Goal: Task Accomplishment & Management: Manage account settings

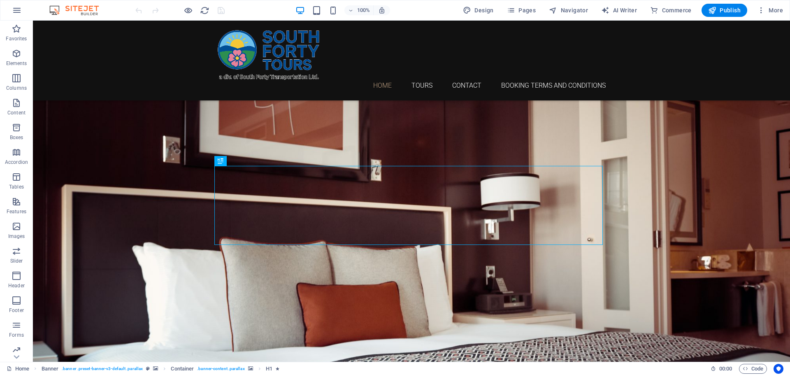
click at [504, 9] on div "Design Pages Navigator AI Writer Commerce Publish More" at bounding box center [623, 10] width 327 height 13
click at [509, 9] on icon "button" at bounding box center [511, 10] width 8 height 8
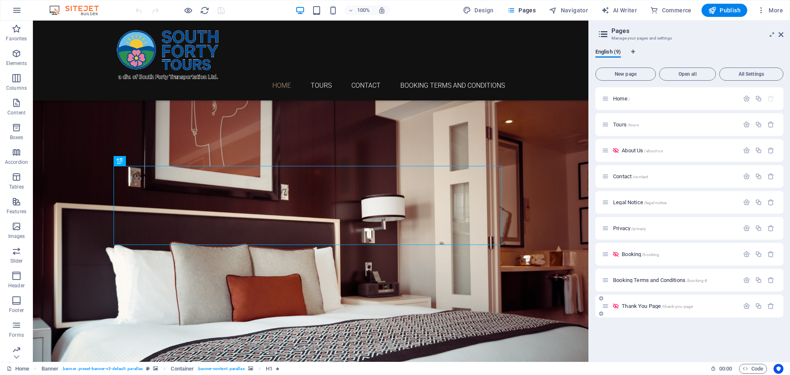
click at [681, 307] on span "/thank-you-page" at bounding box center [677, 306] width 31 height 5
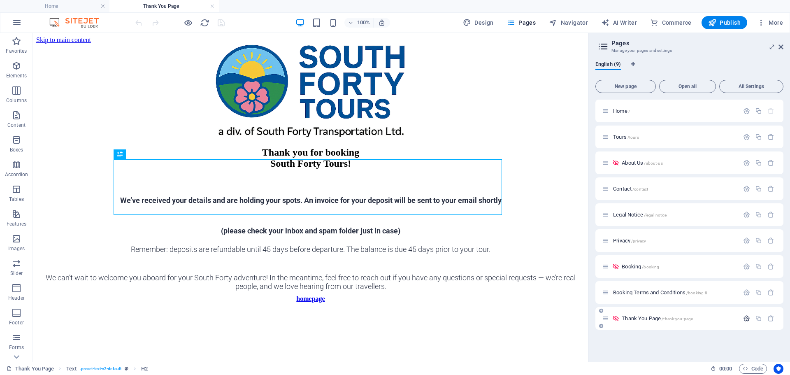
click at [748, 319] on icon "button" at bounding box center [746, 318] width 7 height 7
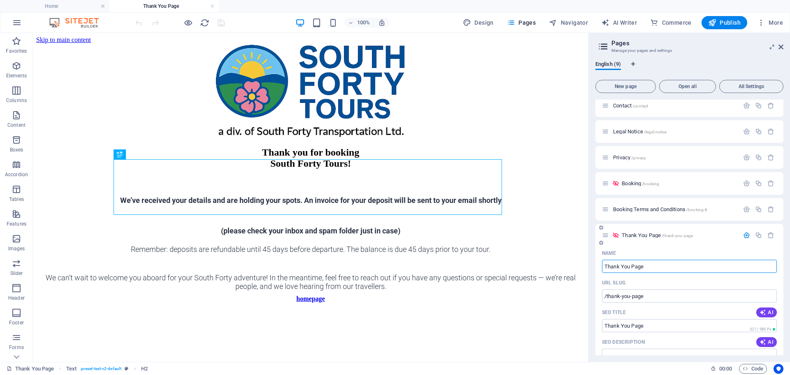
scroll to position [124, 0]
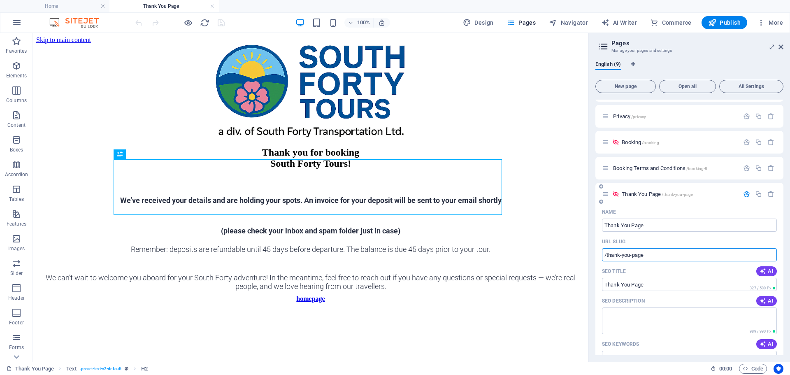
drag, startPoint x: 659, startPoint y: 255, endPoint x: 603, endPoint y: 255, distance: 55.6
click at [603, 255] on input "/thank-you-page" at bounding box center [689, 254] width 175 height 13
click at [652, 254] on input "/thank-you-page" at bounding box center [689, 254] width 175 height 13
drag, startPoint x: 654, startPoint y: 254, endPoint x: 620, endPoint y: 255, distance: 34.2
click at [620, 255] on input "/thank-you-page" at bounding box center [689, 254] width 175 height 13
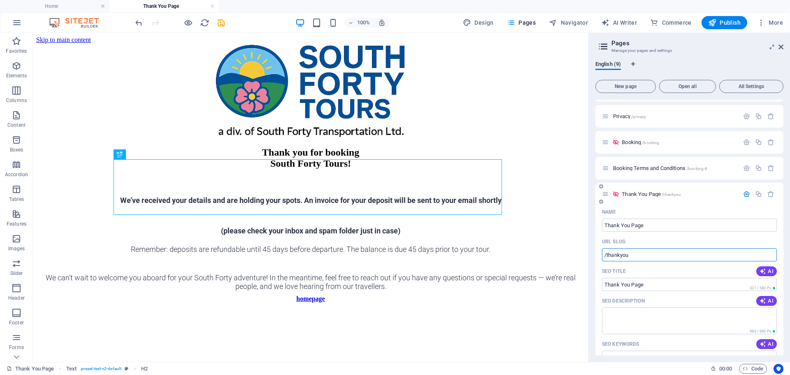
drag, startPoint x: 641, startPoint y: 256, endPoint x: 601, endPoint y: 254, distance: 40.0
click at [601, 254] on div "Name Thank You Page ​ URL SLUG /thankyou ​ SEO Title AI ​ 327 / 580 Px SEO Desc…" at bounding box center [690, 380] width 188 height 351
type input "/thankyou"
click at [222, 23] on icon "save" at bounding box center [221, 22] width 9 height 9
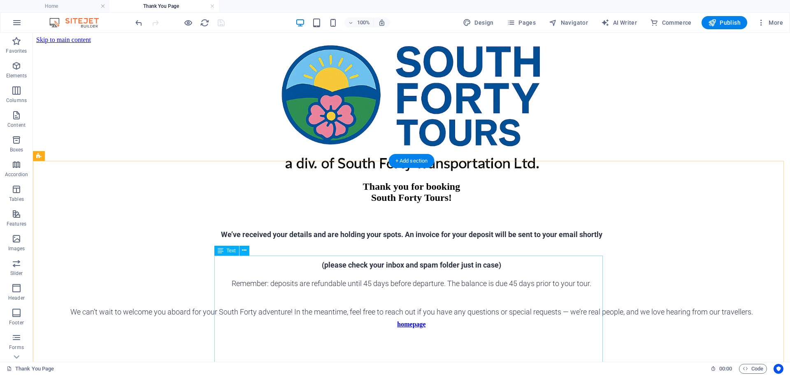
click at [493, 274] on div "We’ve received your details and are holding your spots. An invoice for your dep…" at bounding box center [411, 267] width 751 height 98
click at [491, 273] on div "We’ve received your details and are holding your spots. An invoice for your dep…" at bounding box center [411, 267] width 751 height 98
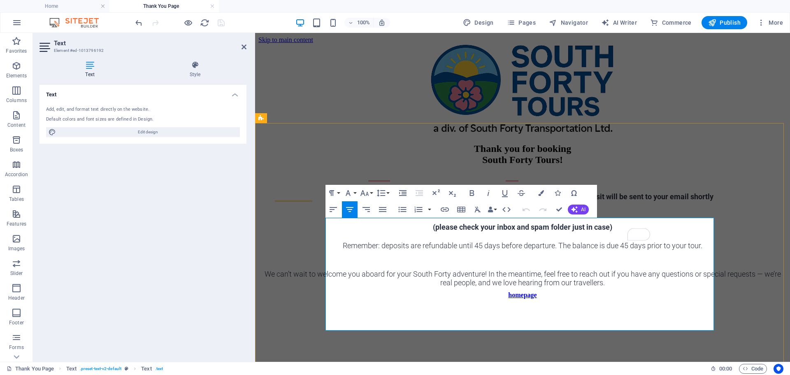
click at [603, 201] on span "We’ve received your details and are holding your spots. An invoice for your dep…" at bounding box center [523, 196] width 382 height 9
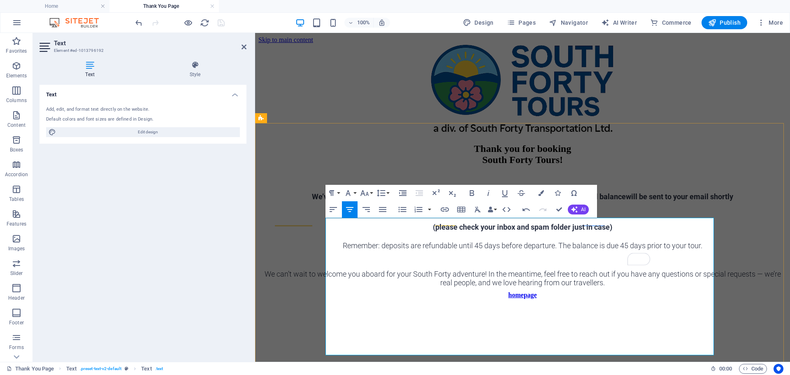
click at [515, 201] on span "We’ve received your details and are holding your spots. An invoice for your dep…" at bounding box center [523, 196] width 422 height 9
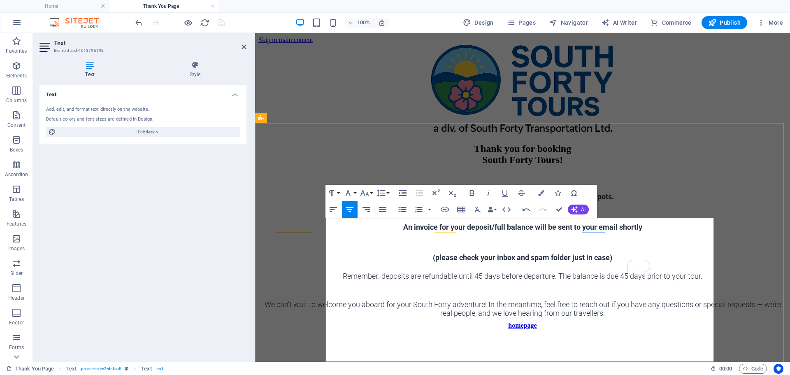
scroll to position [41, 0]
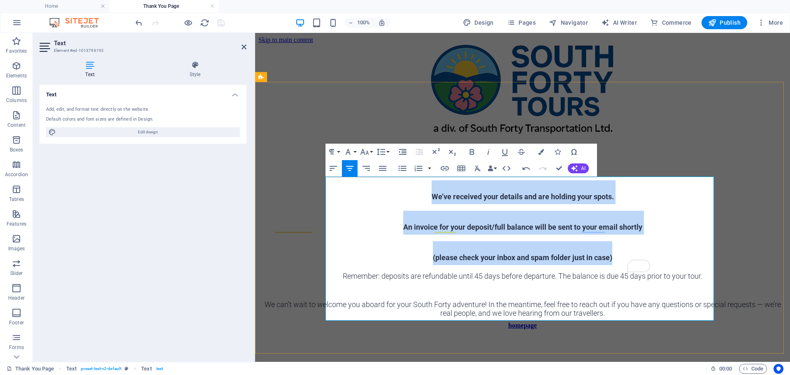
drag, startPoint x: 617, startPoint y: 257, endPoint x: 421, endPoint y: 188, distance: 207.9
click at [421, 188] on div "We’ve received your details and are holding your spots. An invoice for your dep…" at bounding box center [523, 248] width 529 height 137
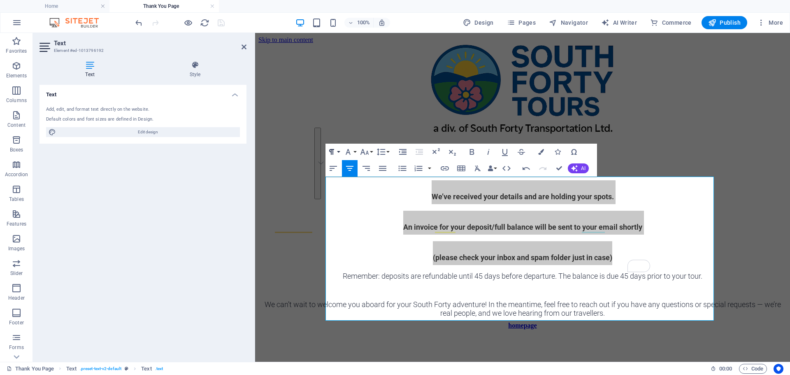
click at [340, 153] on button "Paragraph Format" at bounding box center [334, 152] width 16 height 16
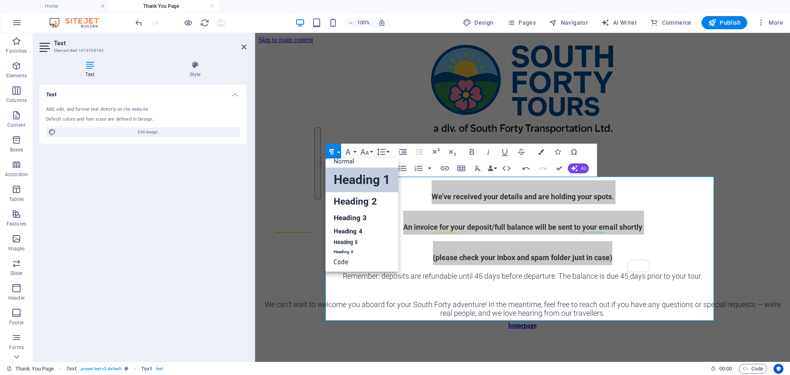
scroll to position [7, 0]
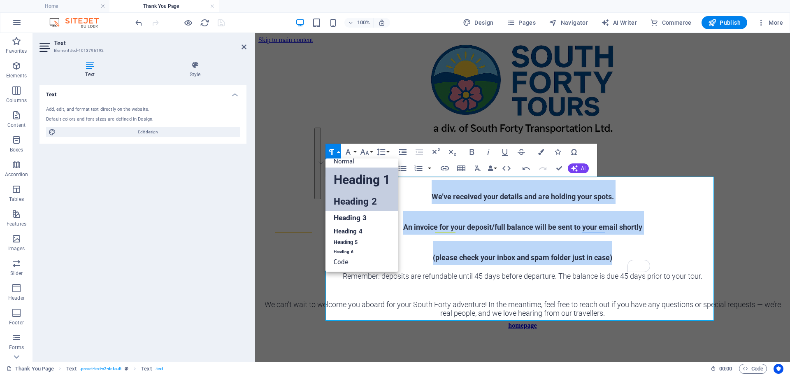
click at [347, 199] on link "Heading 2" at bounding box center [362, 201] width 73 height 19
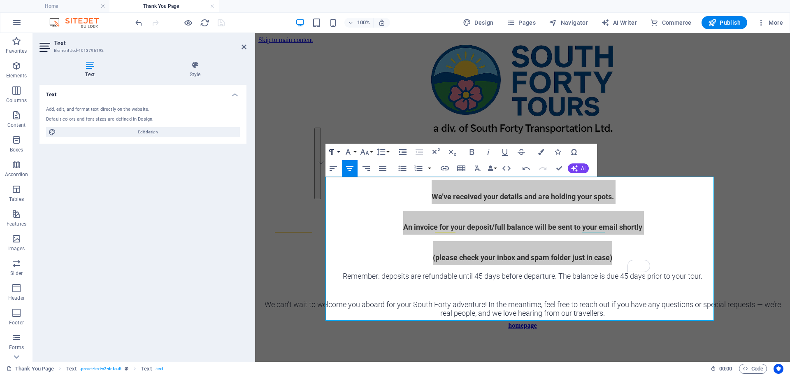
click at [339, 151] on button "Paragraph Format" at bounding box center [334, 152] width 16 height 16
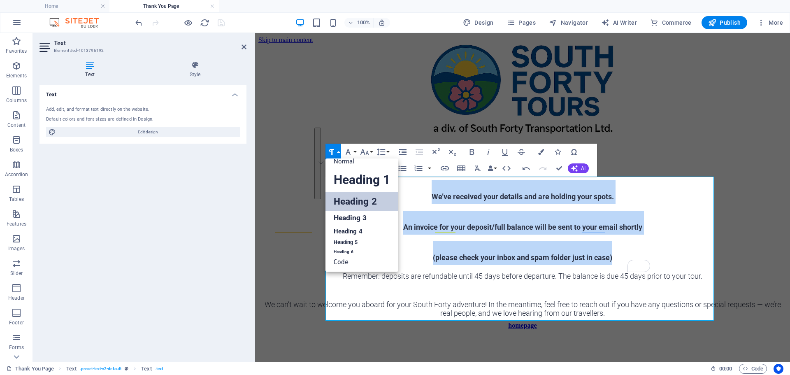
click at [365, 203] on link "Heading 2" at bounding box center [362, 201] width 73 height 19
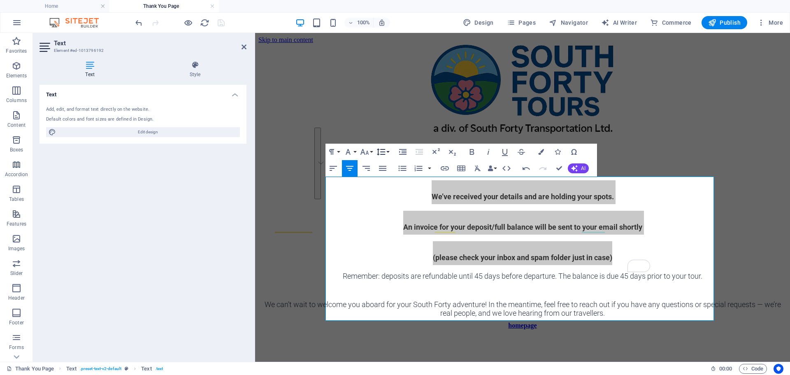
click at [389, 152] on button "Line Height" at bounding box center [383, 152] width 16 height 16
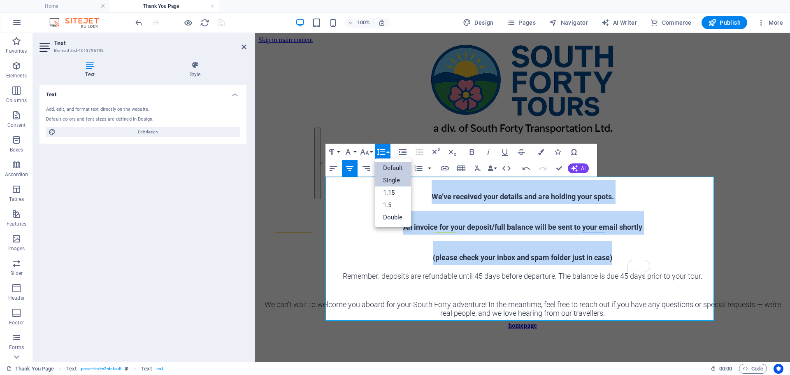
click at [396, 181] on link "Single" at bounding box center [393, 180] width 37 height 12
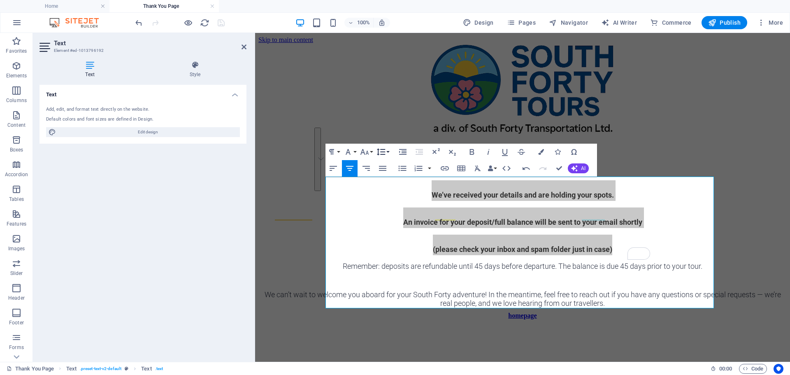
click at [387, 153] on button "Line Height" at bounding box center [383, 152] width 16 height 16
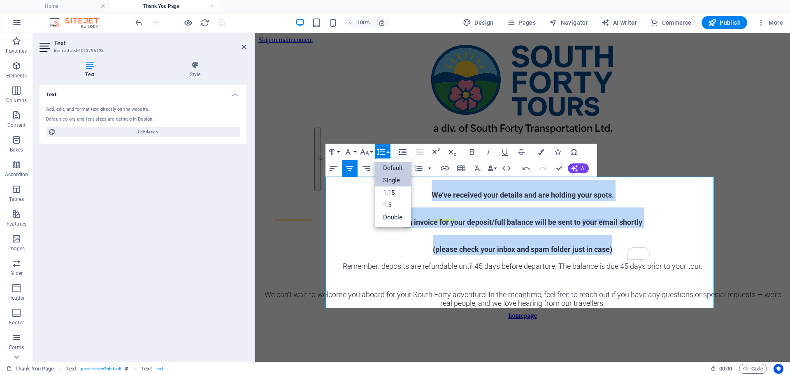
click at [393, 169] on link "Default" at bounding box center [393, 168] width 37 height 12
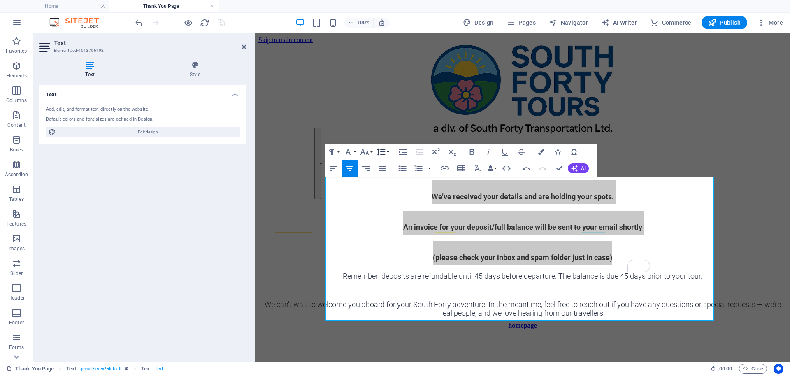
click at [390, 156] on button "Line Height" at bounding box center [383, 152] width 16 height 16
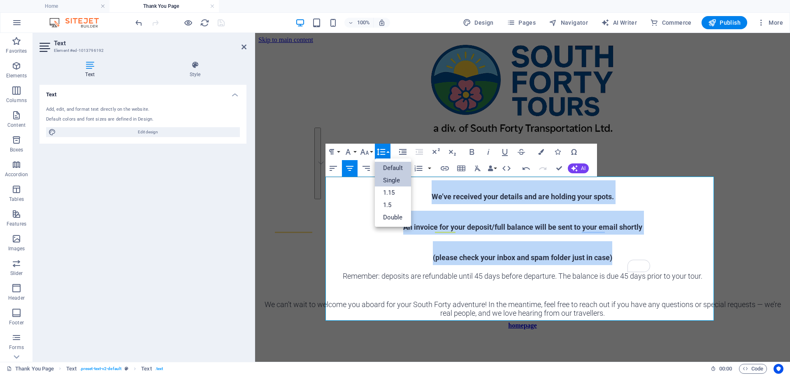
click at [394, 180] on link "Single" at bounding box center [393, 180] width 37 height 12
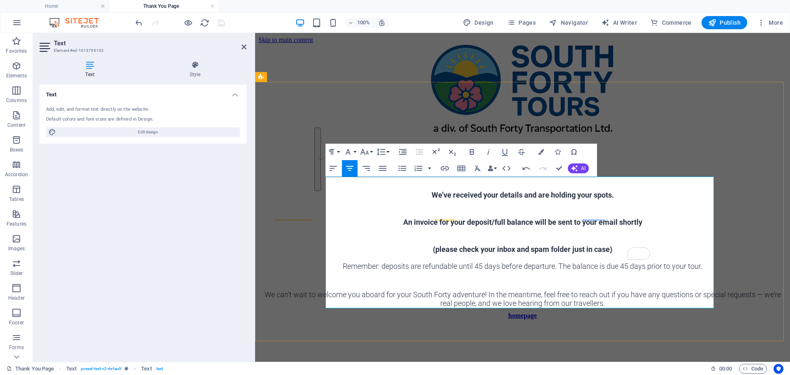
click at [684, 253] on div "We’ve received your details and are holding your spots. An invoice for your dep…" at bounding box center [523, 243] width 529 height 127
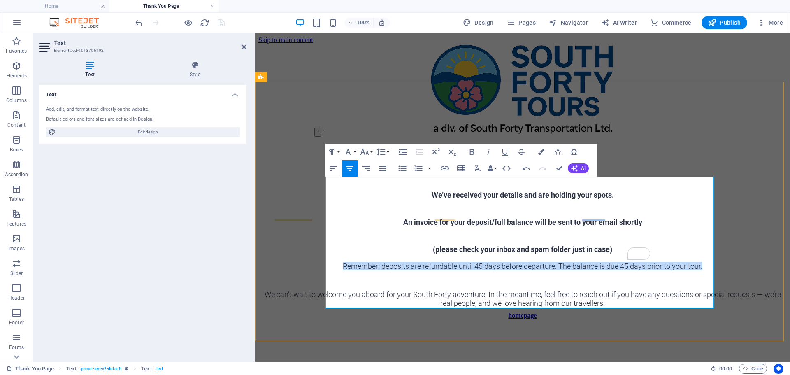
drag, startPoint x: 704, startPoint y: 265, endPoint x: 328, endPoint y: 261, distance: 376.3
click at [328, 262] on p "Remember: deposits are refundable until 45 days before departure. The balance i…" at bounding box center [523, 266] width 529 height 9
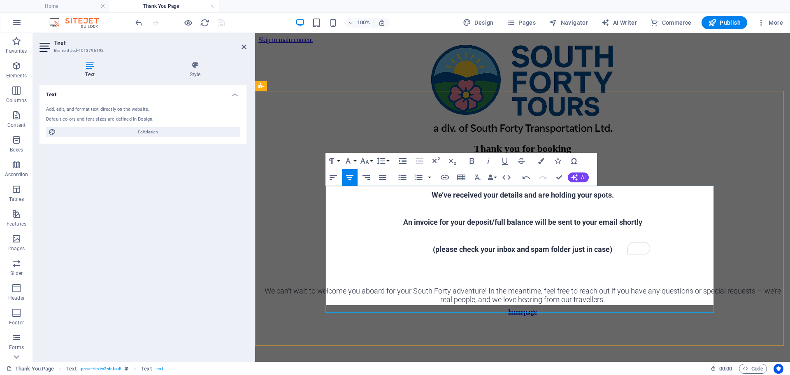
scroll to position [32, 0]
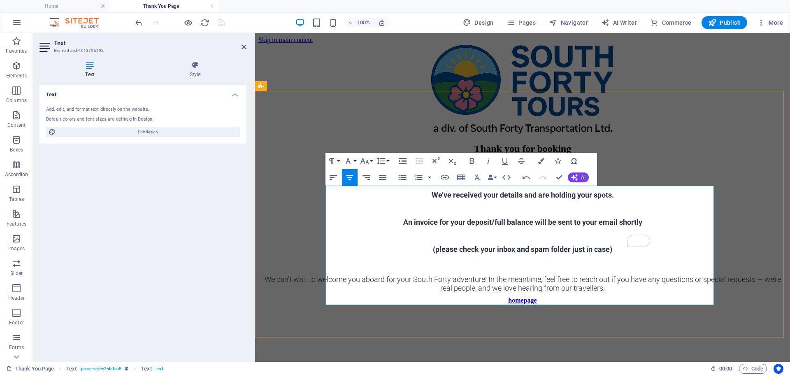
click at [520, 286] on span "We can’t wait to welcome you aboard for your South Forty adventure! In the mean…" at bounding box center [523, 283] width 517 height 17
click at [552, 288] on span "We can’t wait to welcome you aboard for your South Forty adventure! In the mean…" at bounding box center [523, 283] width 517 height 17
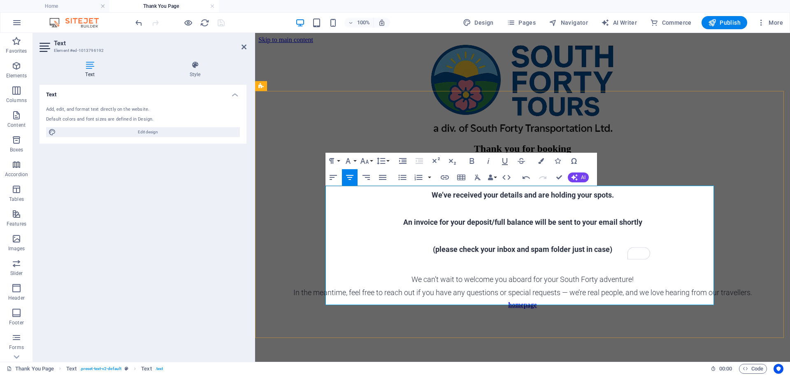
scroll to position [41, 0]
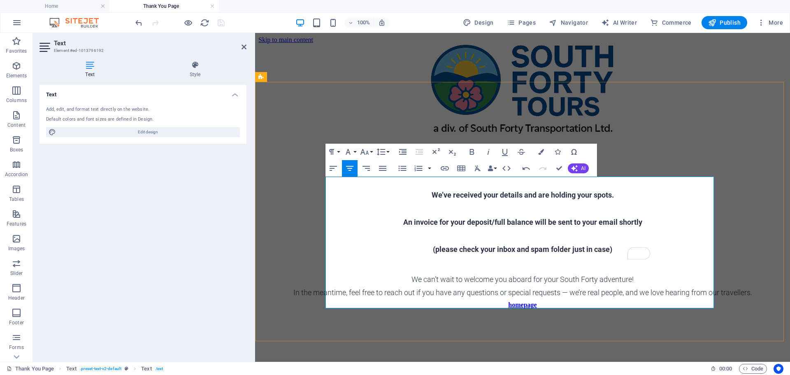
click at [611, 242] on h2 "(please check your inbox and spam folder just in case)" at bounding box center [523, 245] width 529 height 21
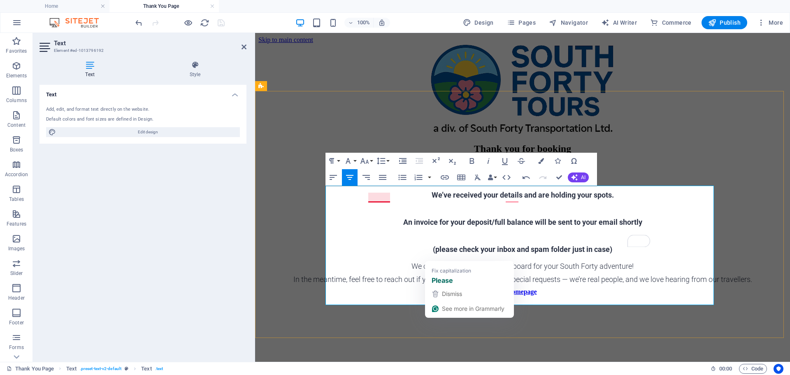
click at [436, 254] on span "(please check your inbox and spam folder just in case)" at bounding box center [522, 249] width 179 height 9
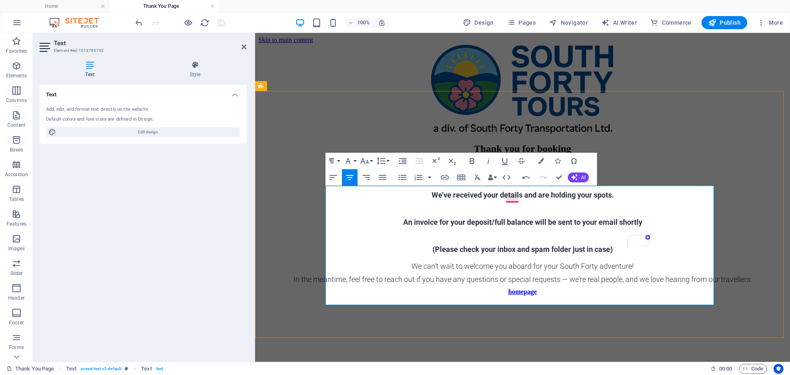
click at [578, 254] on span "(Please check your inbox and spam folder just in case)" at bounding box center [523, 249] width 180 height 9
click at [568, 254] on span "(Please check your inbox and spam folder just in case)" at bounding box center [523, 249] width 180 height 9
click at [409, 226] on span "An invoice for your deposit/full balance will be sent to your email shortly" at bounding box center [522, 222] width 239 height 9
click at [662, 226] on h2 "A QuickBooks invoice for your deposit/full balance will be sent to your email s…" at bounding box center [523, 217] width 529 height 21
click at [684, 165] on div "Thank you for booking South Forty Tours!" at bounding box center [523, 154] width 529 height 22
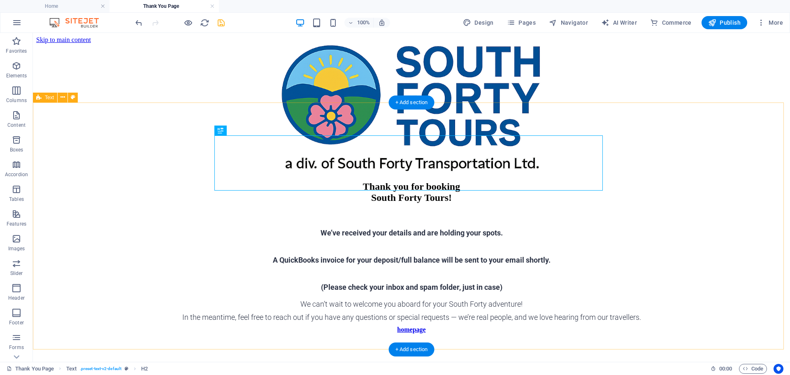
scroll to position [70, 0]
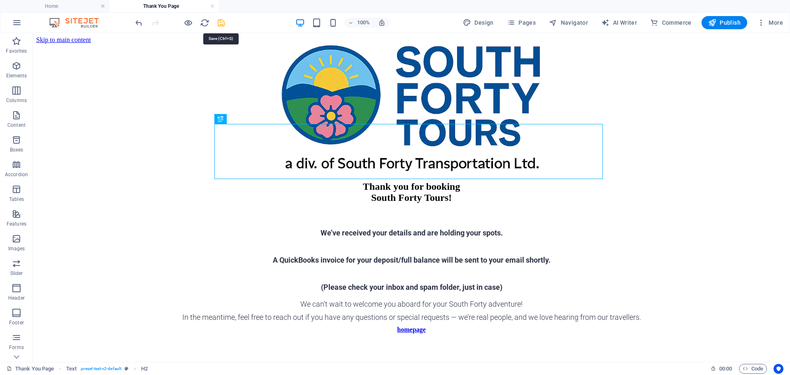
click at [222, 21] on icon "save" at bounding box center [221, 22] width 9 height 9
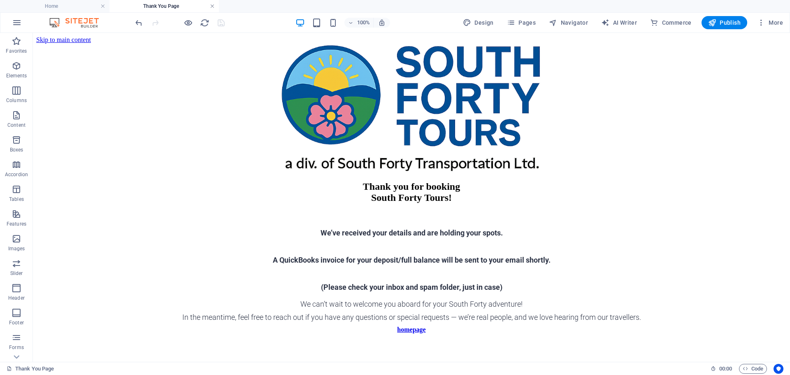
click at [212, 5] on link at bounding box center [212, 6] width 5 height 8
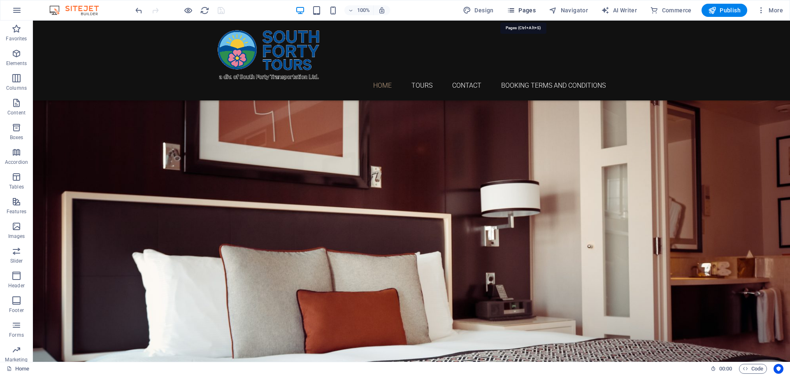
click at [531, 11] on span "Pages" at bounding box center [521, 10] width 29 height 8
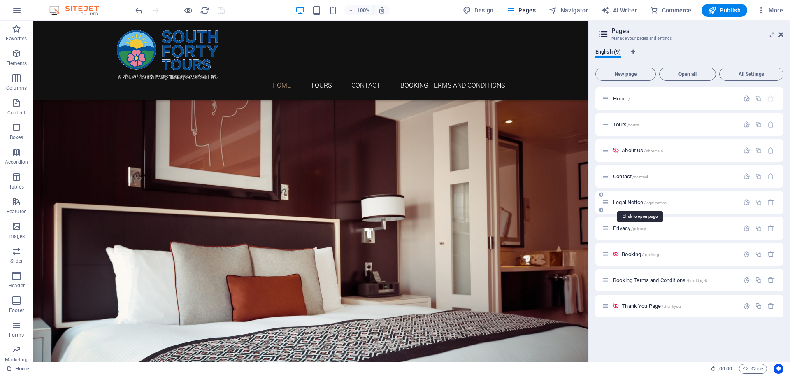
click at [629, 203] on span "Legal Notice /legal-notice" at bounding box center [640, 202] width 54 height 6
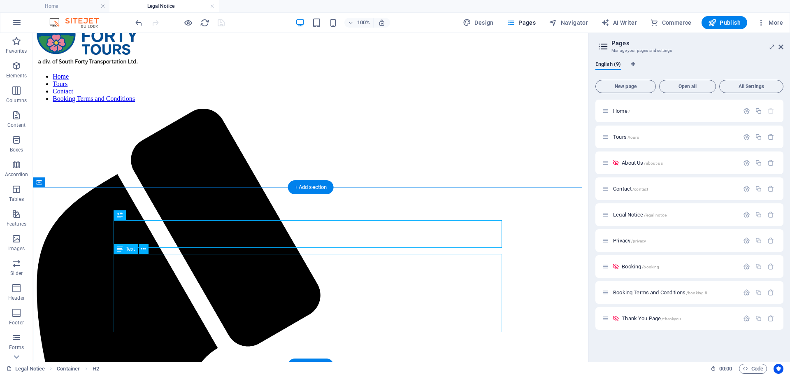
scroll to position [41, 0]
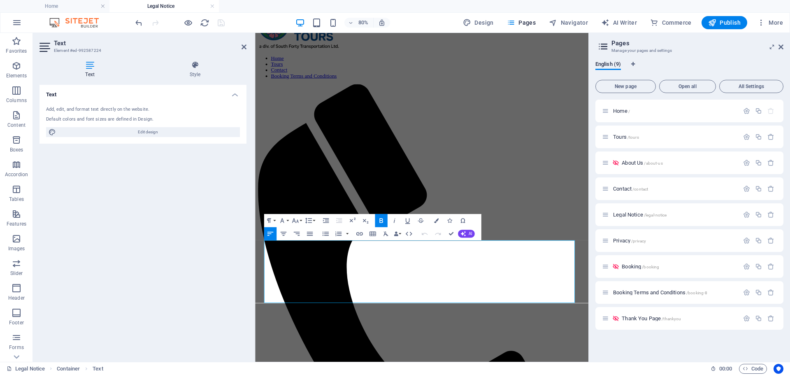
scroll to position [0, 0]
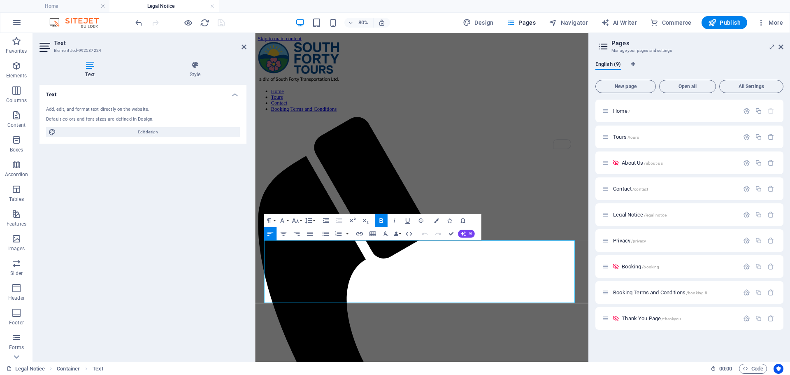
drag, startPoint x: 304, startPoint y: 319, endPoint x: 244, endPoint y: 317, distance: 59.7
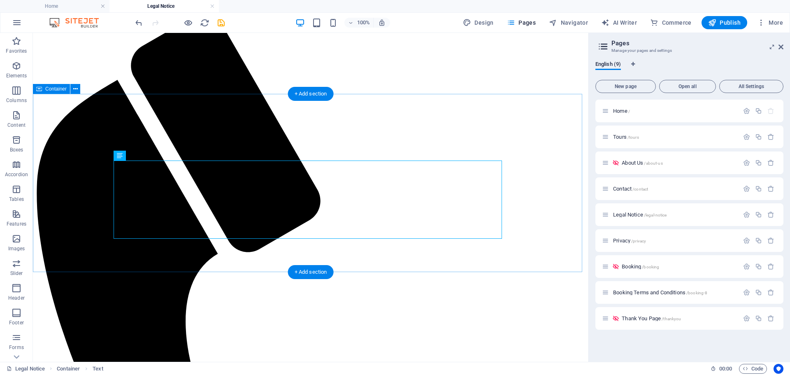
scroll to position [145, 0]
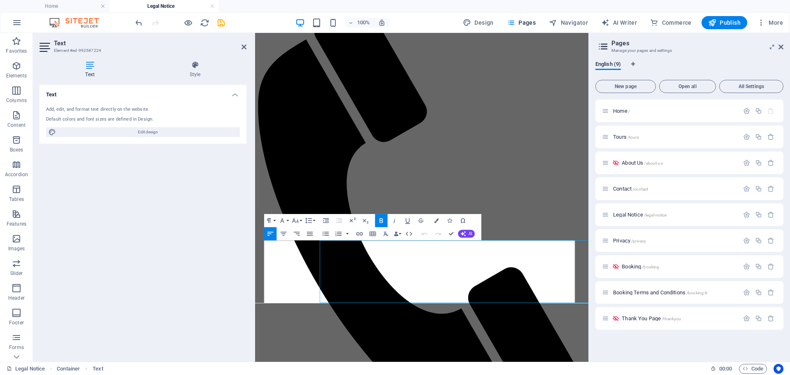
scroll to position [0, 0]
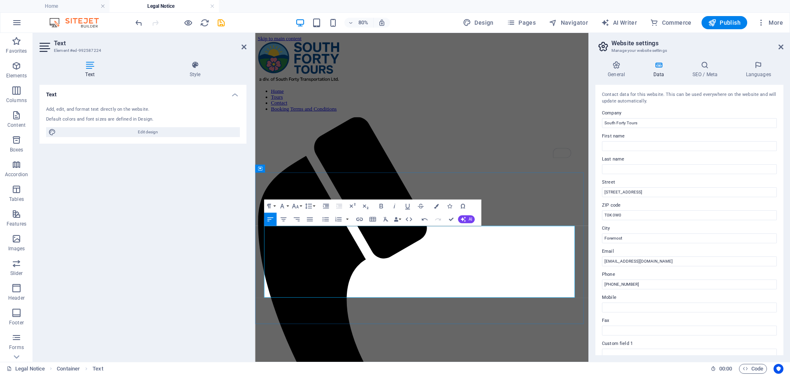
scroll to position [41, 0]
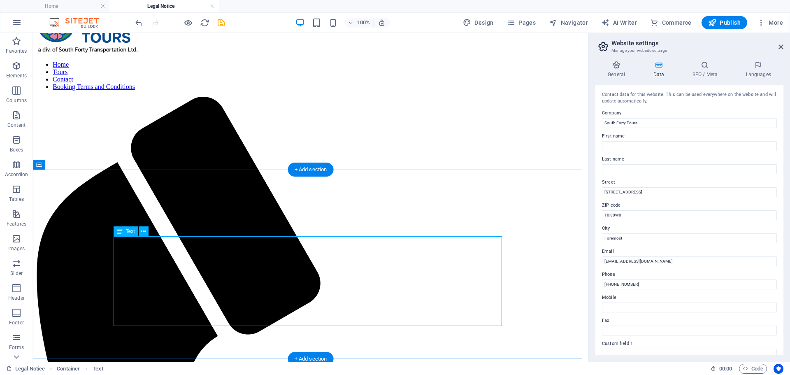
scroll to position [0, 0]
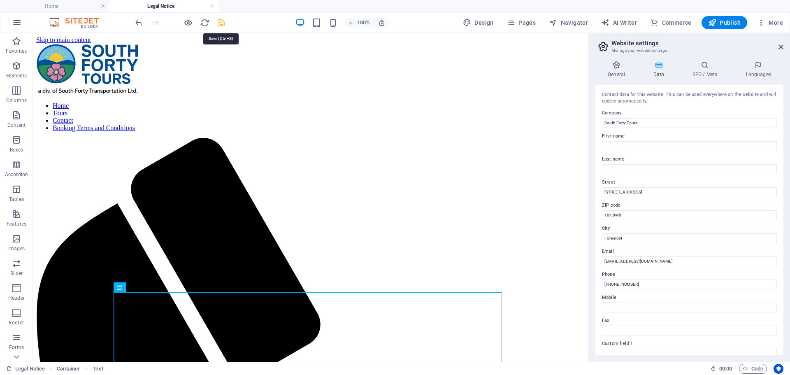
click at [224, 26] on icon "save" at bounding box center [221, 22] width 9 height 9
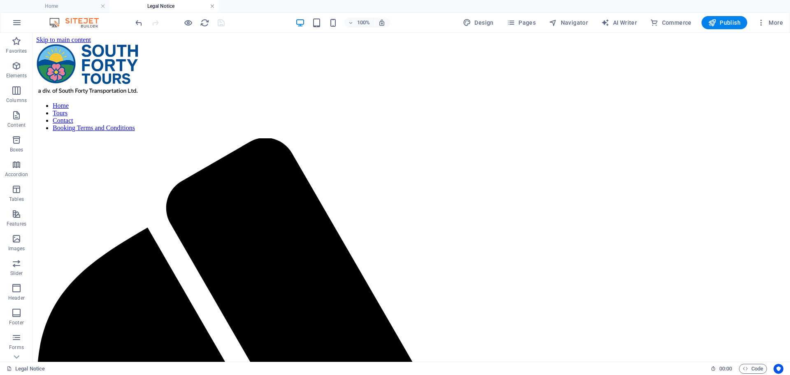
click at [212, 7] on link at bounding box center [212, 6] width 5 height 8
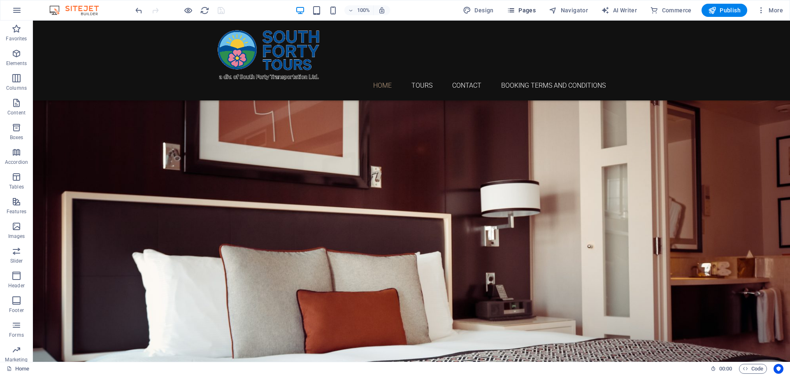
click at [520, 11] on span "Pages" at bounding box center [521, 10] width 29 height 8
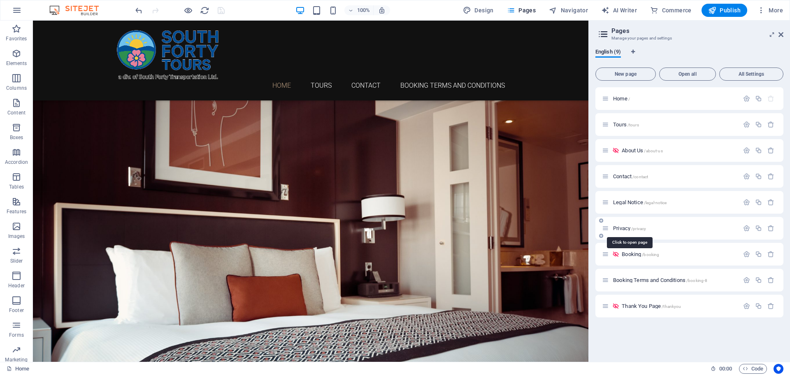
click at [625, 230] on span "Privacy /privacy" at bounding box center [629, 228] width 33 height 6
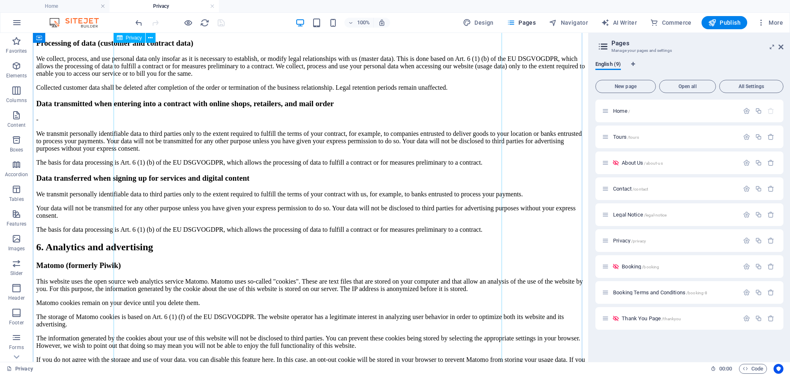
scroll to position [2305, 0]
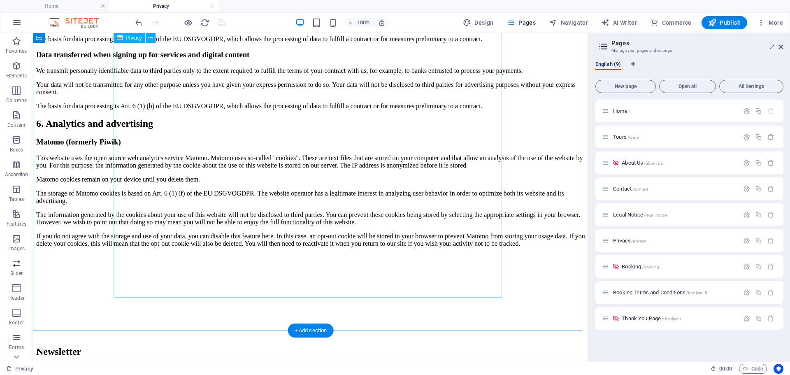
drag, startPoint x: 493, startPoint y: 287, endPoint x: 197, endPoint y: 259, distance: 296.8
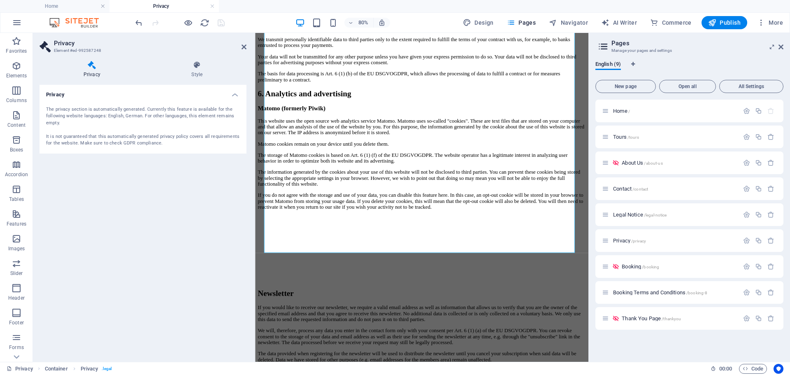
scroll to position [2295, 0]
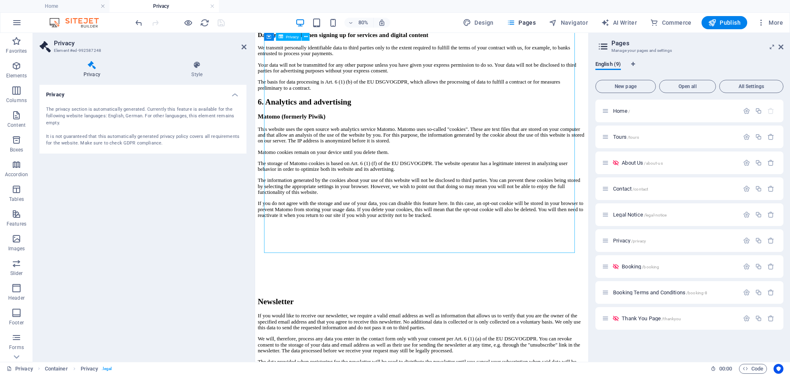
drag, startPoint x: 270, startPoint y: 184, endPoint x: 437, endPoint y: 218, distance: 170.6
drag, startPoint x: 641, startPoint y: 295, endPoint x: 485, endPoint y: 275, distance: 157.3
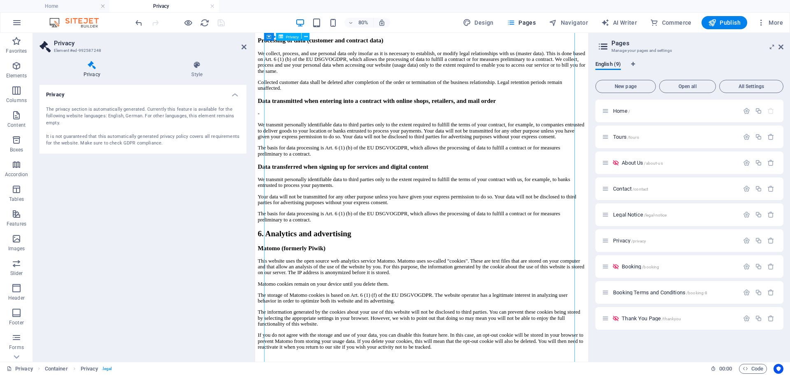
scroll to position [2254, 0]
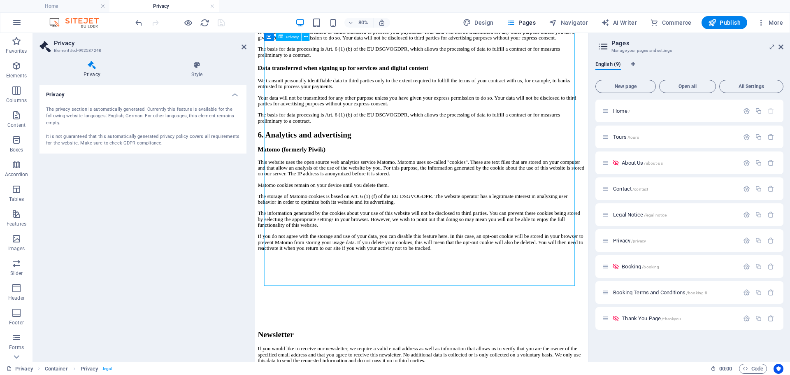
click at [243, 46] on icon at bounding box center [244, 47] width 5 height 7
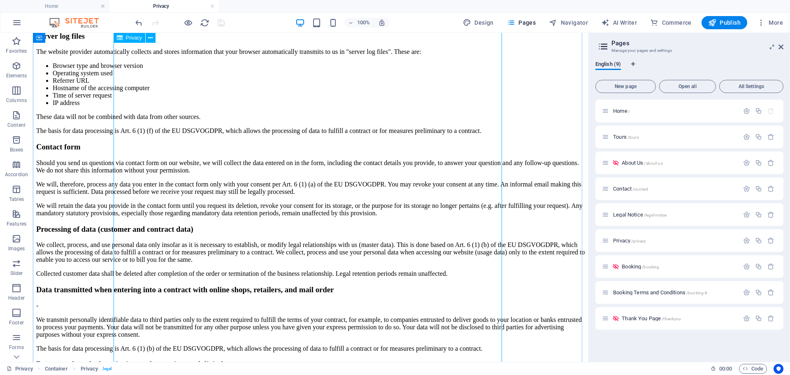
scroll to position [1925, 0]
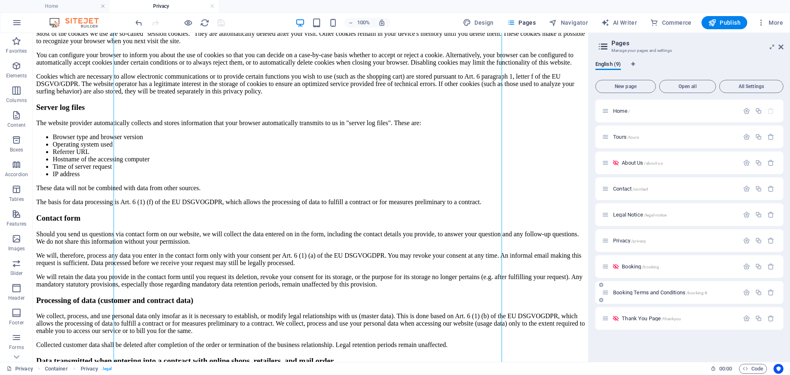
click at [646, 293] on span "Booking Terms and Conditions /booking-8" at bounding box center [660, 292] width 94 height 6
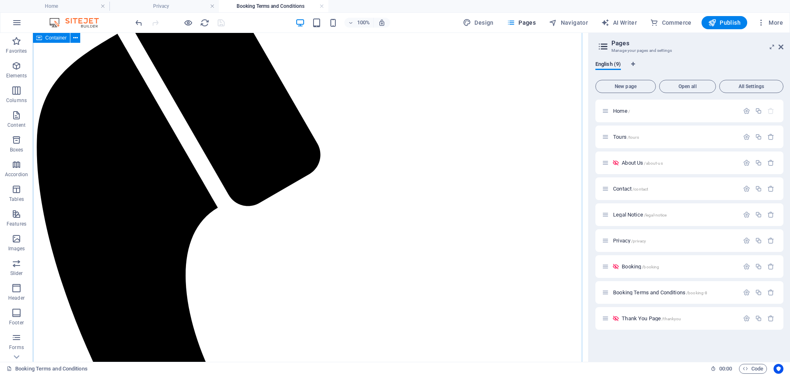
scroll to position [0, 0]
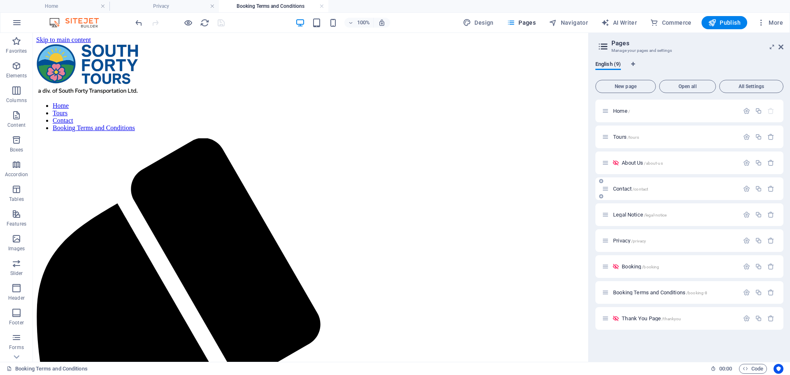
click at [631, 190] on span "Contact /contact" at bounding box center [630, 189] width 35 height 6
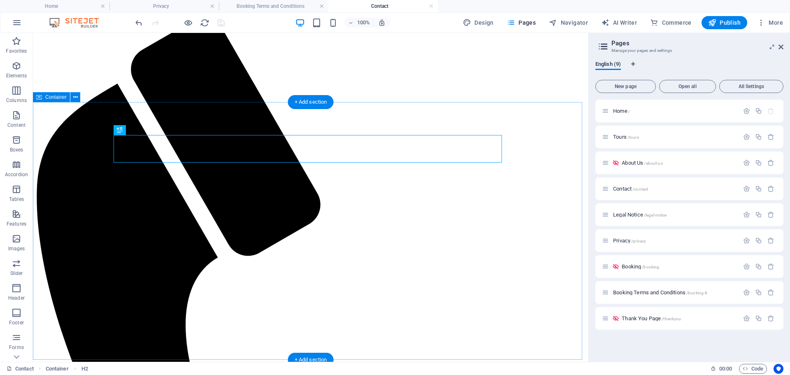
scroll to position [124, 0]
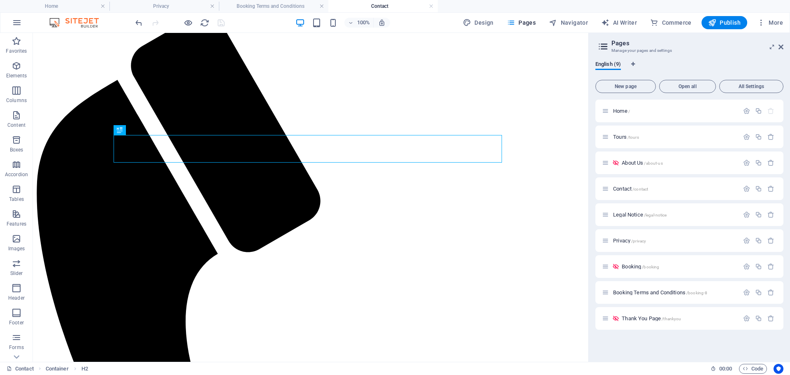
click at [434, 8] on h4 "Contact" at bounding box center [384, 6] width 110 height 9
click at [433, 4] on link at bounding box center [431, 6] width 5 height 8
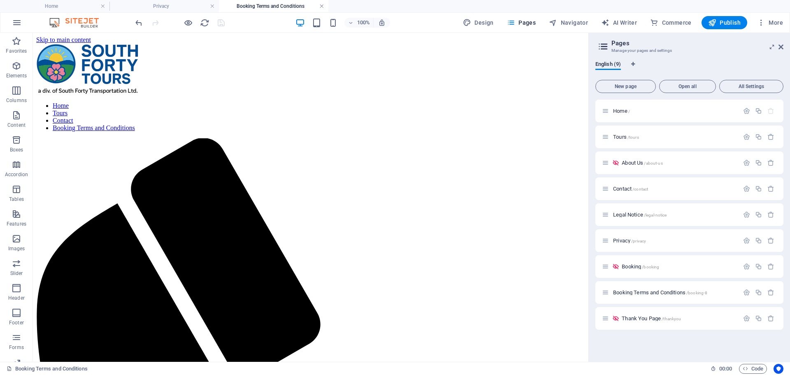
click at [323, 6] on link at bounding box center [321, 6] width 5 height 8
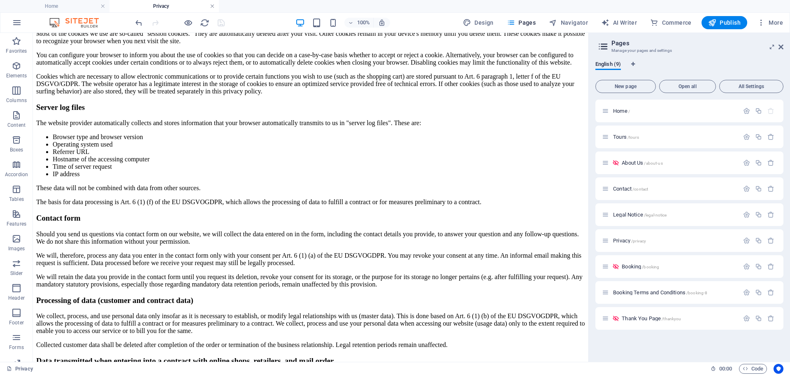
click at [213, 7] on link at bounding box center [212, 6] width 5 height 8
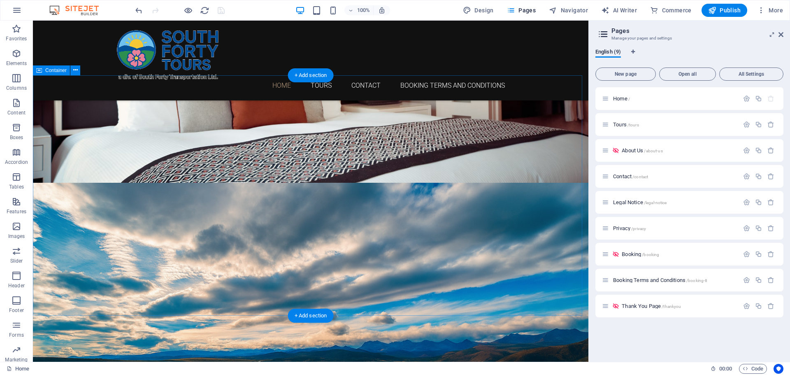
scroll to position [56, 0]
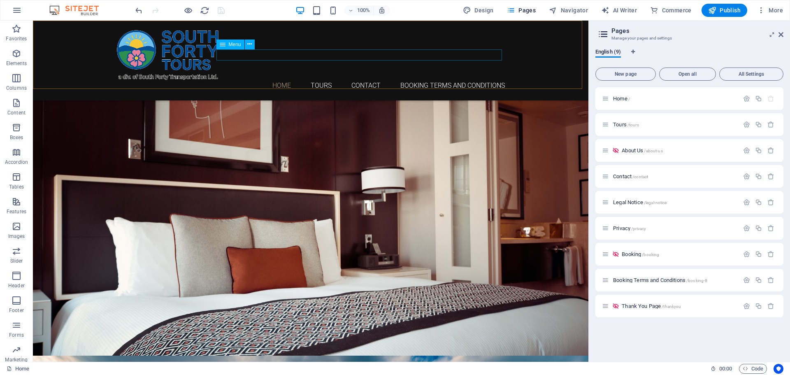
click at [315, 80] on nav "Home Tours Contact Booking Terms and Conditions" at bounding box center [311, 85] width 389 height 11
click at [620, 122] on span "Tours /tours" at bounding box center [626, 124] width 26 height 6
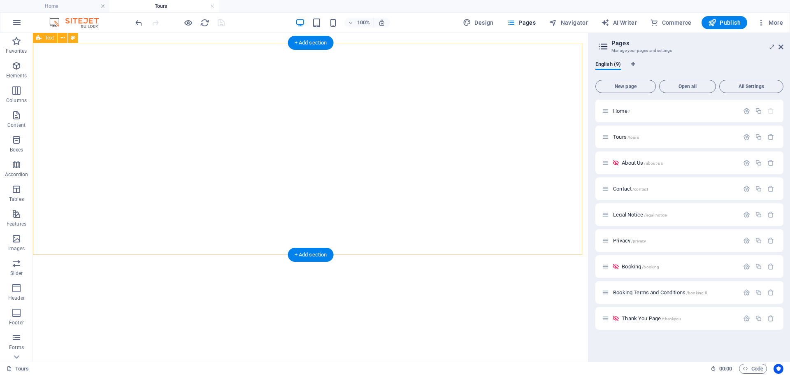
scroll to position [886, 0]
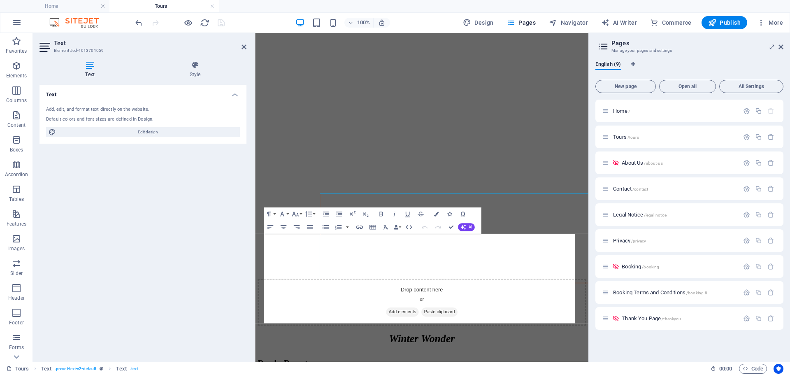
scroll to position [824, 0]
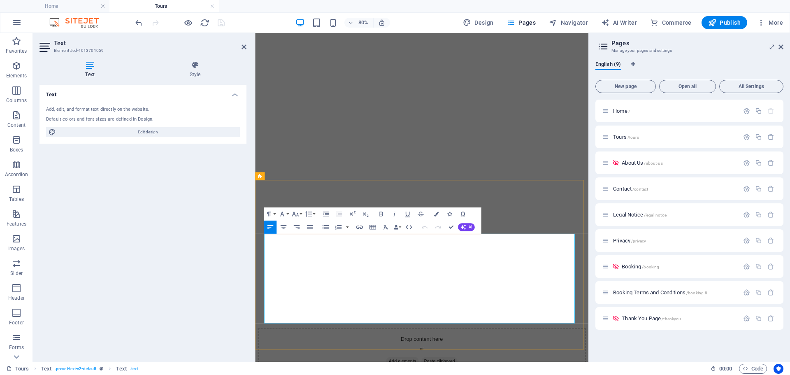
drag, startPoint x: 470, startPoint y: 367, endPoint x: 266, endPoint y: 368, distance: 203.8
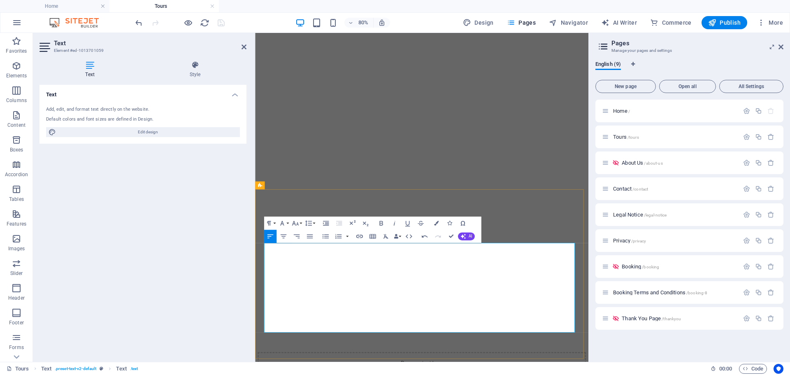
scroll to position [783, 0]
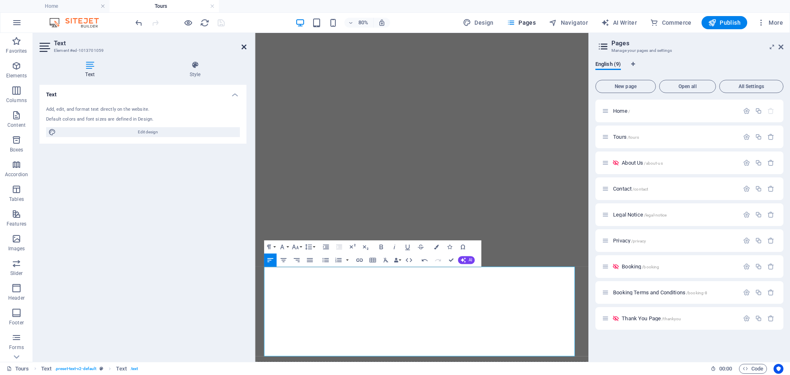
click at [244, 47] on icon at bounding box center [244, 47] width 5 height 7
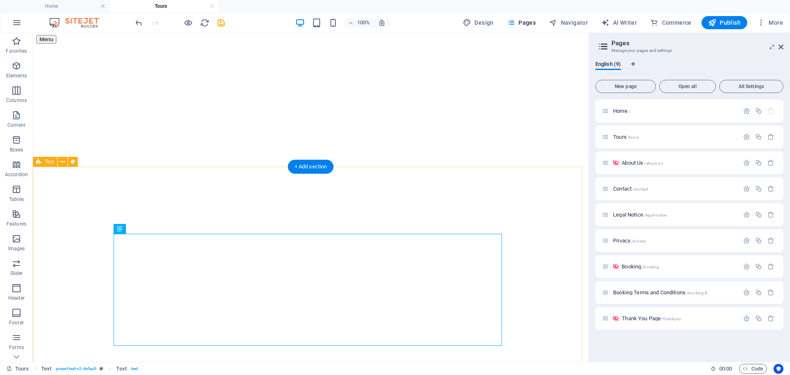
scroll to position [824, 0]
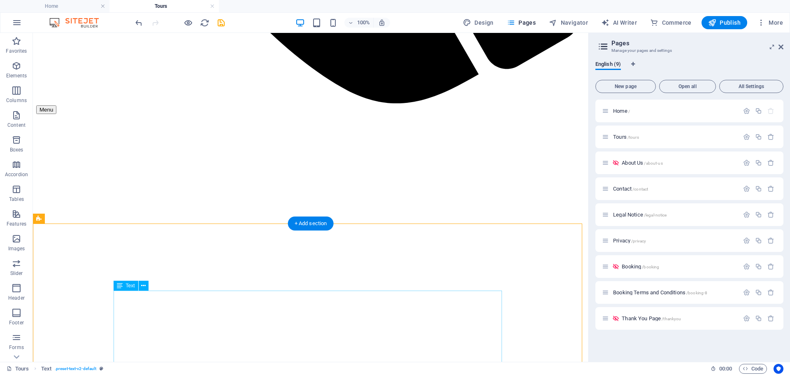
scroll to position [741, 0]
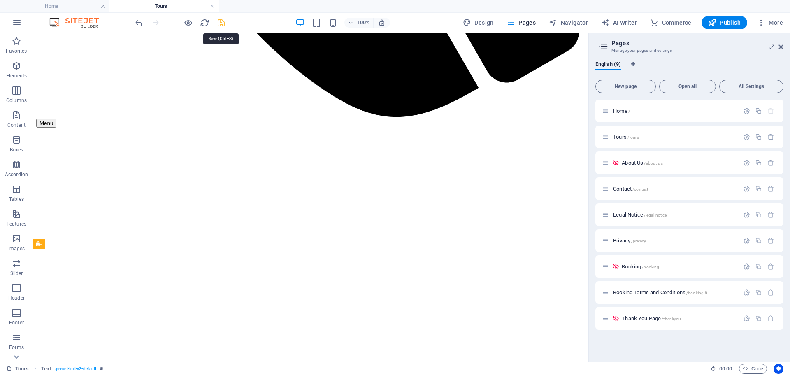
click at [219, 22] on icon "save" at bounding box center [221, 22] width 9 height 9
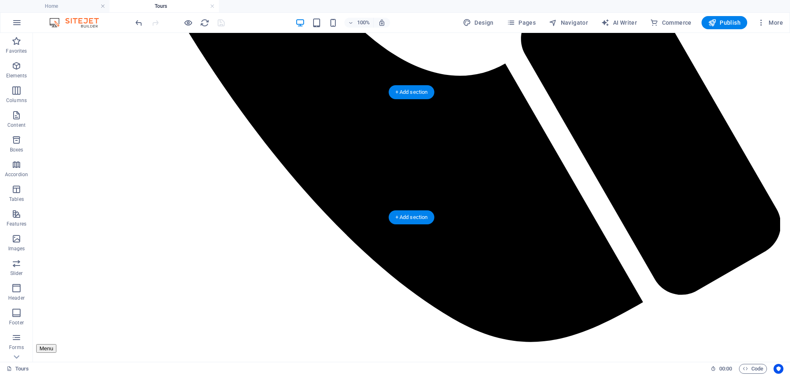
scroll to position [824, 0]
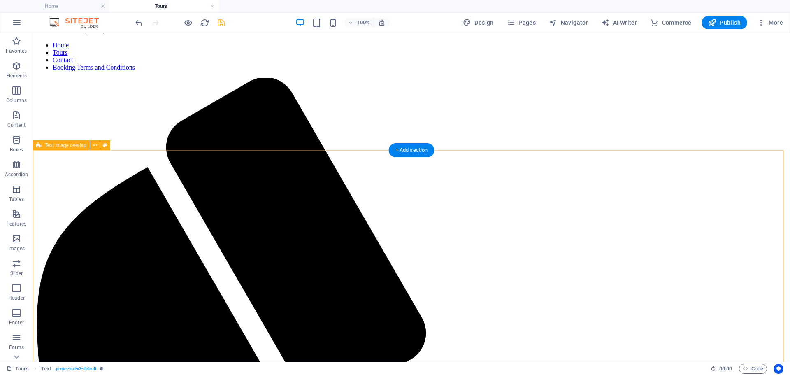
scroll to position [0, 0]
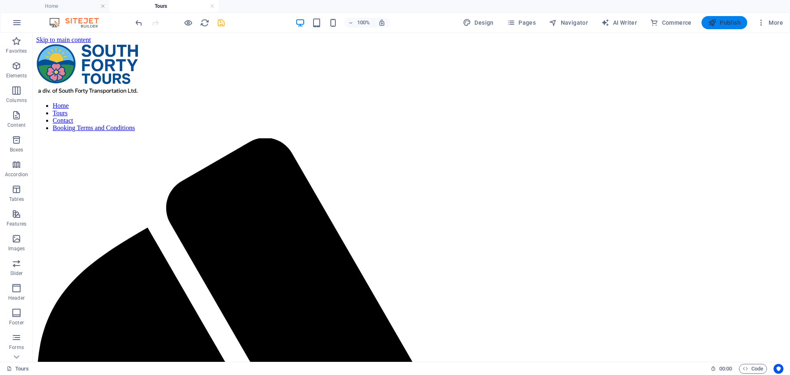
click at [717, 20] on icon "button" at bounding box center [713, 23] width 8 height 8
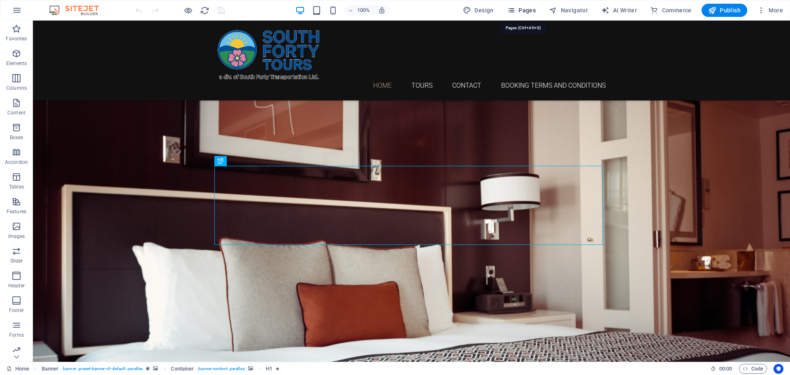
click at [528, 10] on span "Pages" at bounding box center [521, 10] width 29 height 8
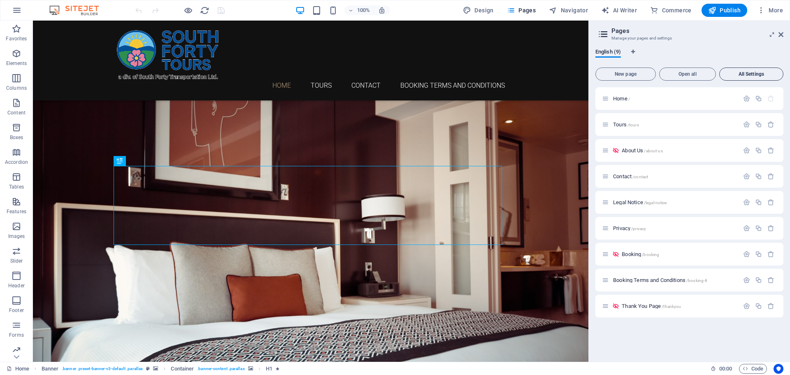
click at [749, 75] on span "All Settings" at bounding box center [751, 74] width 57 height 5
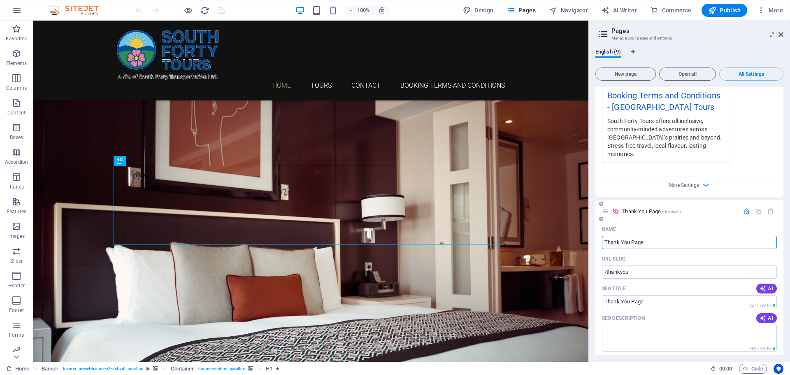
scroll to position [3007, 0]
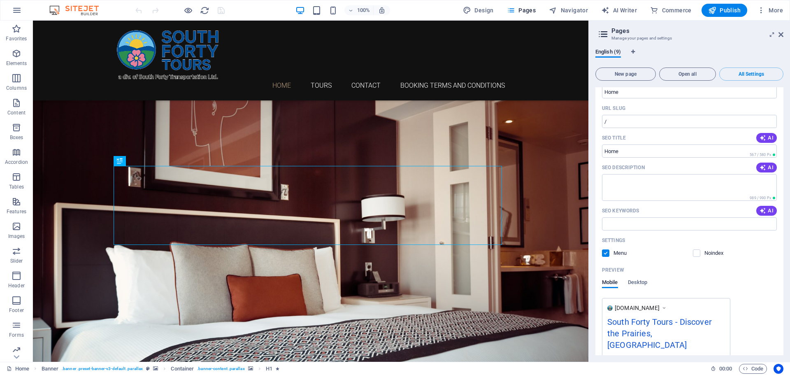
scroll to position [0, 0]
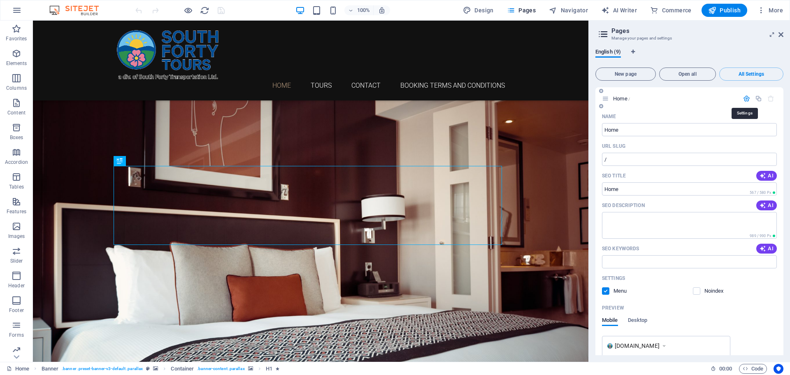
click at [744, 99] on icon "button" at bounding box center [746, 98] width 7 height 7
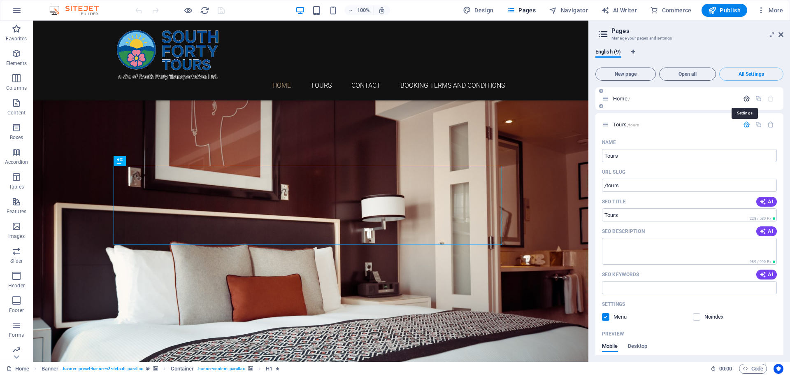
click at [744, 99] on icon "button" at bounding box center [746, 98] width 7 height 7
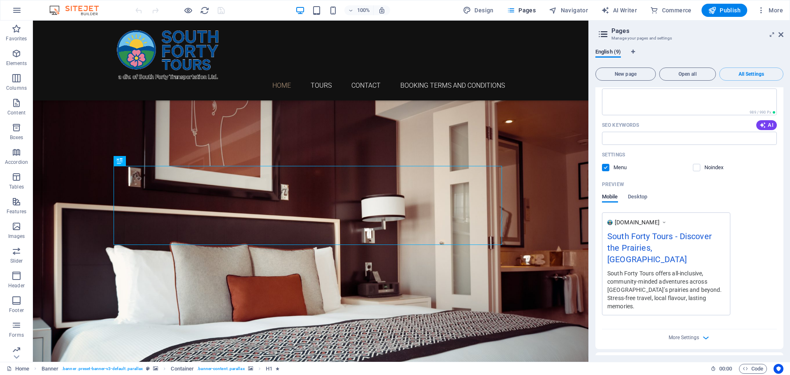
scroll to position [247, 0]
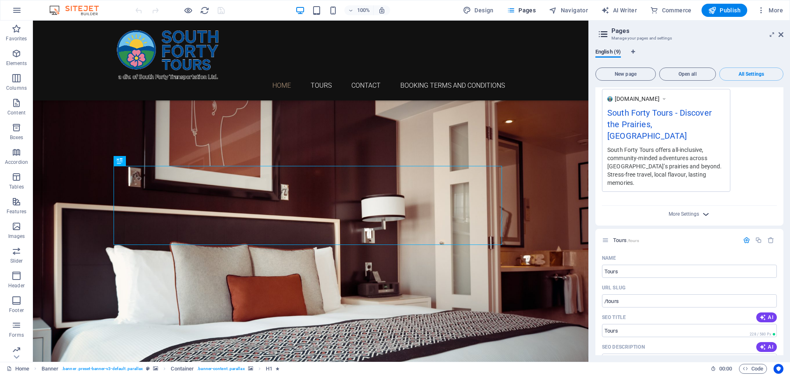
click at [705, 210] on icon "button" at bounding box center [706, 214] width 9 height 9
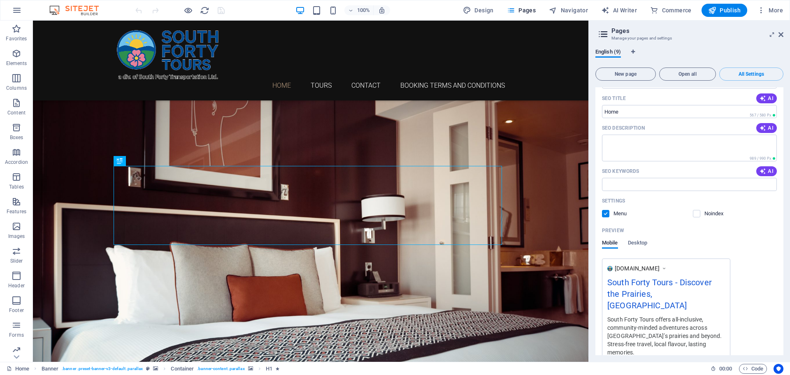
scroll to position [0, 0]
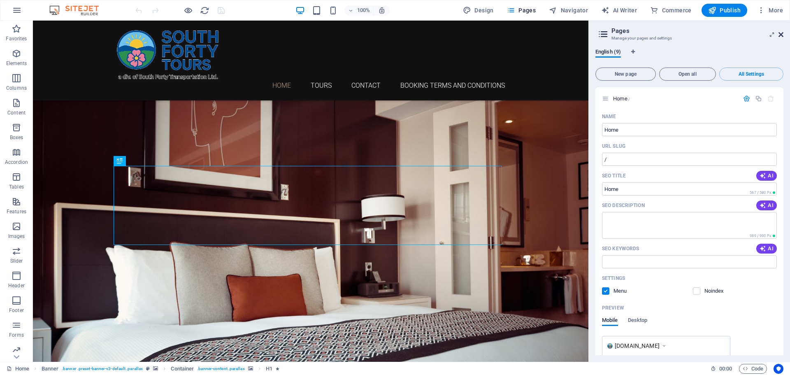
click at [781, 36] on icon at bounding box center [781, 34] width 5 height 7
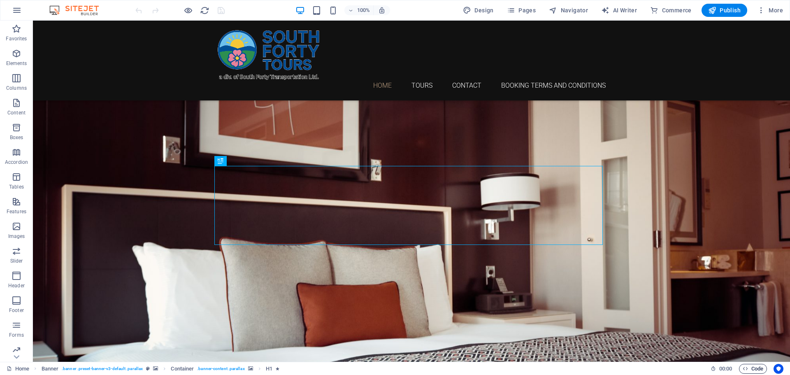
click at [762, 368] on span "Code" at bounding box center [753, 369] width 21 height 10
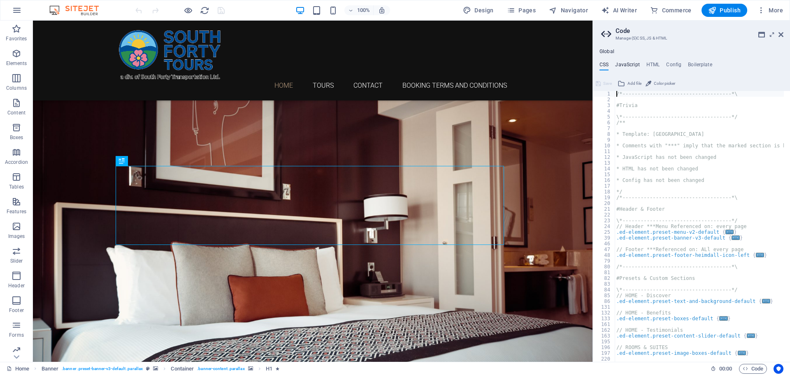
click at [630, 62] on h4 "JavaScript" at bounding box center [627, 66] width 24 height 9
type textarea "/* JS for preset "Menu V2" */"
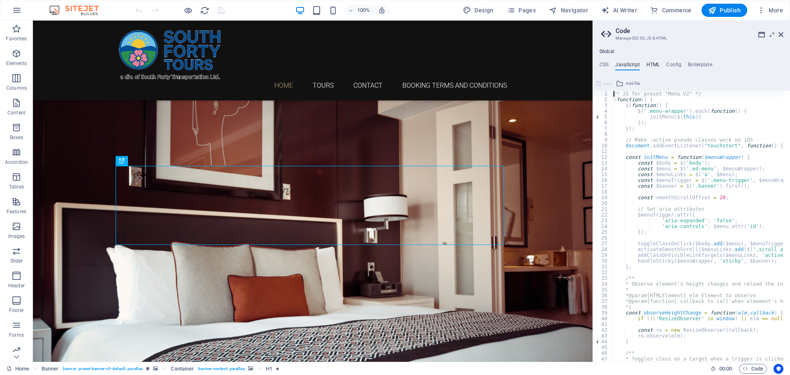
click at [653, 62] on h4 "HTML" at bounding box center [654, 66] width 14 height 9
type textarea "<a href="#main-content" class="wv-link-content button">Skip to main content</a>"
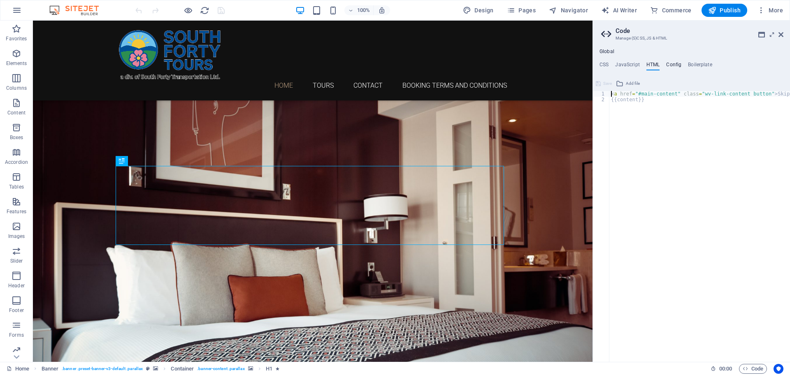
click at [672, 62] on h4 "Config" at bounding box center [674, 66] width 15 height 9
type textarea "$color-background: #ffffff;"
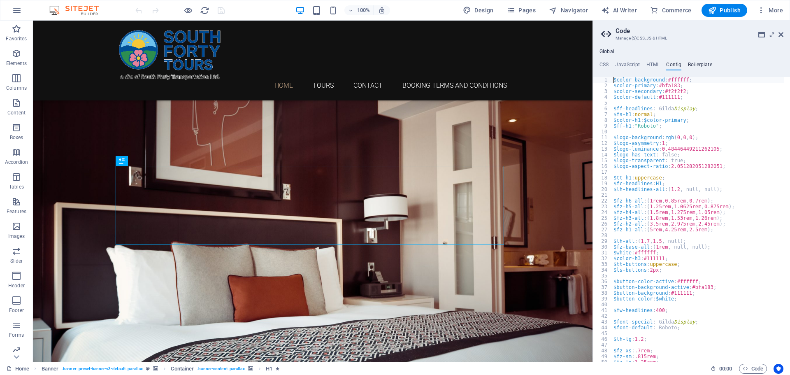
click at [706, 65] on h4 "Boilerplate" at bounding box center [700, 66] width 24 height 9
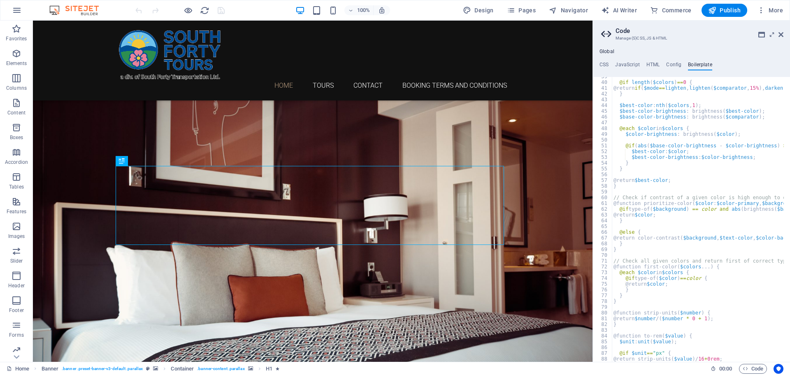
scroll to position [167, 0]
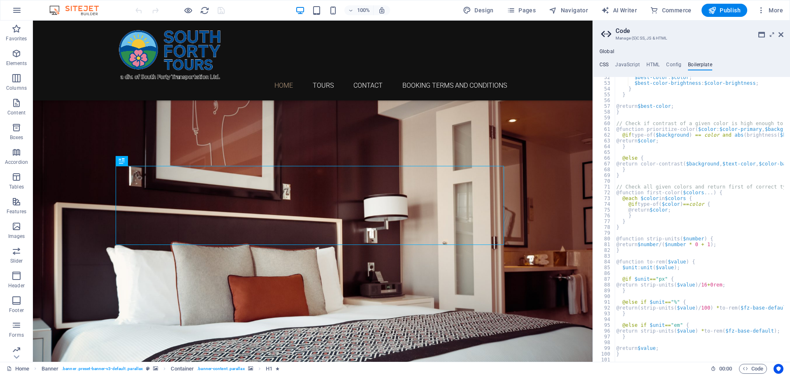
click at [605, 65] on h4 "CSS" at bounding box center [604, 66] width 9 height 9
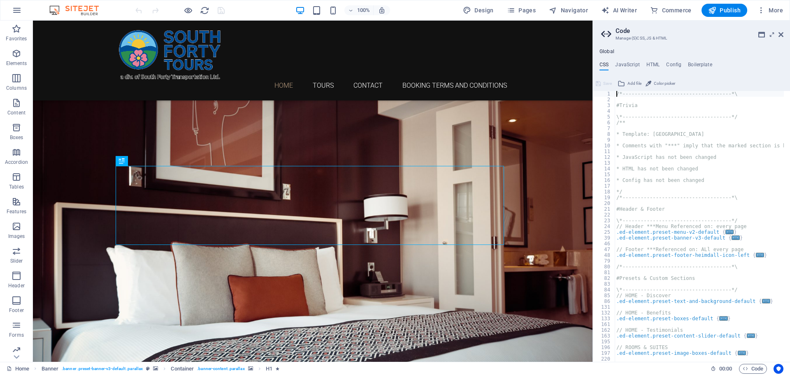
click at [606, 51] on h4 "Global" at bounding box center [607, 52] width 15 height 7
click at [611, 52] on h4 "Global" at bounding box center [607, 52] width 15 height 7
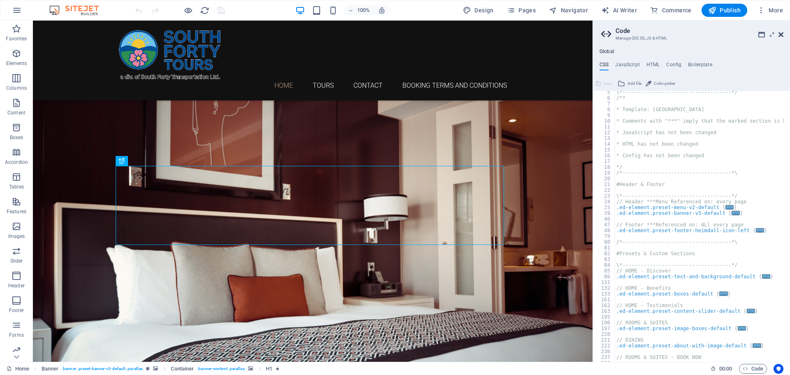
click at [781, 33] on icon at bounding box center [781, 34] width 5 height 7
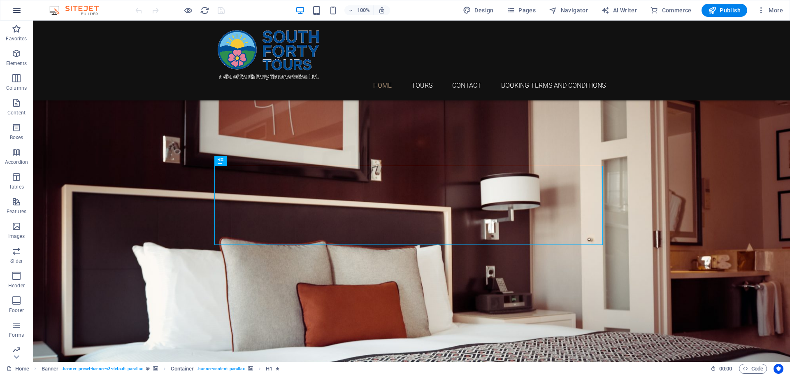
click at [18, 11] on icon "button" at bounding box center [17, 10] width 10 height 10
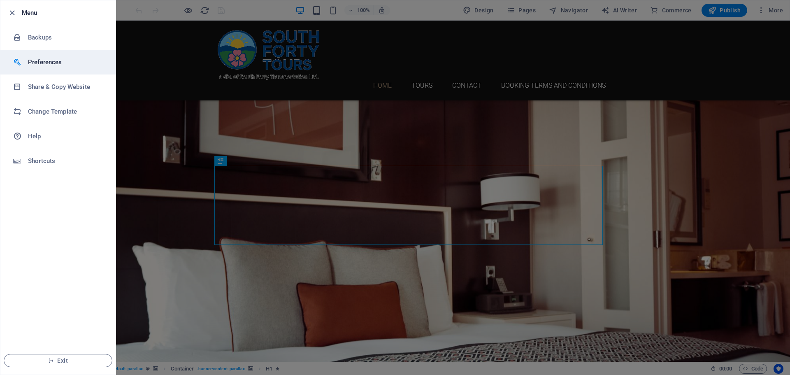
click at [50, 65] on h6 "Preferences" at bounding box center [66, 62] width 76 height 10
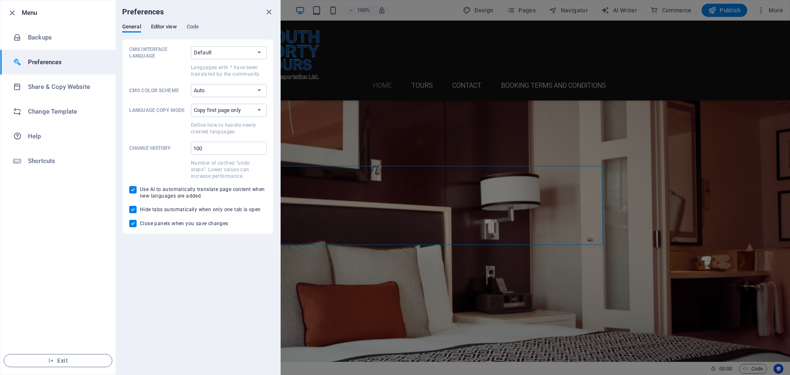
click at [168, 27] on span "Editor view" at bounding box center [164, 28] width 26 height 12
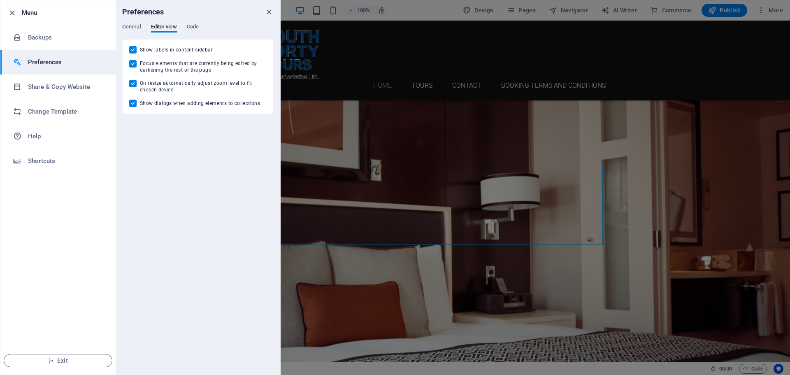
click at [187, 27] on div "General Editor view Code" at bounding box center [197, 31] width 151 height 16
click at [190, 27] on span "Code" at bounding box center [193, 28] width 12 height 12
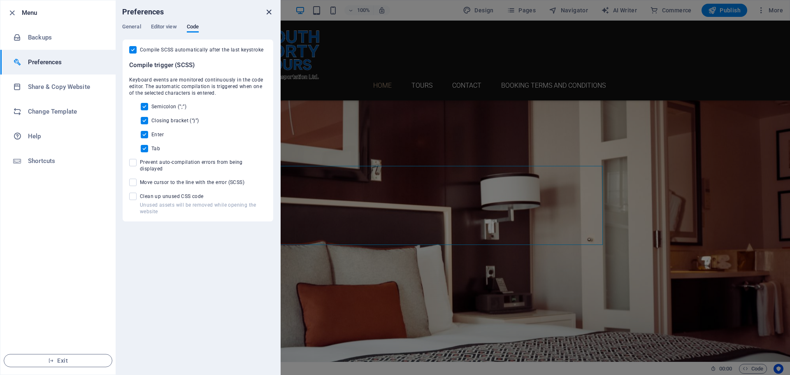
click at [273, 12] on icon "close" at bounding box center [268, 11] width 9 height 9
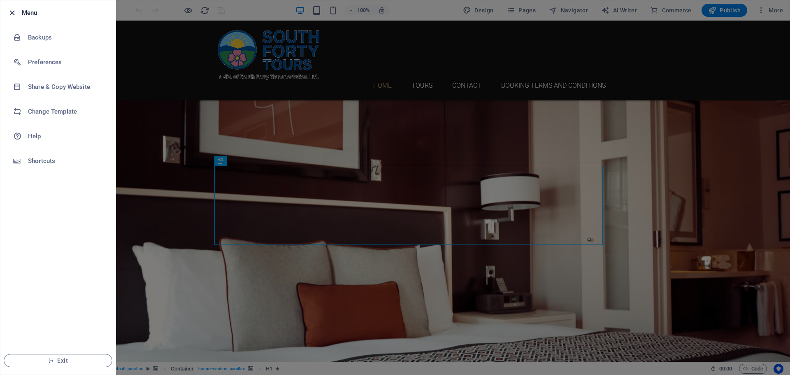
click at [11, 12] on icon "button" at bounding box center [11, 12] width 9 height 9
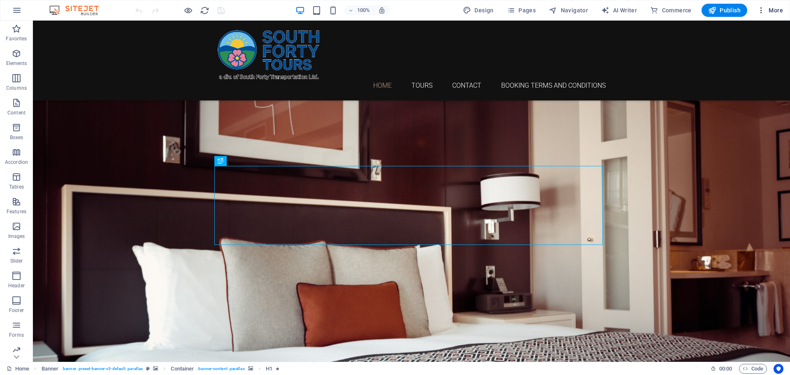
click at [768, 11] on span "More" at bounding box center [770, 10] width 26 height 8
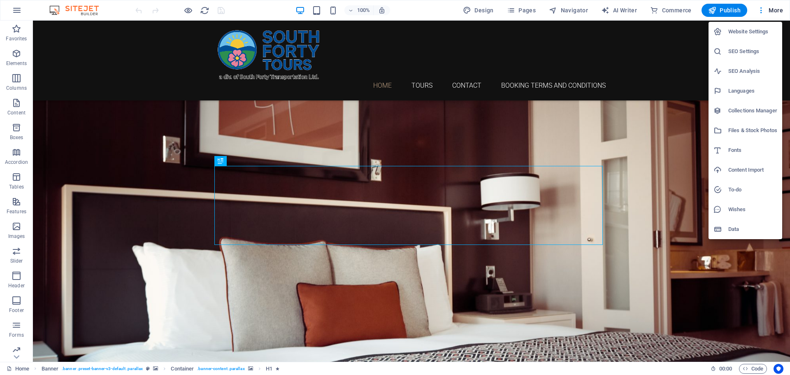
click at [747, 67] on h6 "SEO Analysis" at bounding box center [753, 71] width 49 height 10
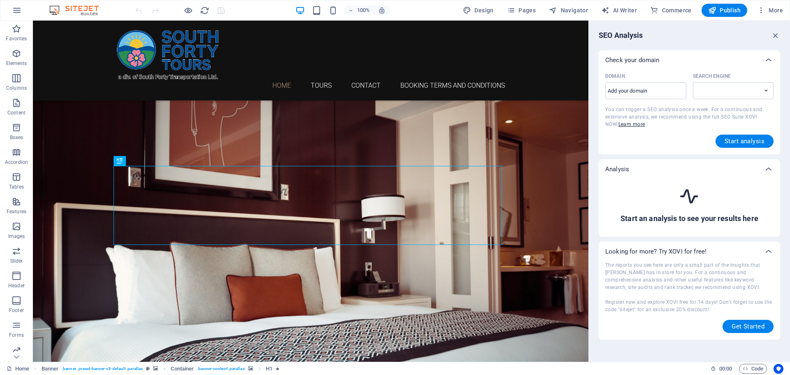
select select "google.com"
click at [653, 93] on input "Domain ​" at bounding box center [646, 90] width 81 height 13
type input "www.southfortytours.ca"
click at [736, 144] on span "Start analysis" at bounding box center [745, 141] width 40 height 7
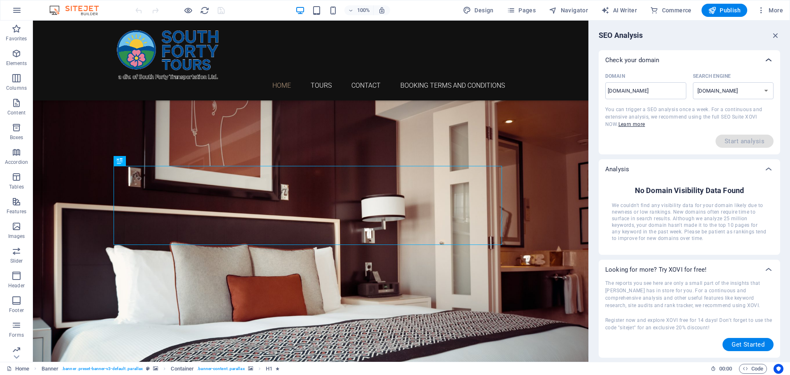
click at [771, 54] on div at bounding box center [769, 60] width 20 height 20
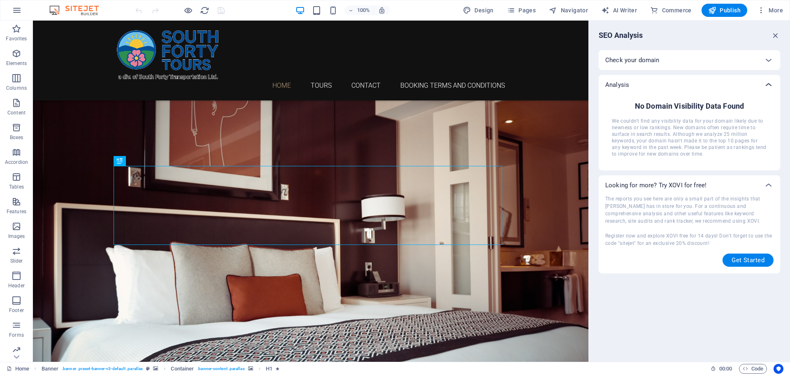
click at [769, 87] on icon at bounding box center [769, 85] width 10 height 10
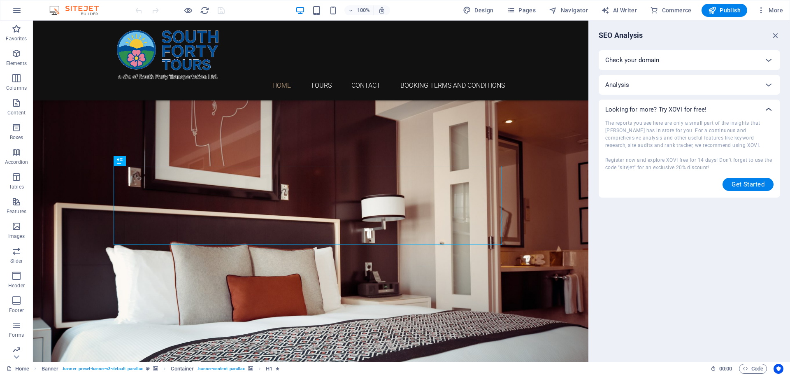
click at [769, 107] on icon at bounding box center [769, 110] width 10 height 10
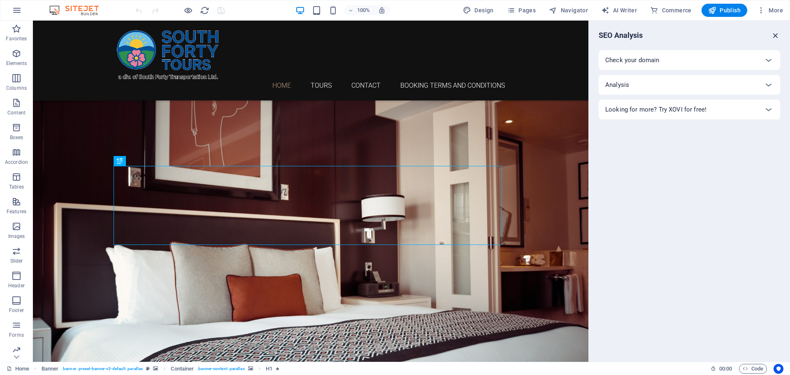
click at [776, 35] on icon "button" at bounding box center [775, 35] width 9 height 9
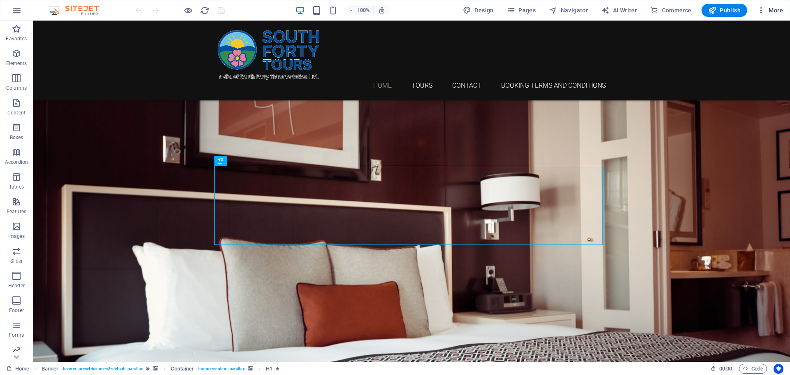
click at [776, 10] on span "More" at bounding box center [770, 10] width 26 height 8
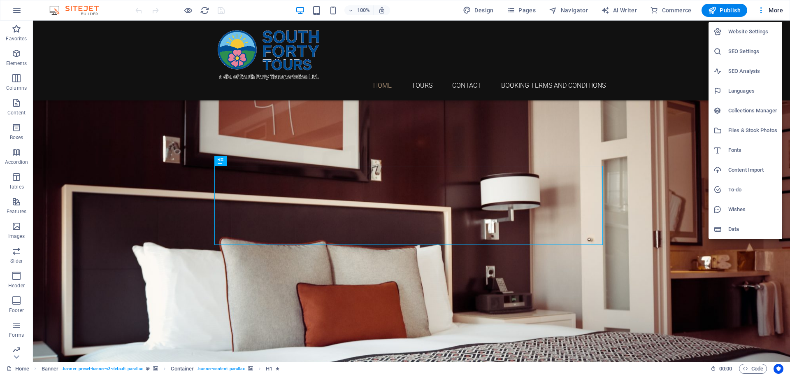
click at [758, 51] on h6 "SEO Settings" at bounding box center [753, 52] width 49 height 10
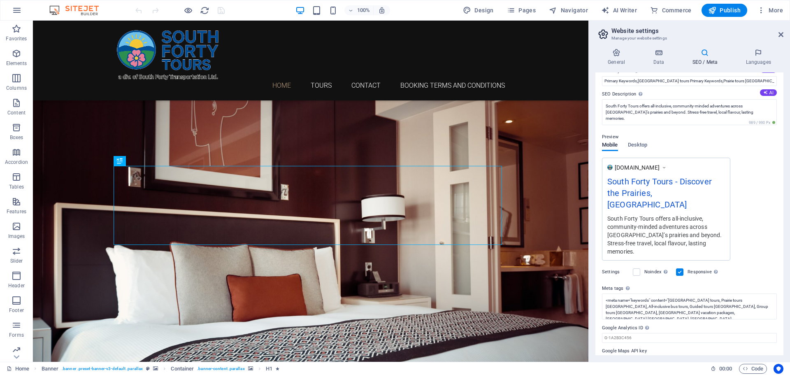
scroll to position [68, 0]
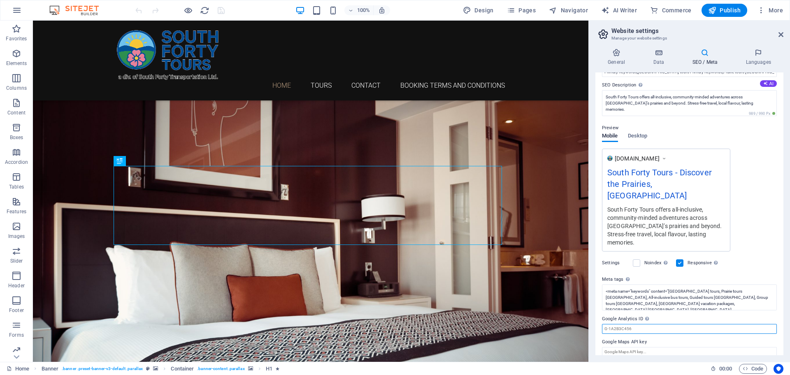
click at [650, 324] on input "Google Analytics ID Please only add the Google Analytics ID. We automatically i…" at bounding box center [689, 329] width 175 height 10
paste input "G-BRRBLCX747"
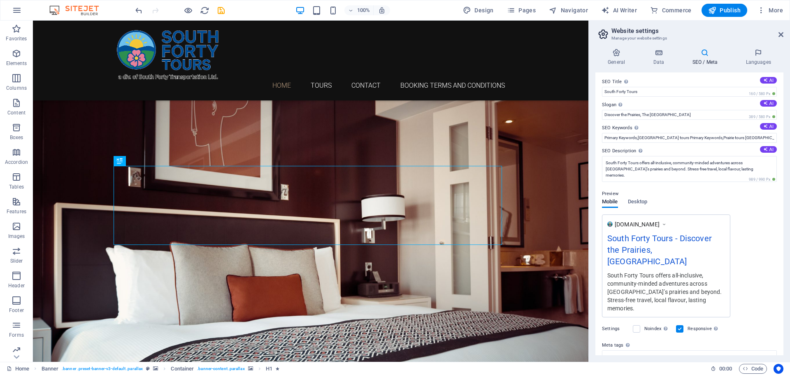
scroll to position [0, 0]
type input "G-BRRBLCX747"
click at [218, 10] on icon "save" at bounding box center [221, 10] width 9 height 9
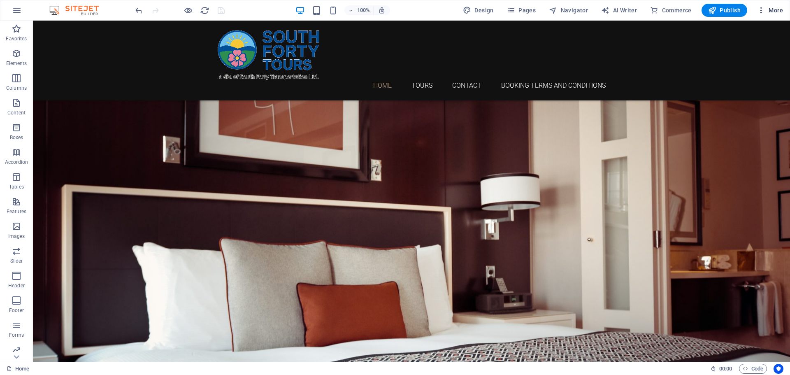
click at [772, 12] on span "More" at bounding box center [770, 10] width 26 height 8
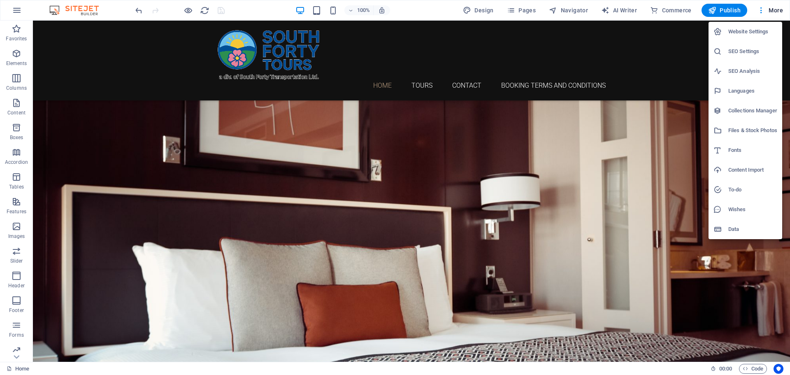
click at [740, 53] on h6 "SEO Settings" at bounding box center [753, 52] width 49 height 10
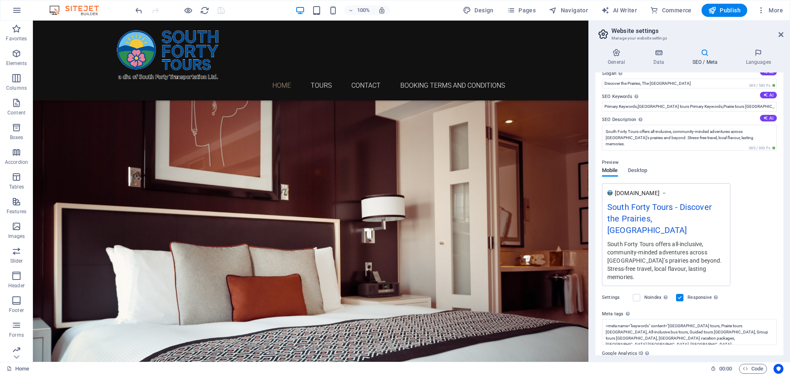
scroll to position [68, 0]
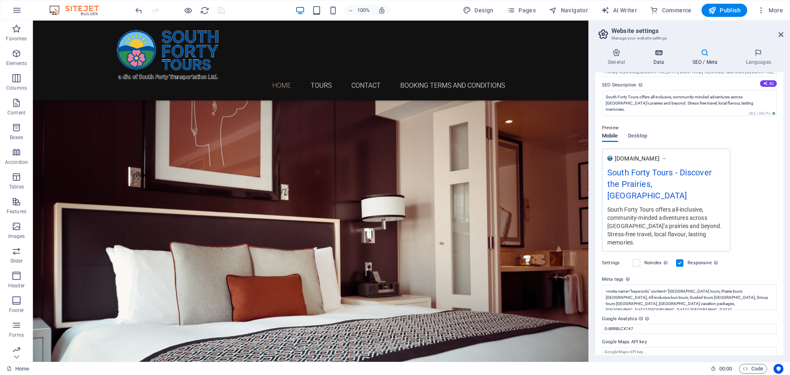
click at [652, 56] on icon at bounding box center [659, 53] width 36 height 8
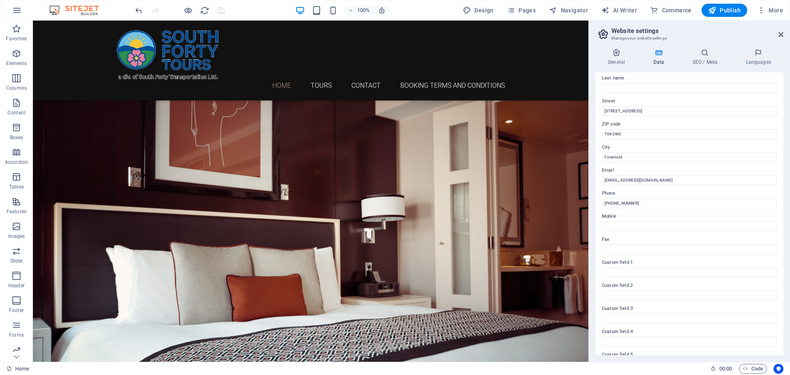
scroll to position [82, 0]
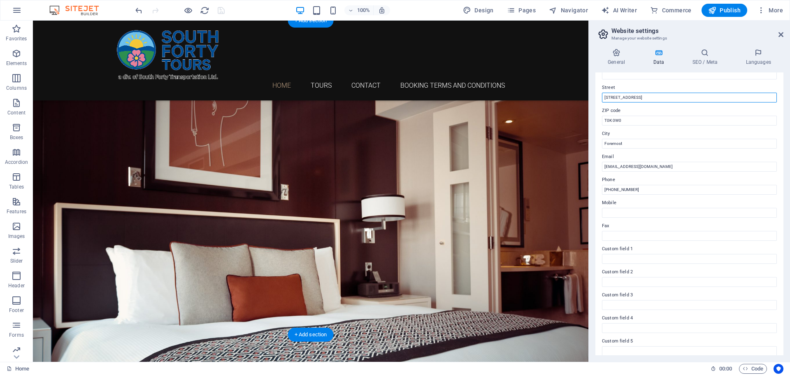
drag, startPoint x: 674, startPoint y: 118, endPoint x: 625, endPoint y: 122, distance: 49.2
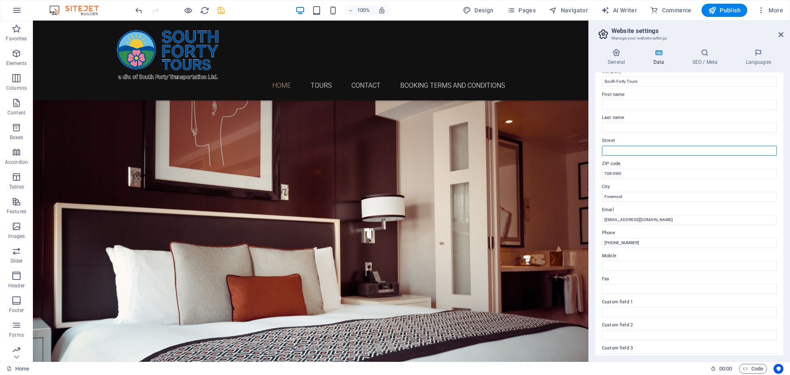
scroll to position [0, 0]
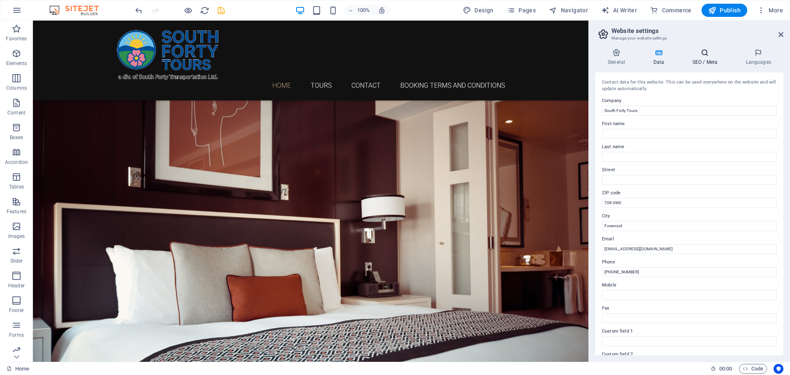
click at [711, 58] on h4 "SEO / Meta" at bounding box center [707, 57] width 54 height 17
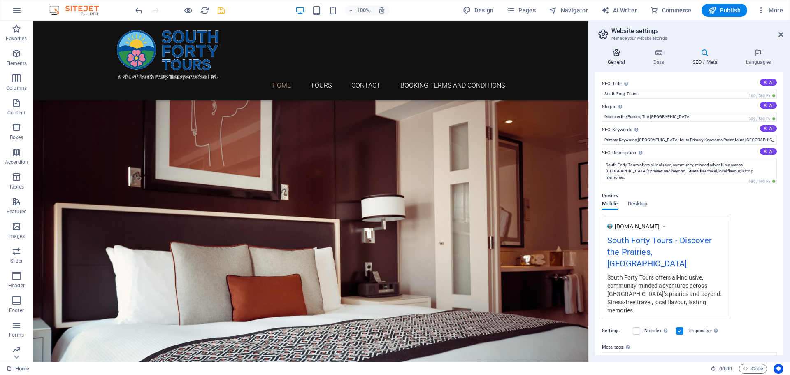
click at [618, 56] on icon at bounding box center [617, 53] width 42 height 8
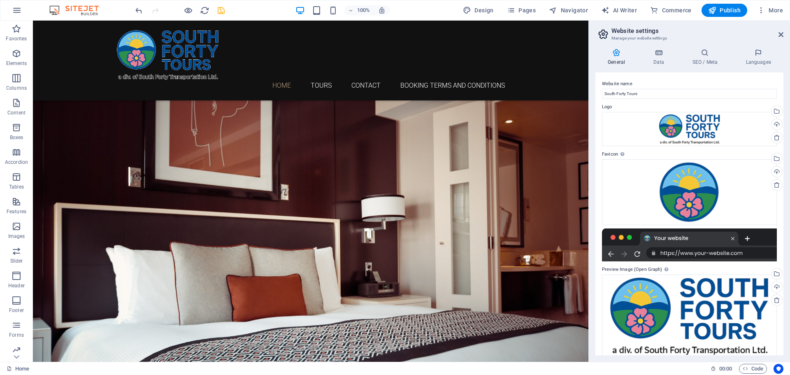
click at [223, 12] on icon "save" at bounding box center [221, 10] width 9 height 9
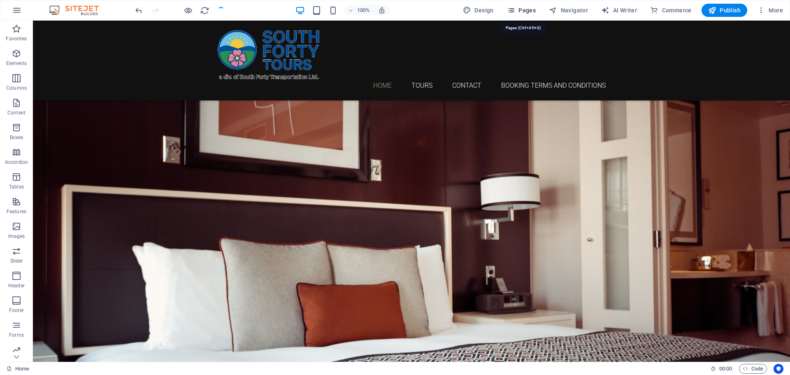
click at [526, 9] on span "Pages" at bounding box center [521, 10] width 29 height 8
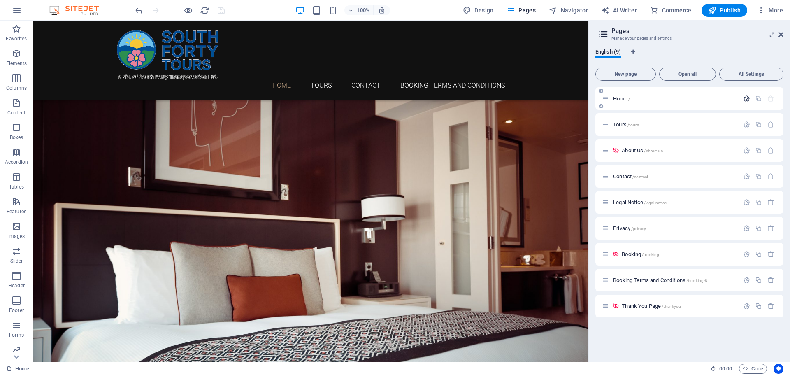
click at [748, 96] on icon "button" at bounding box center [746, 98] width 7 height 7
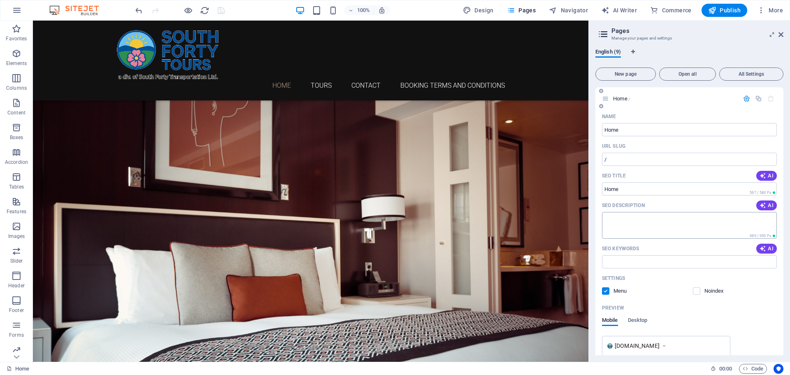
click at [621, 218] on textarea "SEO Description" at bounding box center [689, 225] width 175 height 27
paste textarea "Discover the Prairies, the South Forty way. Authentic small-group tours showcas…"
type textarea "Discover the Prairies, the South Forty way. Authentic small-group tours showcas…"
click at [648, 261] on input "SEO Keywords" at bounding box center [689, 261] width 175 height 13
paste input "South Forty Tours, Alberta tours, prairie tours Alberta, small group tours Albe…"
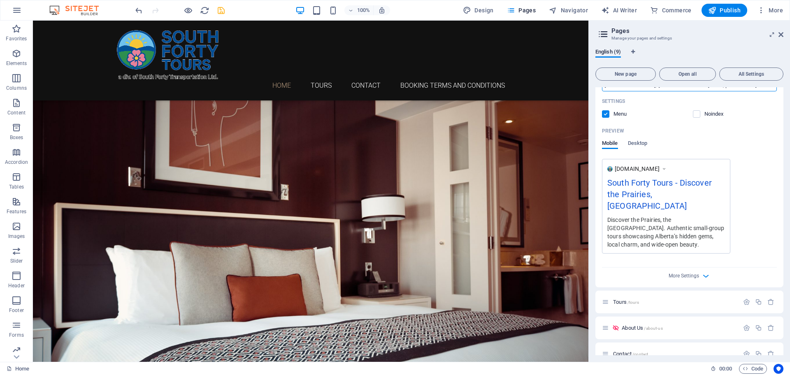
scroll to position [165, 0]
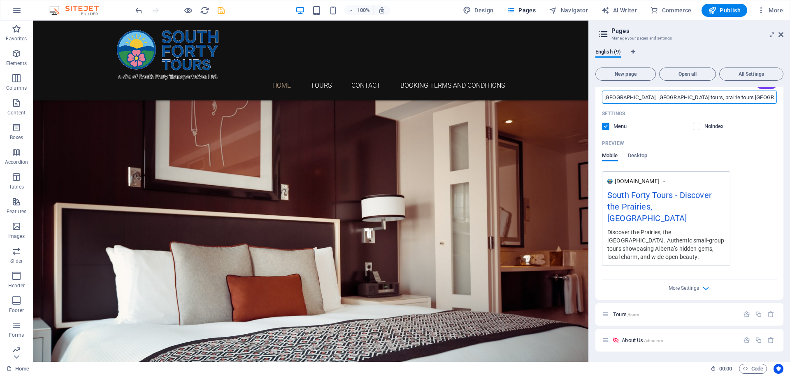
type input "South Forty Tours, Alberta tours, prairie tours Alberta, small group tours Albe…"
click at [681, 283] on div "More Settings" at bounding box center [689, 286] width 175 height 13
click at [682, 289] on span "More Settings" at bounding box center [684, 288] width 30 height 6
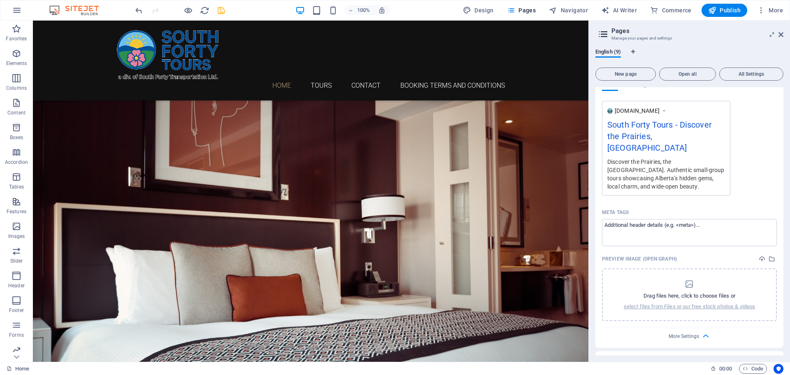
scroll to position [247, 0]
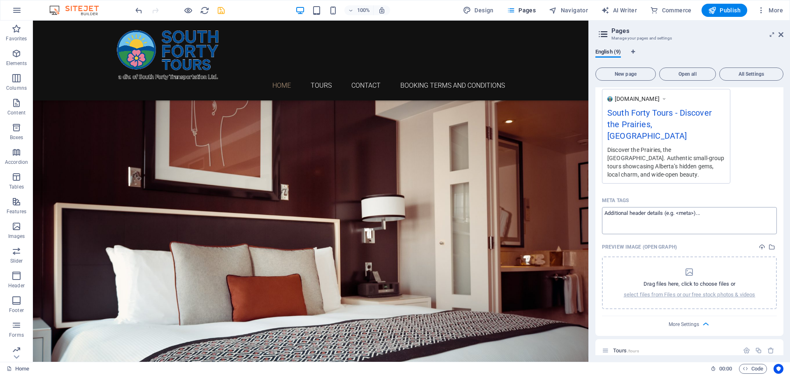
click at [649, 212] on textarea "Meta tags ​" at bounding box center [689, 220] width 175 height 27
paste textarea "<title>South Forty Tours | Discover the Prairies, the South Forty Way</title> <…"
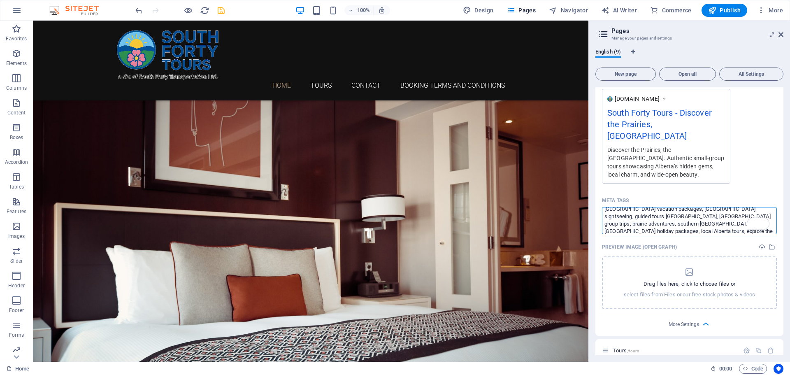
scroll to position [0, 0]
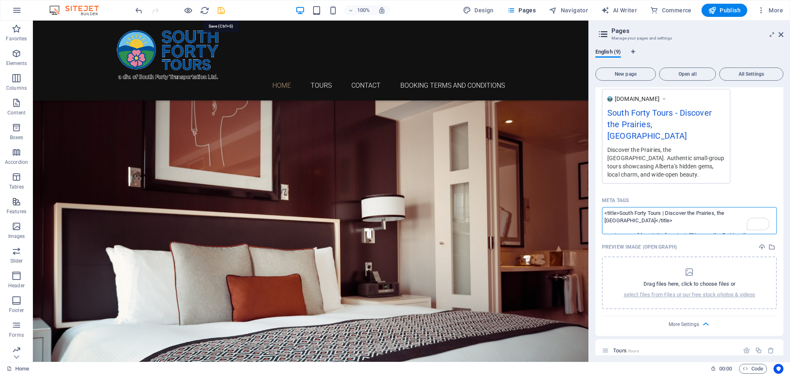
click at [221, 11] on body "South Forty Tours Home Favorites Elements Columns Content Boxes Accordion Table…" at bounding box center [395, 187] width 790 height 375
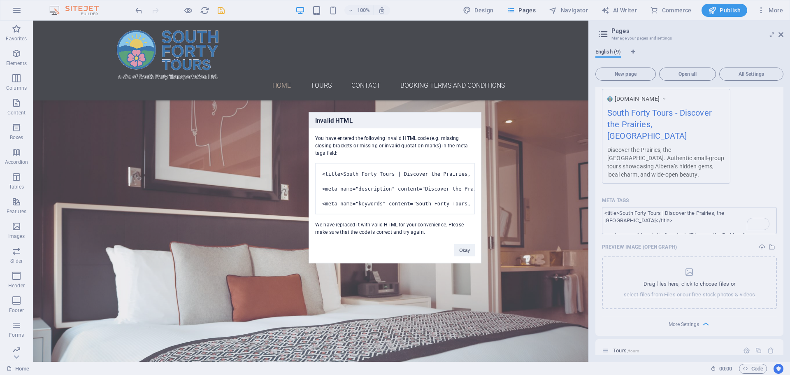
drag, startPoint x: 348, startPoint y: 143, endPoint x: 316, endPoint y: 130, distance: 34.9
click at [316, 130] on div "You have entered the following invalid HTML code (e.g. missing closing brackets…" at bounding box center [395, 181] width 172 height 107
copy div "You have entered the following invalid HTML code (e.g. missing closing brackets…"
click at [472, 256] on button "Okay" at bounding box center [464, 250] width 21 height 12
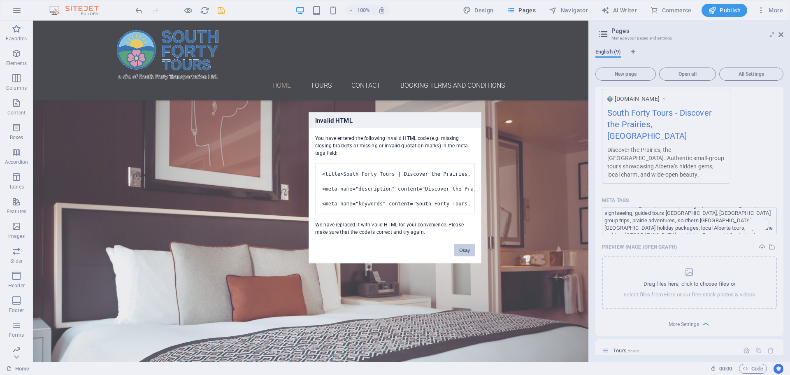
click at [467, 256] on button "Okay" at bounding box center [464, 250] width 21 height 12
click at [221, 12] on body "South Forty Tours Home Favorites Elements Columns Content Boxes Accordion Table…" at bounding box center [395, 187] width 790 height 375
drag, startPoint x: 320, startPoint y: 135, endPoint x: 445, endPoint y: 144, distance: 125.5
click at [445, 144] on div "You have entered the following invalid HTML code (e.g. missing closing brackets…" at bounding box center [395, 181] width 172 height 107
click at [433, 146] on div "You have entered the following invalid HTML code (e.g. missing closing brackets…" at bounding box center [395, 181] width 172 height 107
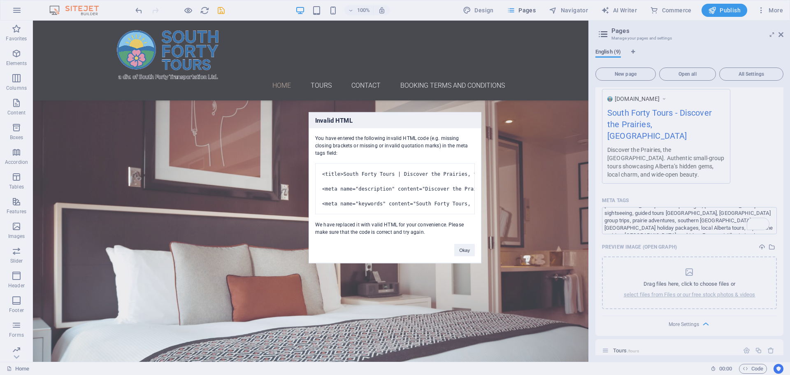
drag, startPoint x: 339, startPoint y: 234, endPoint x: 456, endPoint y: 243, distance: 117.3
click at [456, 235] on div "You have entered the following invalid HTML code (e.g. missing closing brackets…" at bounding box center [395, 181] width 172 height 107
click at [447, 201] on pre "<title>South Forty Tours | Discover the Prairies, the South Forty Way</title> <…" at bounding box center [395, 188] width 160 height 51
click at [646, 228] on div "Invalid HTML You have entered the following invalid HTML code (e.g. missing clo…" at bounding box center [395, 187] width 790 height 375
click at [722, 223] on div "Invalid HTML You have entered the following invalid HTML code (e.g. missing clo…" at bounding box center [395, 187] width 790 height 375
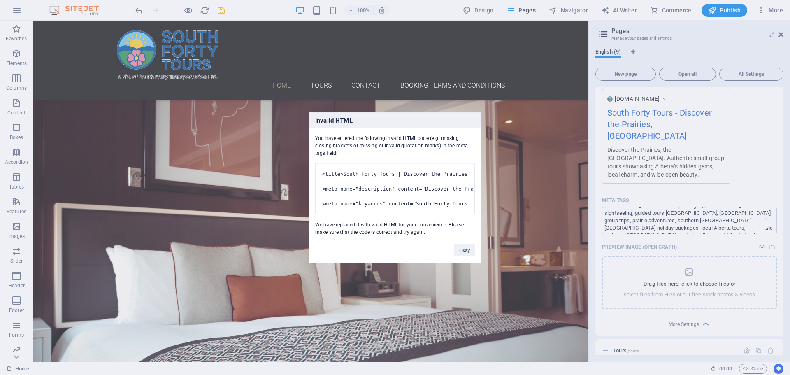
click at [443, 214] on pre "<title>South Forty Tours | Discover the Prairies, the South Forty Way</title> <…" at bounding box center [395, 188] width 160 height 51
drag, startPoint x: 444, startPoint y: 212, endPoint x: 331, endPoint y: 160, distance: 124.2
click at [331, 163] on pre "<title>South Forty Tours | Discover the Prairies, the South Forty Way</title> <…" at bounding box center [395, 188] width 160 height 51
click at [459, 256] on button "Okay" at bounding box center [464, 250] width 21 height 12
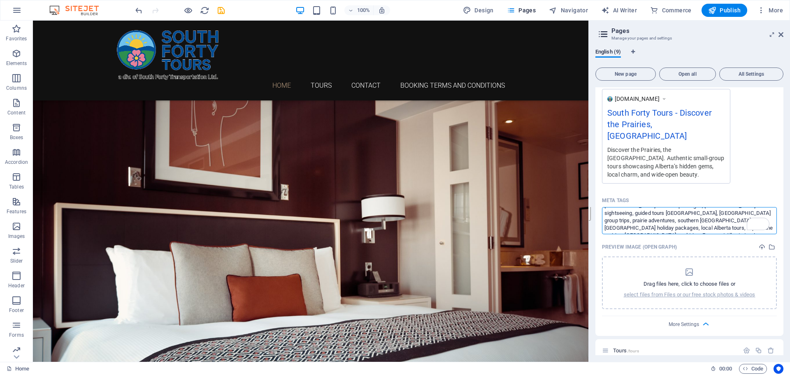
paste textarea "Title: South Forty Tours | Discover the Prairies, the South Forty Way Descripti…"
type textarea "Title: South Forty Tours | Discover the Prairies, the South Forty Way Descripti…"
click at [217, 9] on body "South Forty Tours Home Favorites Elements Columns Content Boxes Accordion Table…" at bounding box center [395, 187] width 790 height 375
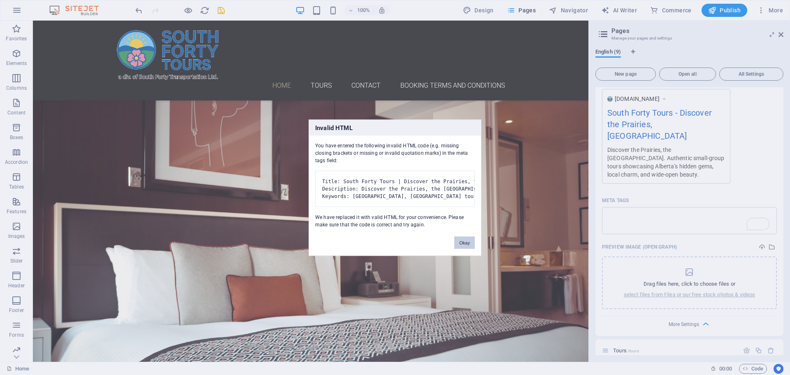
click at [471, 249] on button "Okay" at bounding box center [464, 242] width 21 height 12
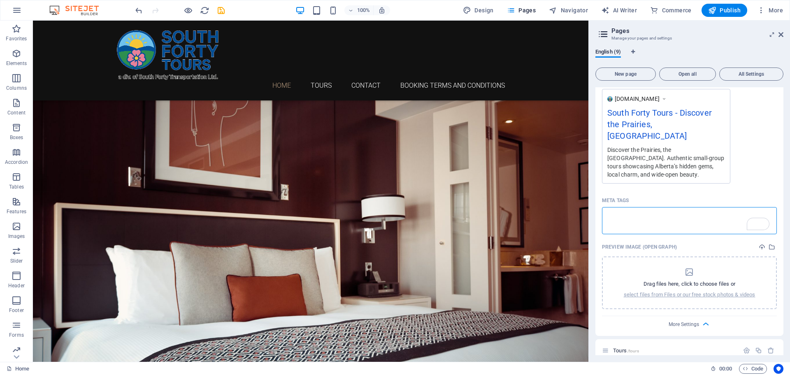
click at [680, 222] on textarea "Meta tags ​" at bounding box center [689, 220] width 175 height 27
drag, startPoint x: 704, startPoint y: 227, endPoint x: 620, endPoint y: 214, distance: 85.1
click at [620, 214] on textarea "Meta tags ​" at bounding box center [689, 220] width 175 height 27
paste textarea "<title>South Forty Tours | Discover the Prairies, the South Forty Way</title> <…"
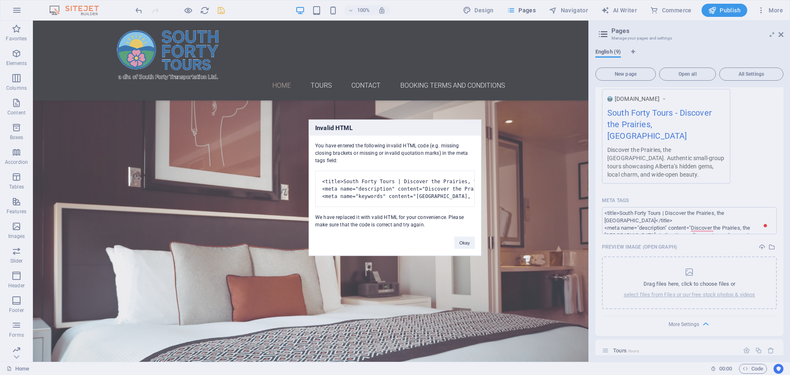
click at [220, 12] on body "South Forty Tours Home Favorites Elements Columns Content Boxes Accordion Table…" at bounding box center [395, 187] width 790 height 375
click at [463, 248] on button "Okay" at bounding box center [464, 242] width 21 height 12
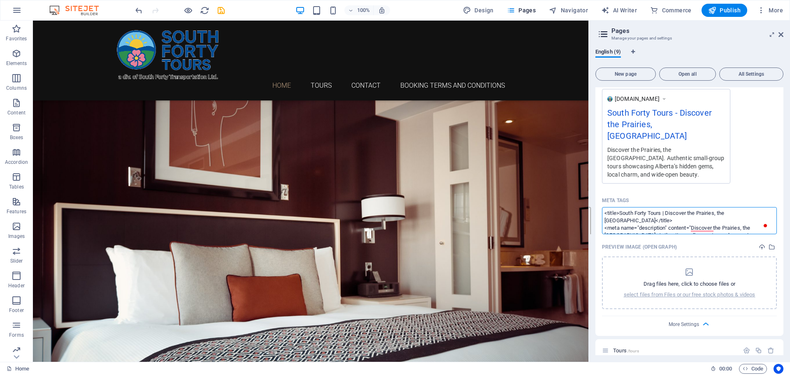
click at [639, 220] on textarea "<title>South Forty Tours | Discover the Prairies, the South Forty Way</title> <…" at bounding box center [689, 220] width 175 height 27
drag, startPoint x: 639, startPoint y: 221, endPoint x: 602, endPoint y: 210, distance: 39.0
click at [602, 210] on div "Name Home ​ URL SLUG / ​ SEO Title AI ​ 567 / 580 Px SEO Description AI Discove…" at bounding box center [690, 99] width 188 height 473
type textarea "<meta name="description" content="Discover the Prairies, the South Forty way. A…"
click at [220, 9] on body "South Forty Tours Home Favorites Elements Columns Content Boxes Accordion Table…" at bounding box center [395, 187] width 790 height 375
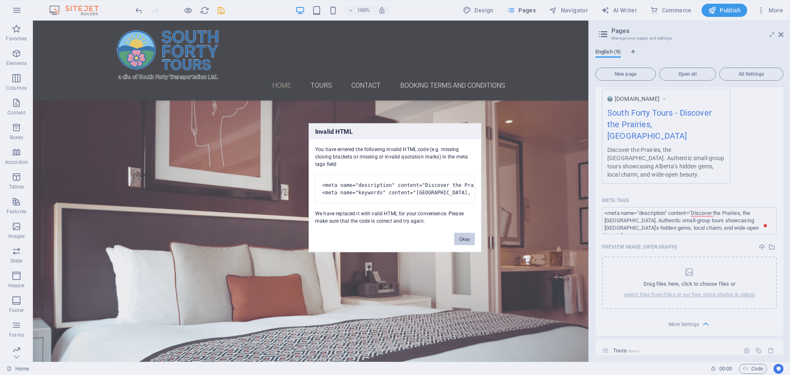
click at [466, 245] on button "Okay" at bounding box center [464, 239] width 21 height 12
click at [669, 216] on div "Invalid HTML You have entered the following invalid HTML code (e.g. missing clo…" at bounding box center [395, 187] width 790 height 375
click at [721, 229] on div "Invalid HTML You have entered the following invalid HTML code (e.g. missing clo…" at bounding box center [395, 187] width 790 height 375
click at [468, 245] on button "Okay" at bounding box center [464, 239] width 21 height 12
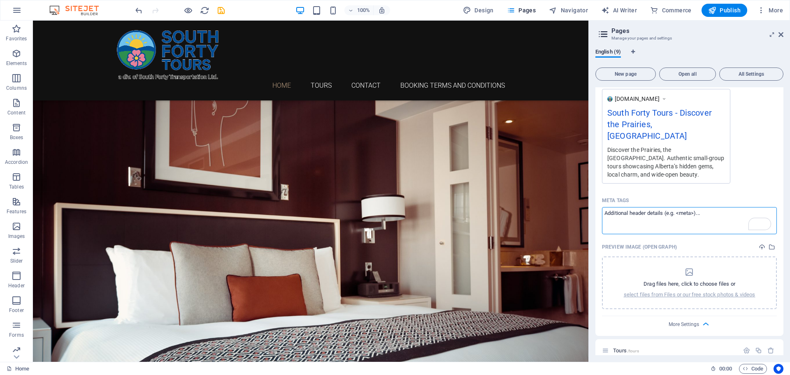
click at [641, 219] on textarea "Meta tags ​" at bounding box center [689, 220] width 175 height 27
paste textarea "<meta name="description" content="Discover the Prairies, the South Forty way. A…"
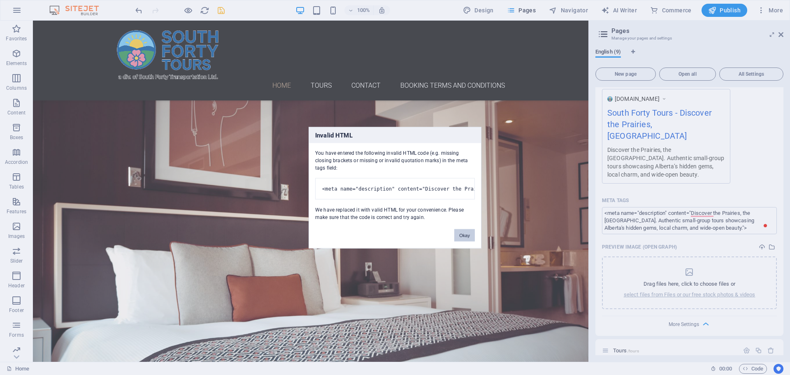
click at [224, 12] on body "South Forty Tours Home Favorites Elements Columns Content Boxes Accordion Table…" at bounding box center [395, 187] width 790 height 375
click at [464, 241] on button "Okay" at bounding box center [464, 235] width 21 height 12
click at [425, 184] on pre "<meta name="description" content="Discover the Prairies, the South Forty way. A…" at bounding box center [395, 188] width 160 height 21
drag, startPoint x: 385, startPoint y: 181, endPoint x: 470, endPoint y: 179, distance: 84.8
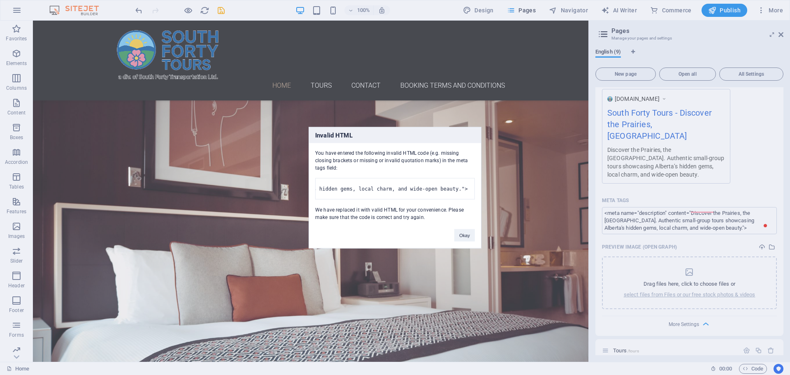
click at [470, 179] on pre "<meta name="description" content="Discover the Prairies, the South Forty way. A…" at bounding box center [395, 188] width 160 height 21
drag, startPoint x: 462, startPoint y: 243, endPoint x: 521, endPoint y: 211, distance: 67.3
click at [462, 241] on button "Okay" at bounding box center [464, 235] width 21 height 12
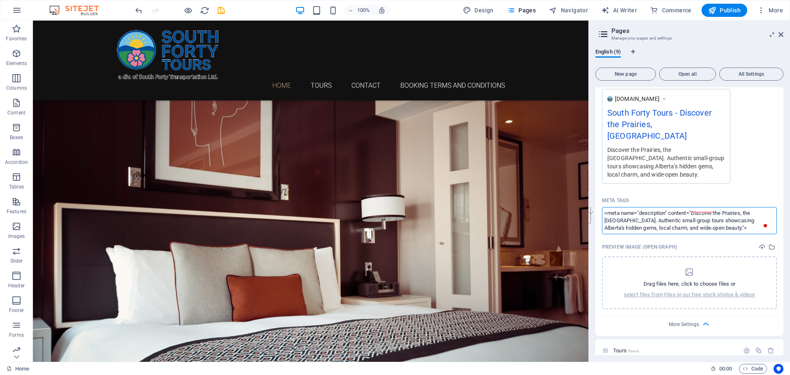
paste textarea "title>South Forty Tours | Discover the Prairies, the South Forty Way</title> <m…"
type textarea "<title>South Forty Tours | Discover the Prairies, the South Forty Way</title> <…"
click at [224, 11] on body "South Forty Tours Home Favorites Elements Columns Content Boxes Accordion Table…" at bounding box center [395, 187] width 790 height 375
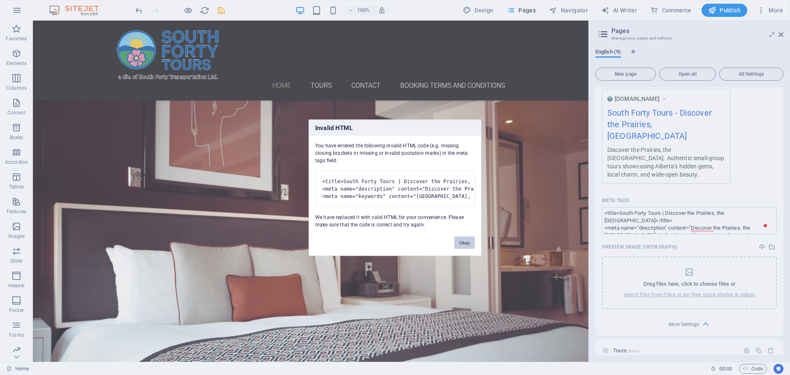
click at [463, 249] on button "Okay" at bounding box center [464, 242] width 21 height 12
click at [676, 222] on div "Invalid HTML You have entered the following invalid HTML code (e.g. missing clo…" at bounding box center [395, 187] width 790 height 375
drag, startPoint x: 465, startPoint y: 253, endPoint x: 550, endPoint y: 223, distance: 90.1
click at [465, 249] on button "Okay" at bounding box center [464, 242] width 21 height 12
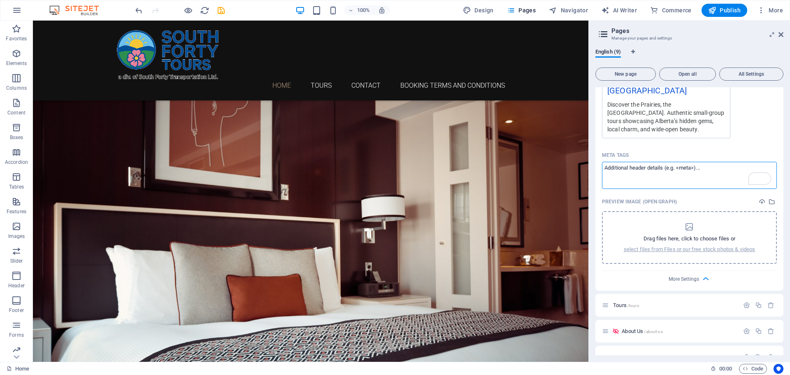
scroll to position [329, 0]
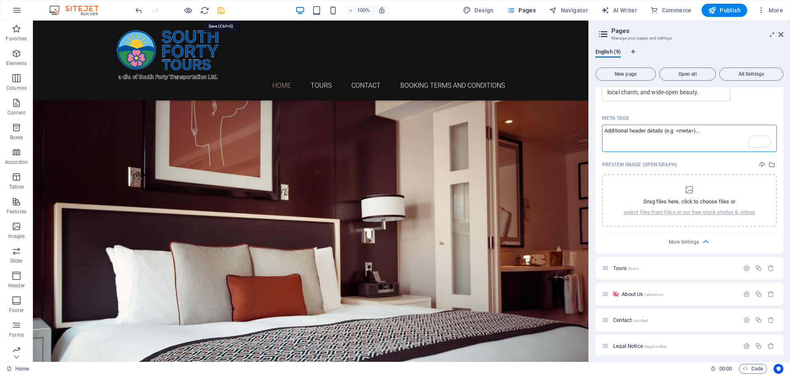
click at [220, 12] on icon "save" at bounding box center [221, 10] width 9 height 9
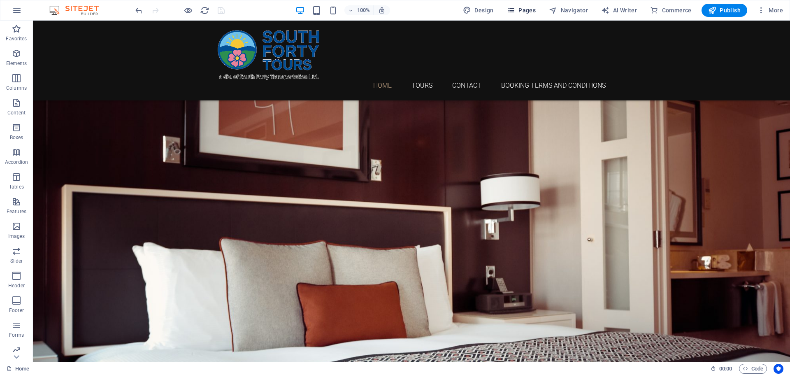
click at [534, 11] on span "Pages" at bounding box center [521, 10] width 29 height 8
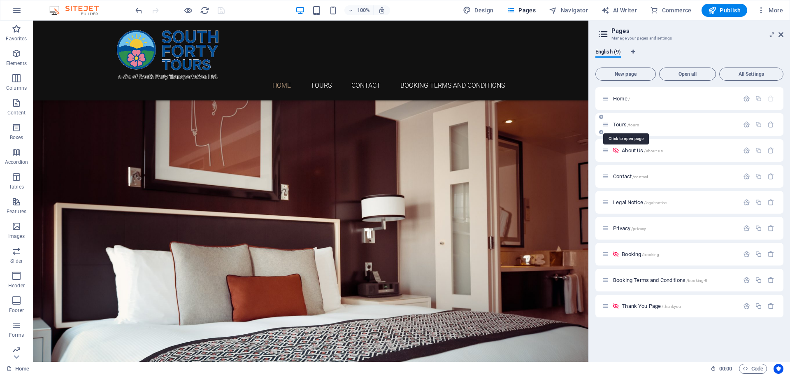
click at [620, 125] on span "Tours /tours" at bounding box center [626, 124] width 26 height 6
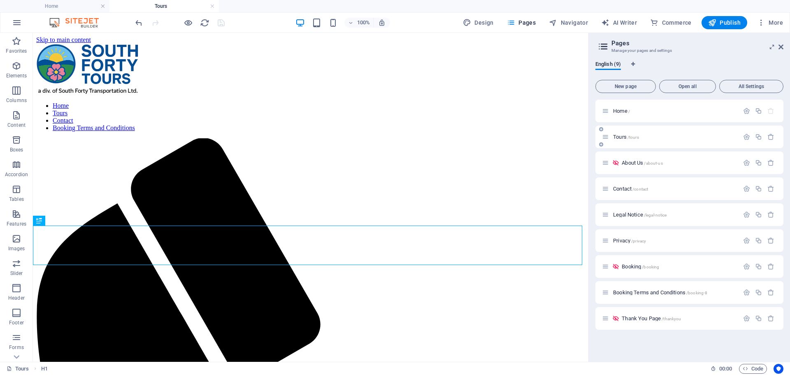
scroll to position [0, 0]
click at [745, 137] on icon "button" at bounding box center [746, 136] width 7 height 7
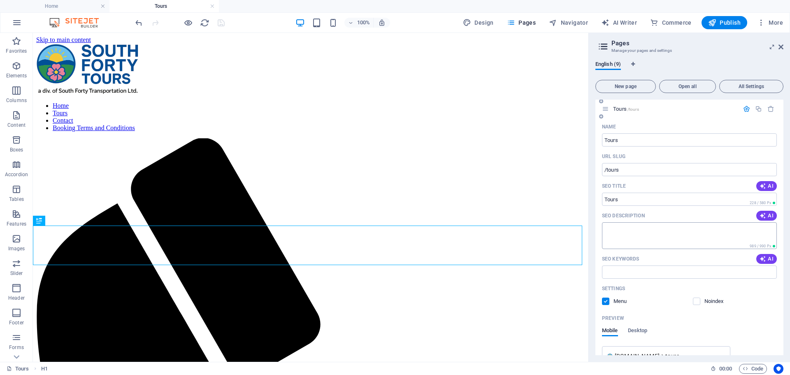
scroll to position [41, 0]
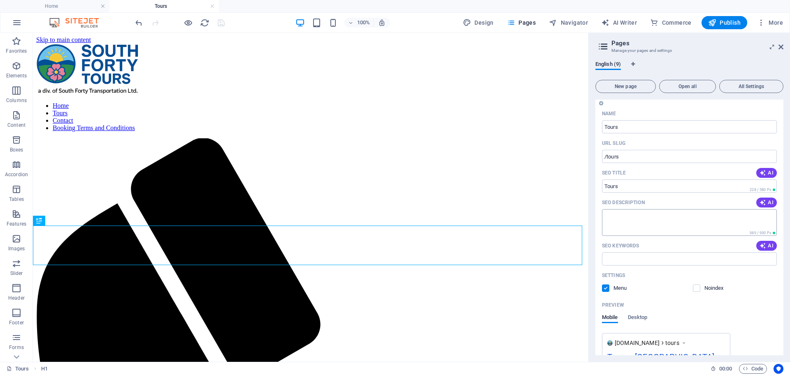
click at [649, 219] on textarea "SEO Description" at bounding box center [689, 222] width 175 height 27
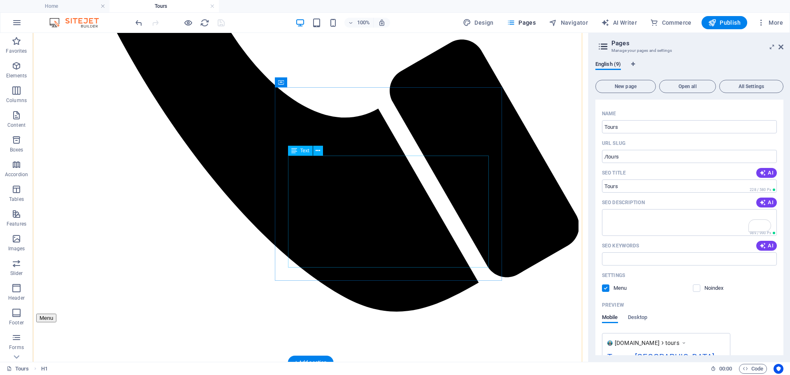
scroll to position [576, 0]
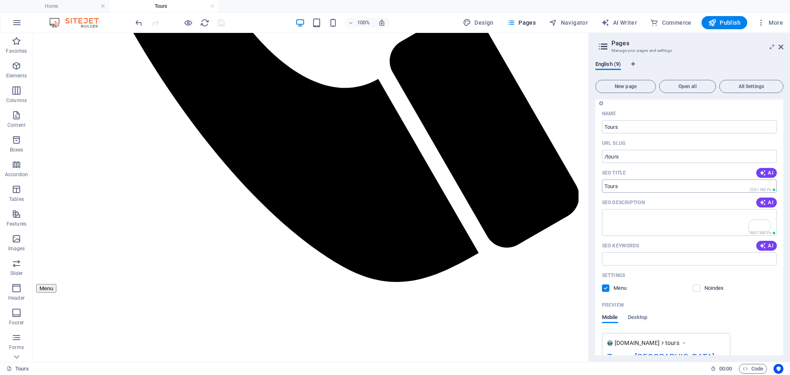
click at [627, 184] on input "Tours" at bounding box center [689, 185] width 175 height 13
drag, startPoint x: 648, startPoint y: 191, endPoint x: 602, endPoint y: 190, distance: 45.3
click at [602, 190] on input "Tours" at bounding box center [689, 185] width 175 height 13
paste input "| Small-Group Alberta Adventures | South Forty Tours"
type input "Tours | Small-Group Alberta Adventures | South Forty Tours"
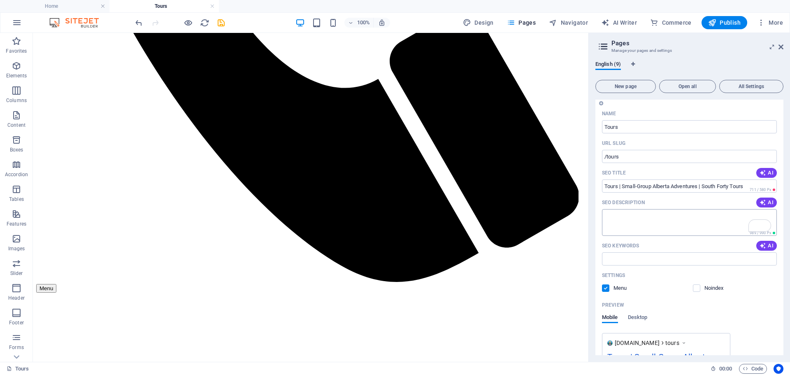
click at [646, 214] on textarea "SEO Description" at bounding box center [689, 222] width 175 height 27
paste textarea "Browse South Forty Tours. Start with our 3-day Winter Wonderland getaway — smal…"
type textarea "Browse South Forty Tours. Start with our 3-day Winter Wonderland getaway — smal…"
click at [618, 261] on input "SEO Keywords" at bounding box center [689, 258] width 175 height 13
paste input "South Forty Tours, Alberta tours, small group tours Alberta, winter tours Alber…"
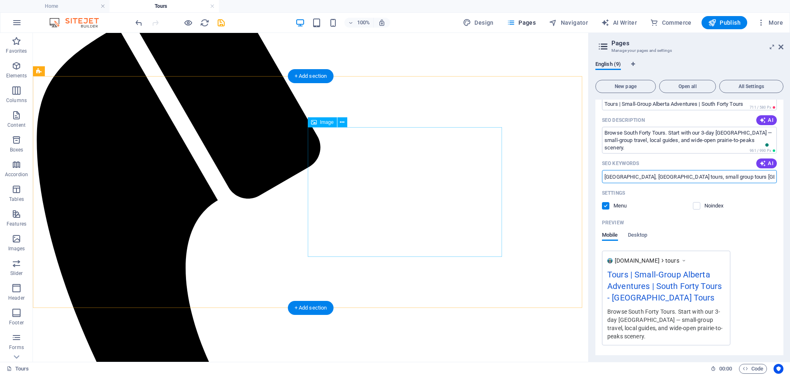
scroll to position [165, 0]
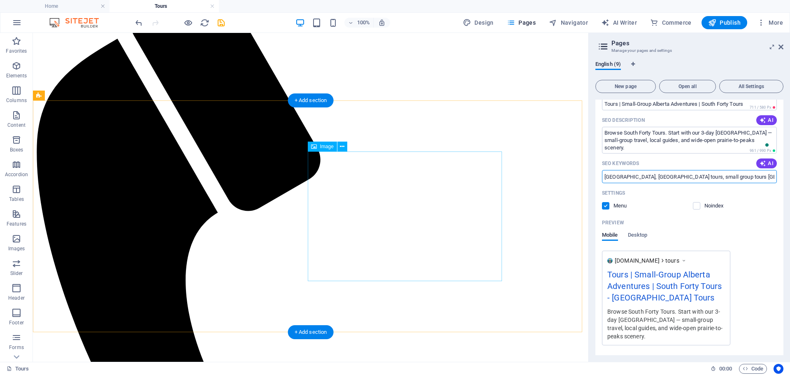
type input "South Forty Tours, Alberta tours, small group tours Alberta, winter tours Alber…"
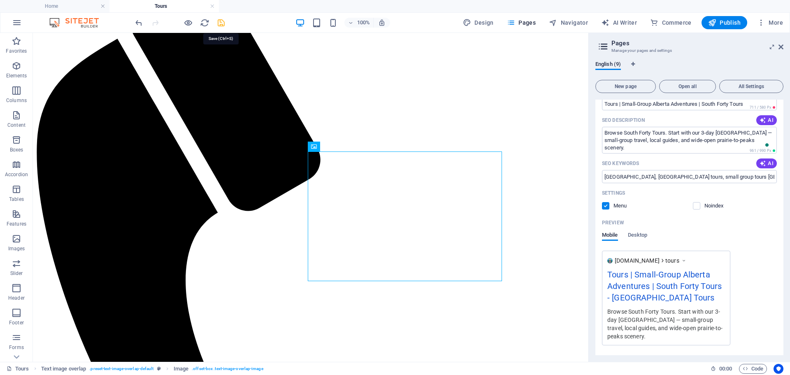
click at [221, 24] on icon "save" at bounding box center [221, 22] width 9 height 9
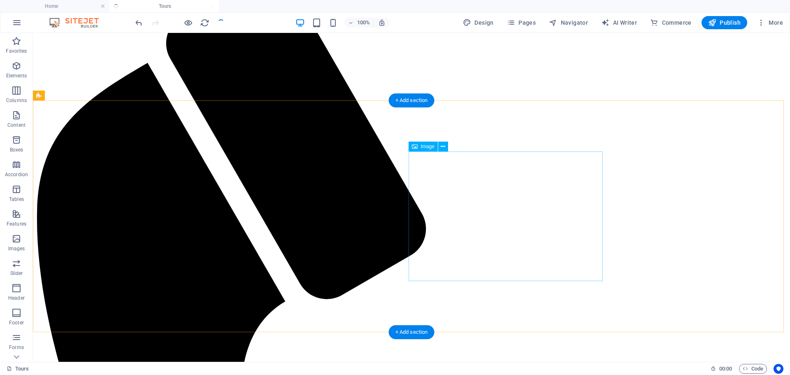
select select "%"
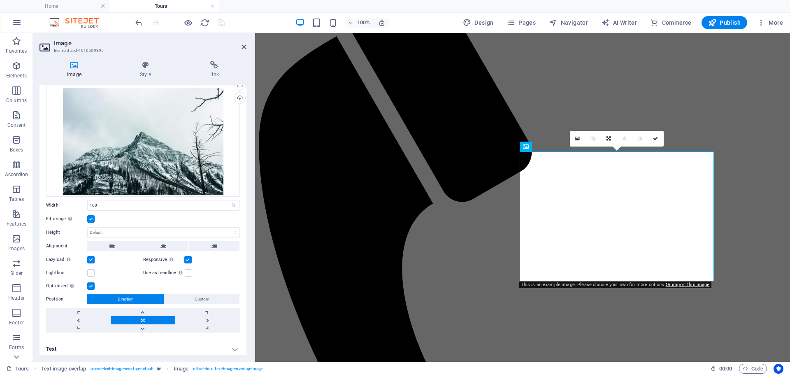
scroll to position [24, 0]
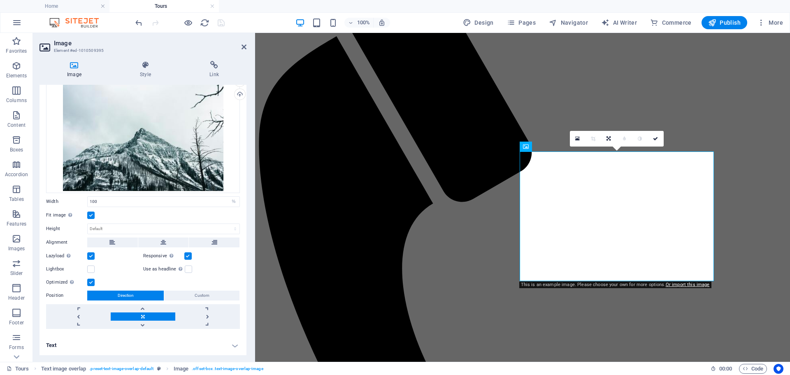
click at [235, 343] on h4 "Text" at bounding box center [143, 346] width 207 height 20
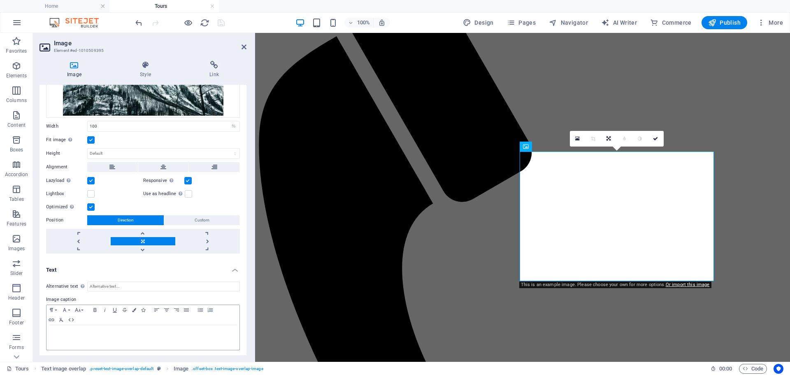
scroll to position [102, 0]
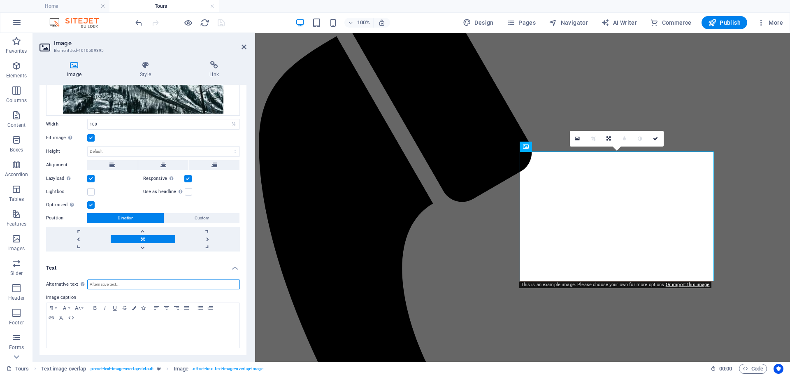
click at [121, 285] on input "Alternative text The alternative text is used by devices that cannot display im…" at bounding box center [163, 285] width 153 height 10
type input "b"
type input "Greyscale snowcovered mountain, Waterton Lakes National Park"
click at [70, 331] on p at bounding box center [143, 330] width 185 height 7
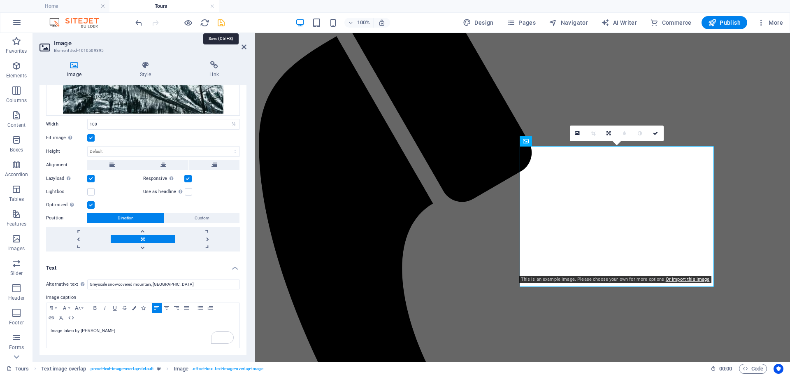
click at [223, 21] on icon "save" at bounding box center [221, 22] width 9 height 9
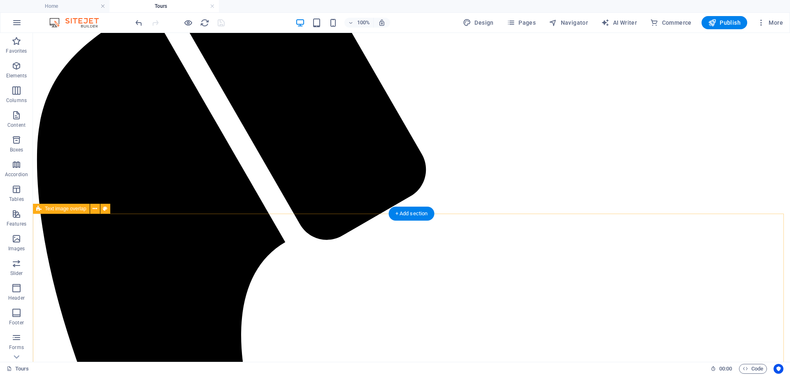
scroll to position [206, 0]
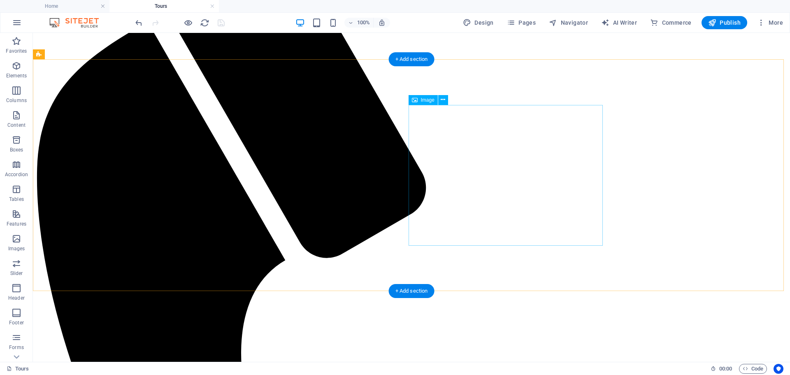
select select "%"
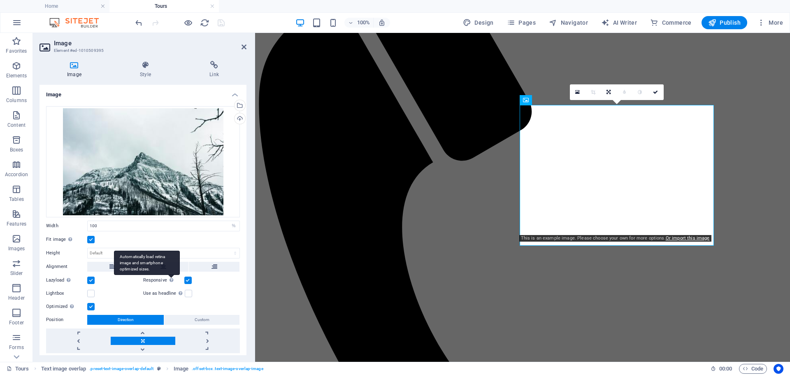
scroll to position [102, 0]
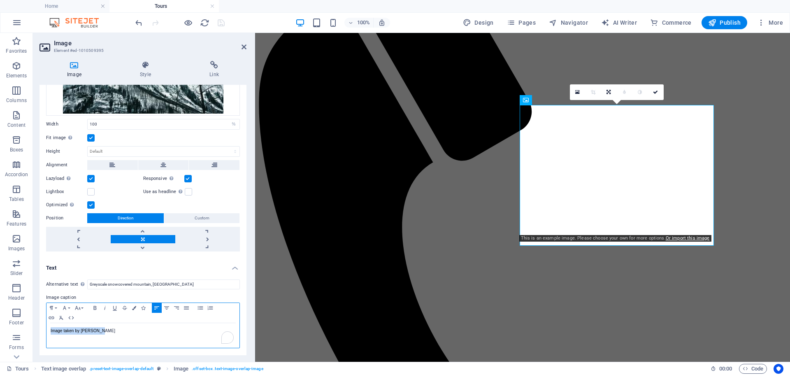
drag, startPoint x: 98, startPoint y: 330, endPoint x: 44, endPoint y: 329, distance: 53.5
click at [44, 329] on div "Alternative text The alternative text is used by devices that cannot display im…" at bounding box center [143, 314] width 207 height 82
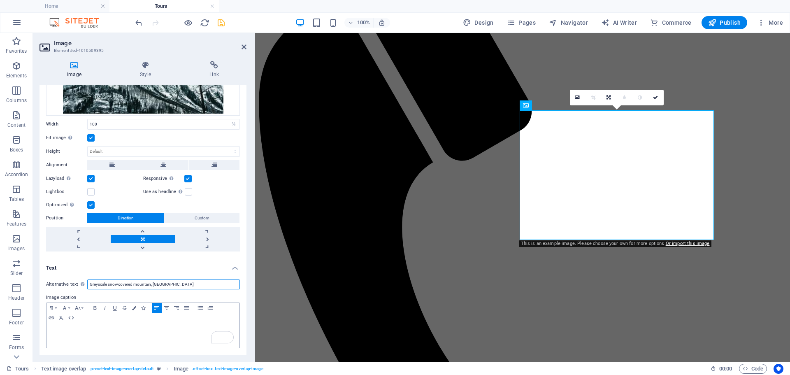
click at [221, 285] on input "Greyscale snowcovered mountain, Waterton Lakes National Park" at bounding box center [163, 285] width 153 height 10
paste input "Image taken by Ali Kazal"
click at [189, 285] on input "Greyscale snowcovered mountain, Waterton Lakes National Park Image taken by Ali…" at bounding box center [163, 285] width 153 height 10
type input "Greyscale snowcovered mountain, Waterton Lakes National Park, Image taken by Al…"
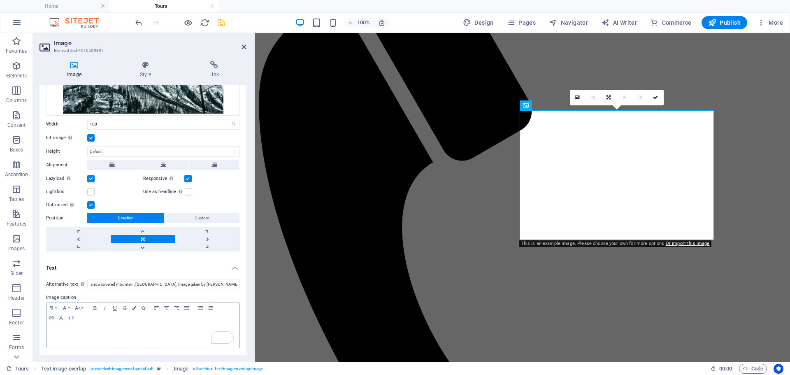
click at [221, 24] on icon "save" at bounding box center [221, 22] width 9 height 9
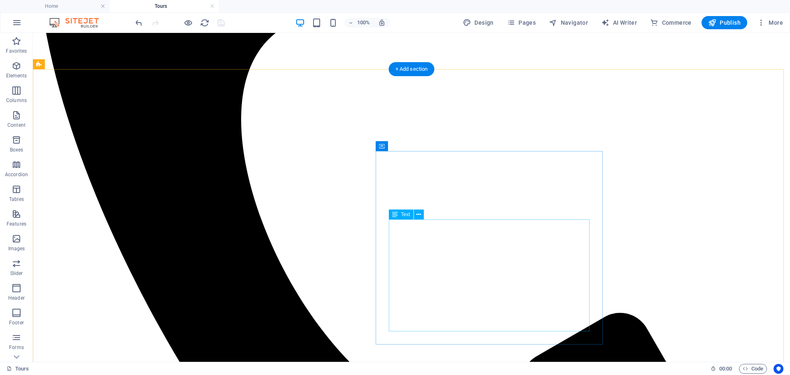
scroll to position [453, 0]
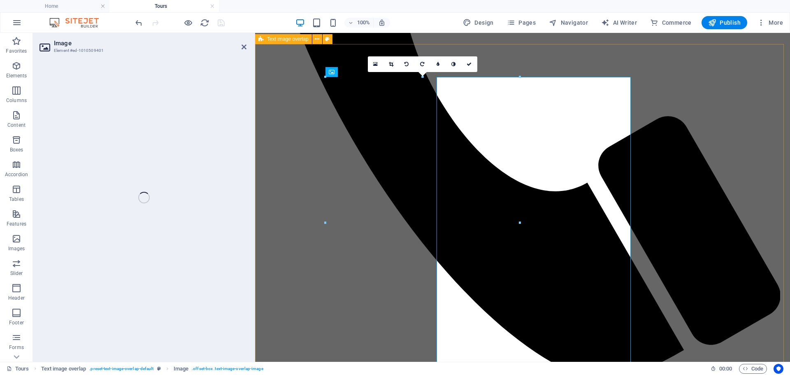
select select "%"
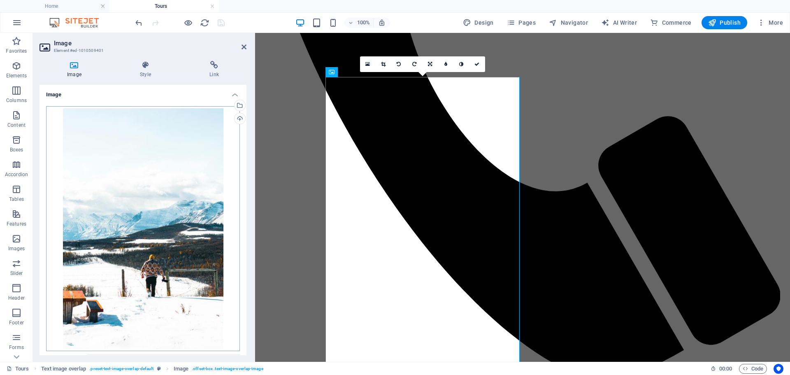
scroll to position [158, 0]
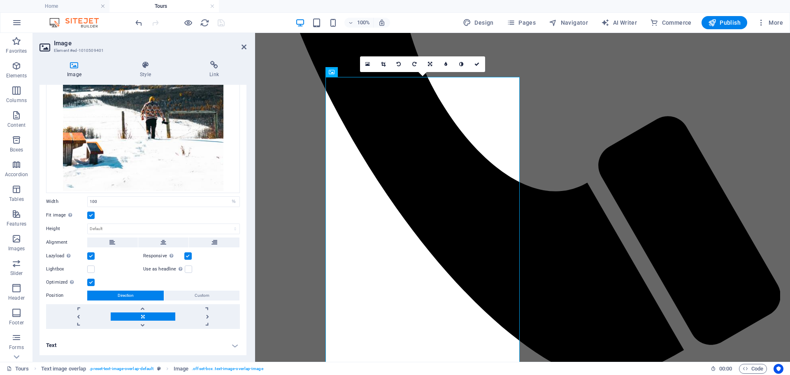
click at [229, 345] on h4 "Text" at bounding box center [143, 346] width 207 height 20
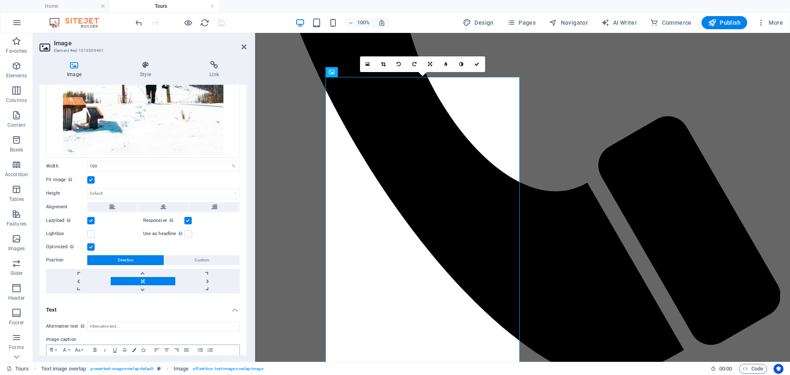
scroll to position [235, 0]
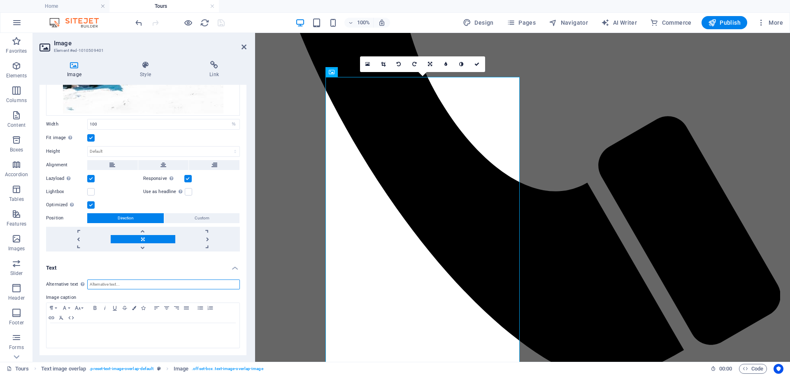
click at [119, 284] on input "Alternative text The alternative text is used by devices that cannot display im…" at bounding box center [163, 285] width 153 height 10
paste input "Person walking through fresh snow toward the Rocky Mountains near Waterton Lake…"
type input "Person walking through fresh snow toward the Rocky Mountains near Waterton Lake…"
click at [221, 23] on icon "save" at bounding box center [221, 22] width 9 height 9
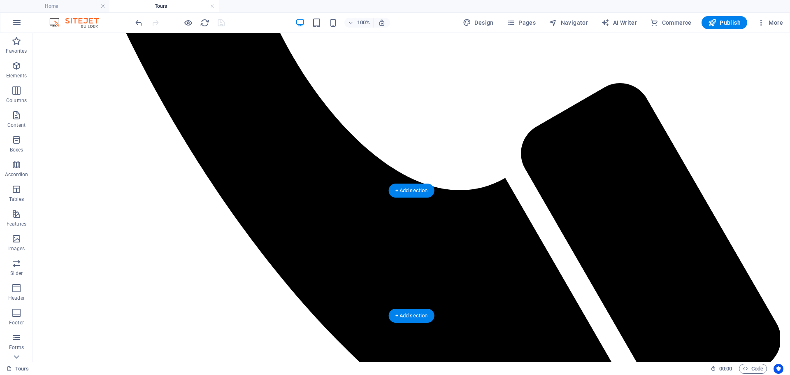
scroll to position [659, 0]
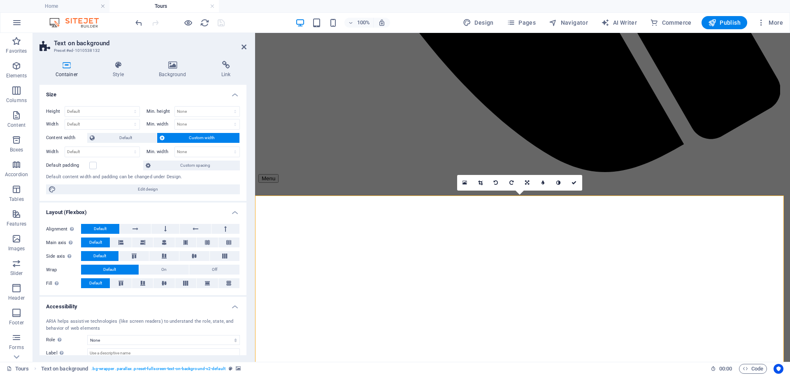
click at [171, 70] on h4 "Background" at bounding box center [174, 69] width 63 height 17
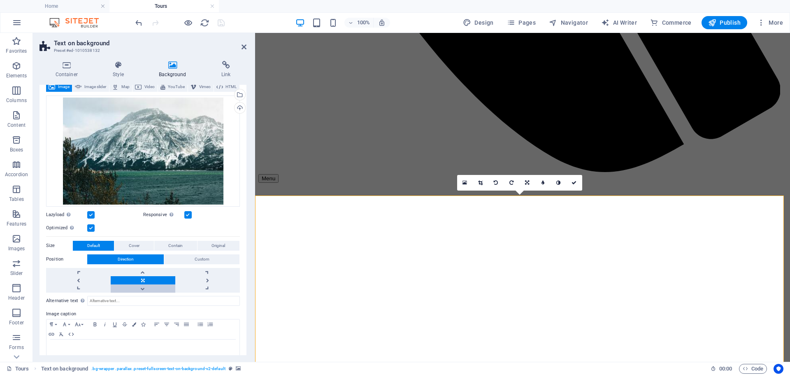
scroll to position [68, 0]
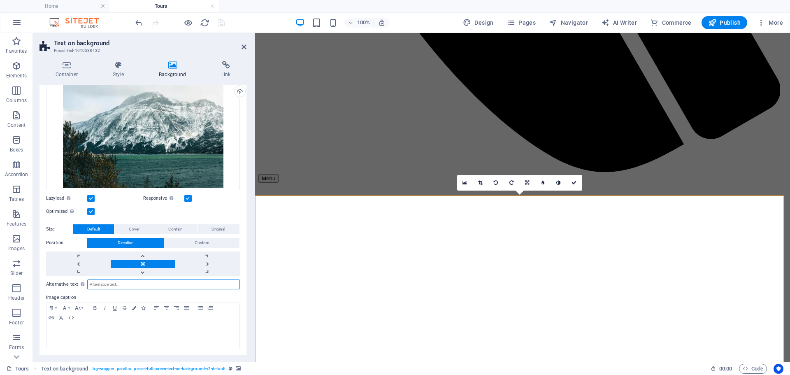
click at [116, 283] on input "Alternative text The alternative text is used by devices that cannot display im…" at bounding box center [163, 285] width 153 height 10
paste input "Snow-covered mountain rising above the turquoise waters of Waterton Lake, Alber…"
type input "Snow-covered mountain rising above the turquoise waters of Waterton Lake, Alber…"
click at [573, 183] on icon at bounding box center [574, 182] width 5 height 5
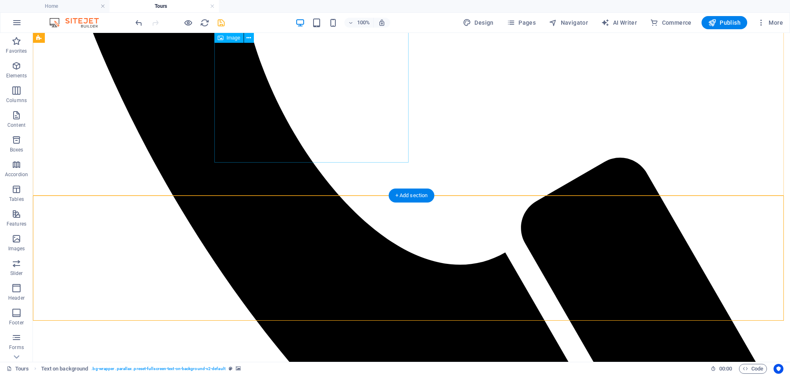
scroll to position [576, 0]
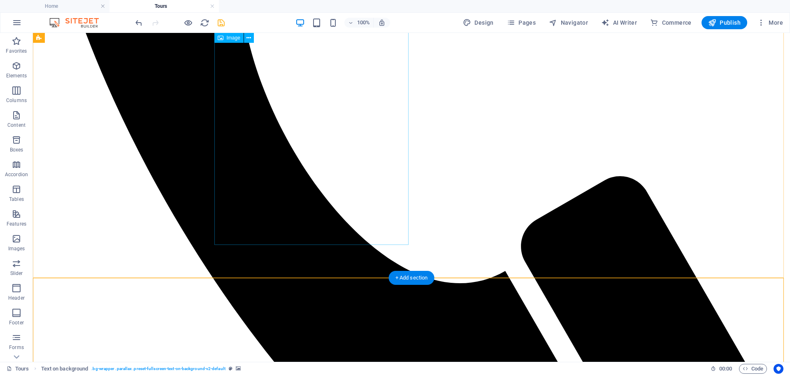
select select "%"
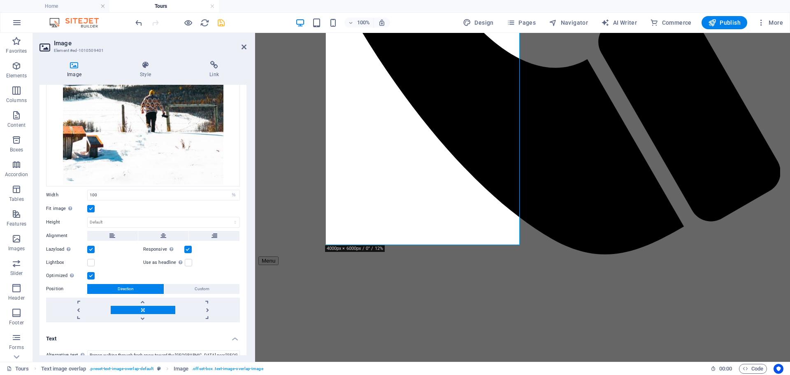
scroll to position [235, 0]
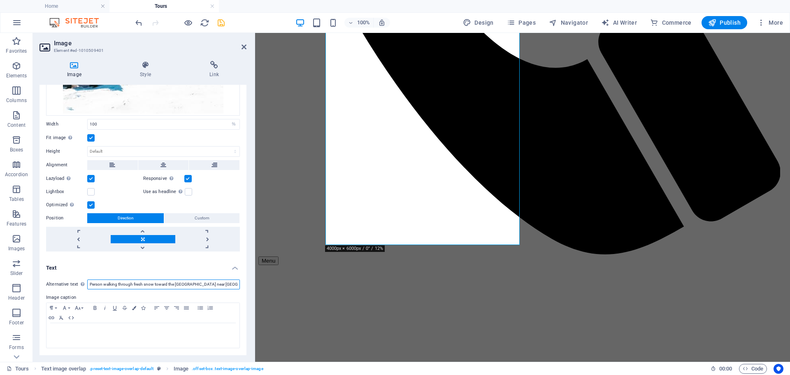
click at [137, 284] on input "Person walking through fresh snow toward the Rocky Mountains near Waterton Lake…" at bounding box center [163, 285] width 153 height 10
type input "Person walking through fresh snow toward the Rocky Mountains near Waterton Lake…"
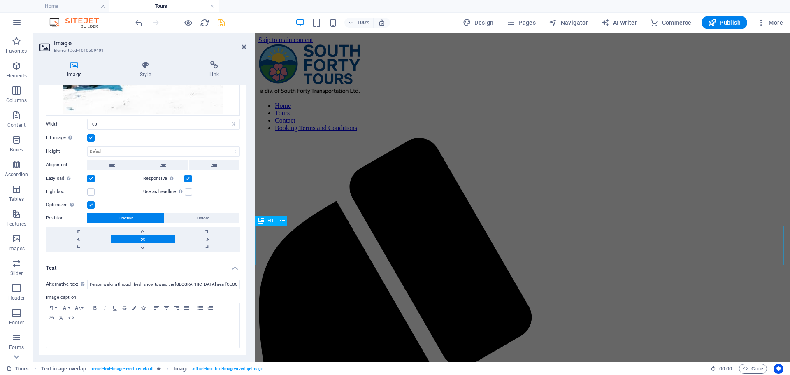
scroll to position [124, 0]
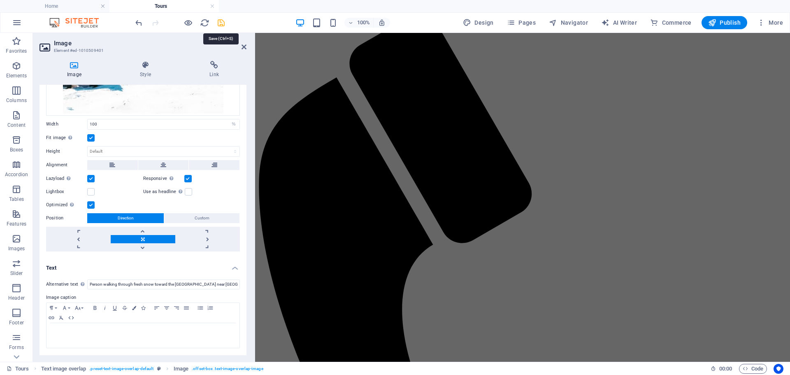
click at [220, 26] on icon "save" at bounding box center [221, 22] width 9 height 9
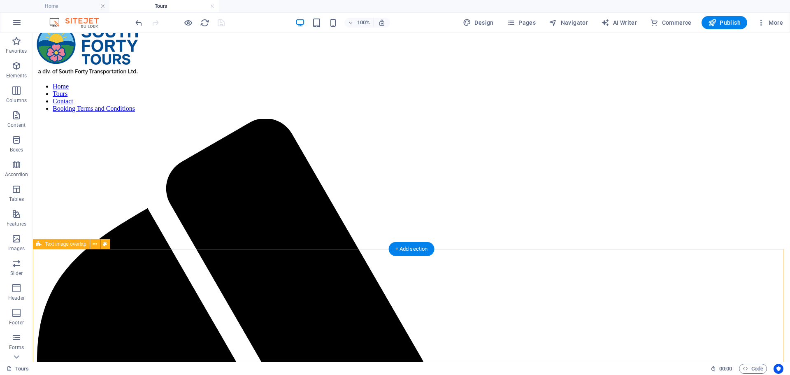
scroll to position [0, 0]
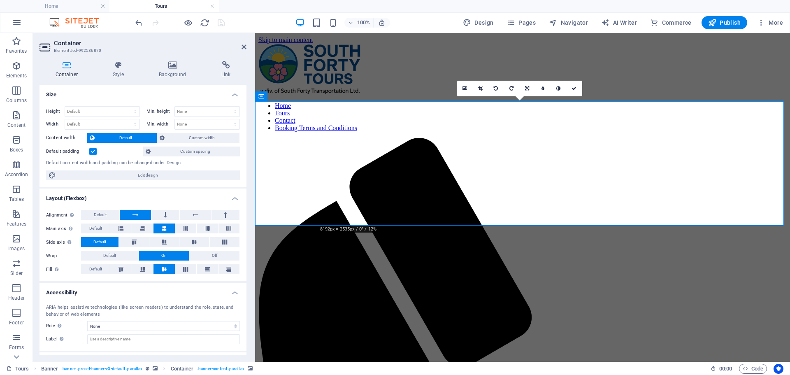
scroll to position [35, 0]
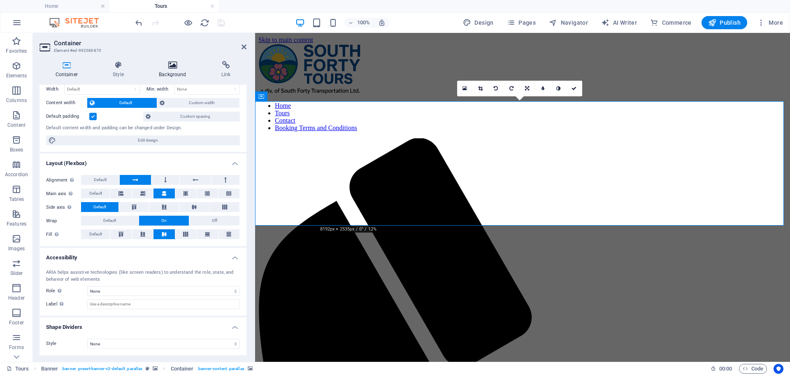
click at [186, 63] on icon at bounding box center [172, 65] width 59 height 8
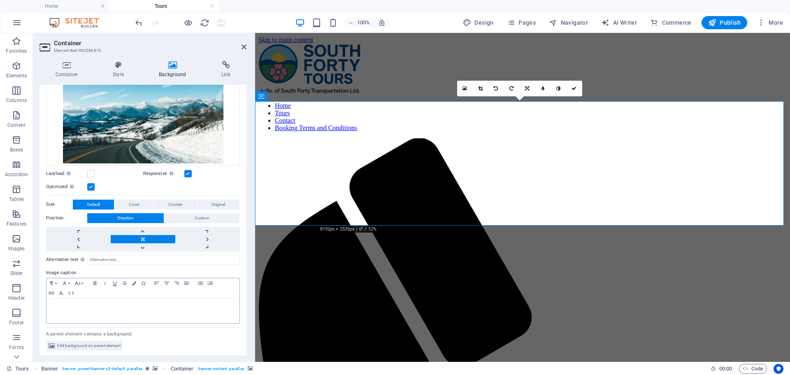
scroll to position [95, 0]
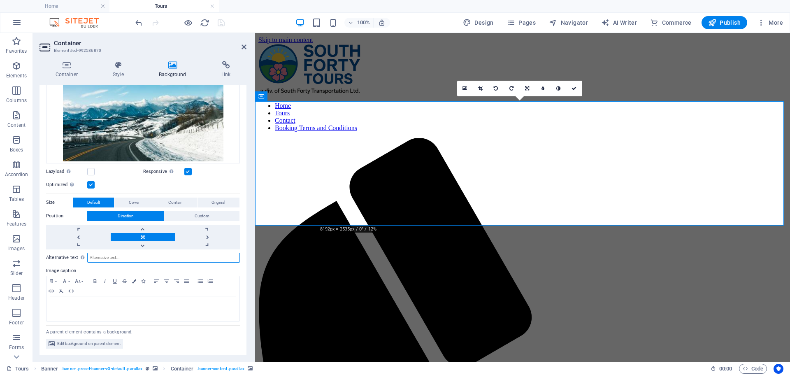
click at [117, 256] on input "Alternative text The alternative text is used by devices that cannot display im…" at bounding box center [163, 258] width 153 height 10
paste input "Snow-covered road winding toward the Rocky Mountains under a clear blue sky nea…"
type input "Snow-covered road winding toward the Rocky Mountains under a clear blue sky nea…"
click at [221, 25] on icon "save" at bounding box center [221, 22] width 9 height 9
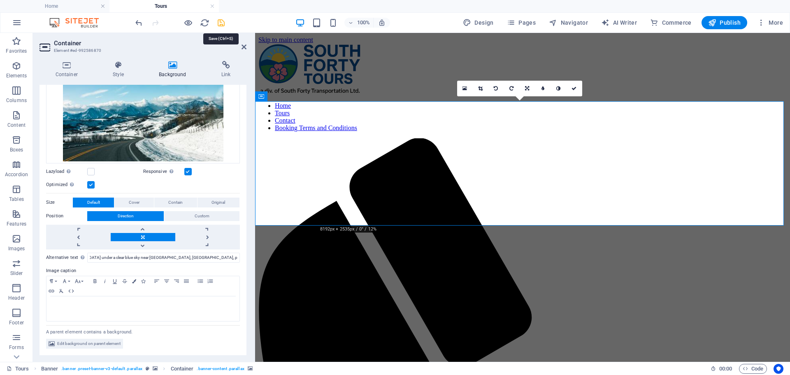
scroll to position [0, 0]
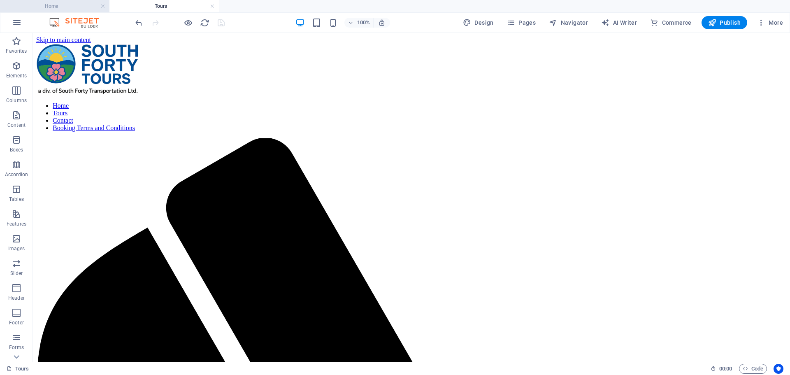
click at [69, 6] on h4 "Home" at bounding box center [55, 6] width 110 height 9
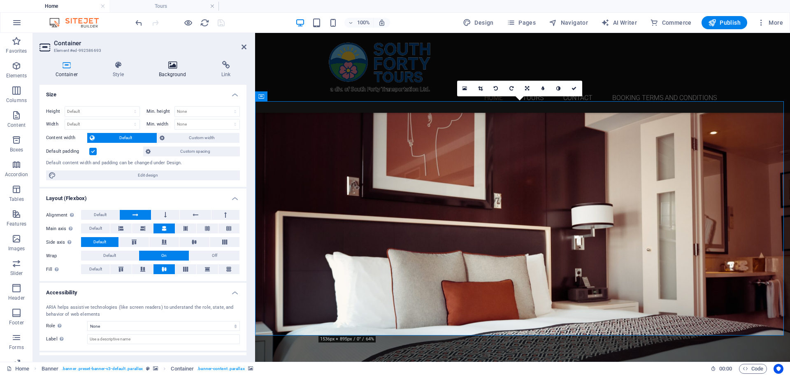
click at [180, 69] on icon at bounding box center [172, 65] width 59 height 8
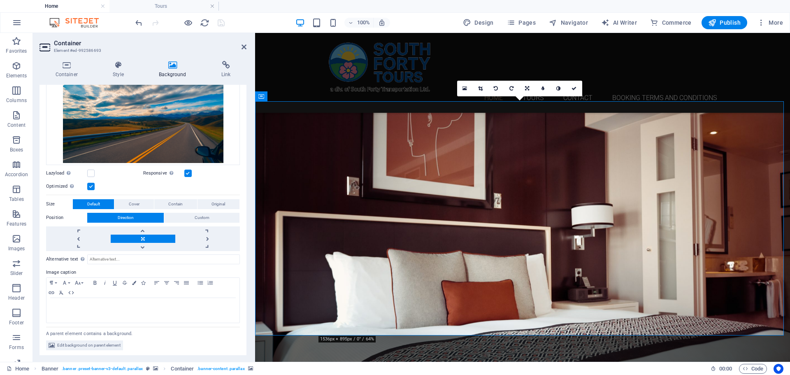
scroll to position [95, 0]
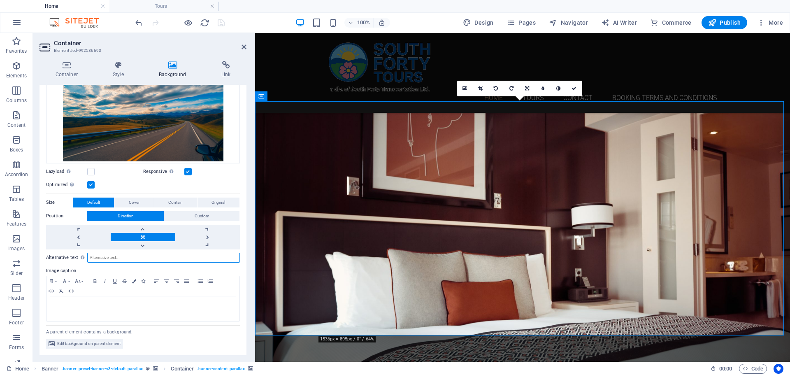
click at [111, 257] on input "Alternative text The alternative text is used by devices that cannot display im…" at bounding box center [163, 258] width 153 height 10
paste input "Open prairie highway leading toward the Rocky Mountains under dramatic evening …"
type input "Open prairie highway leading toward the Rocky Mountains under dramatic evening …"
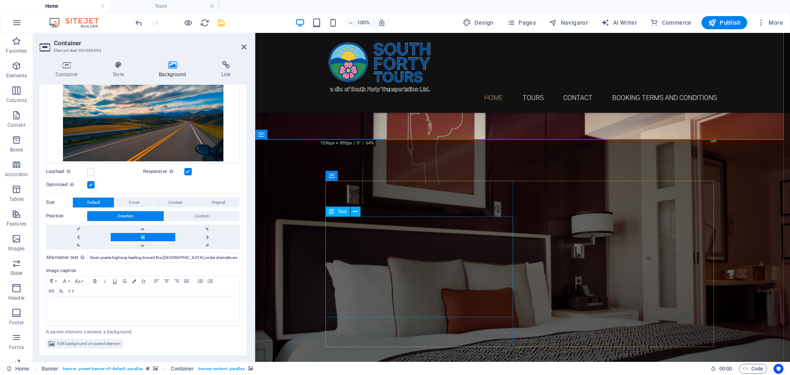
scroll to position [206, 0]
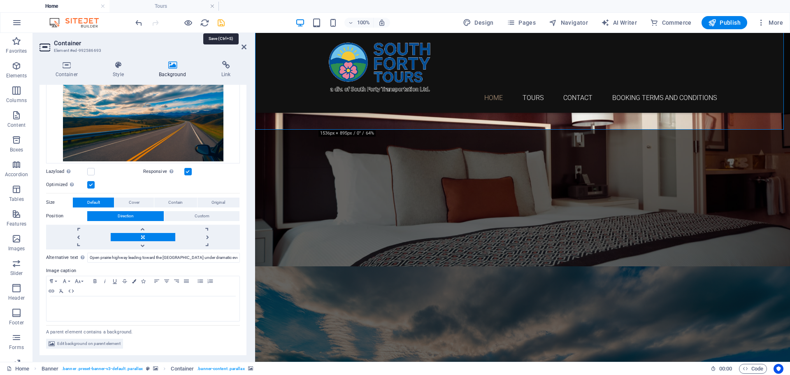
click at [219, 25] on icon "save" at bounding box center [221, 22] width 9 height 9
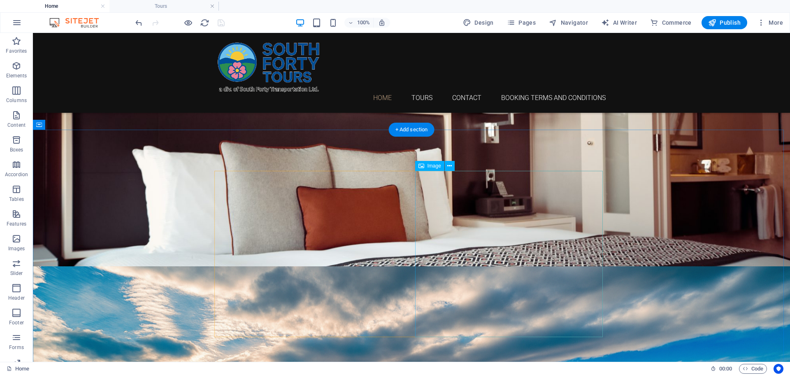
select select "%"
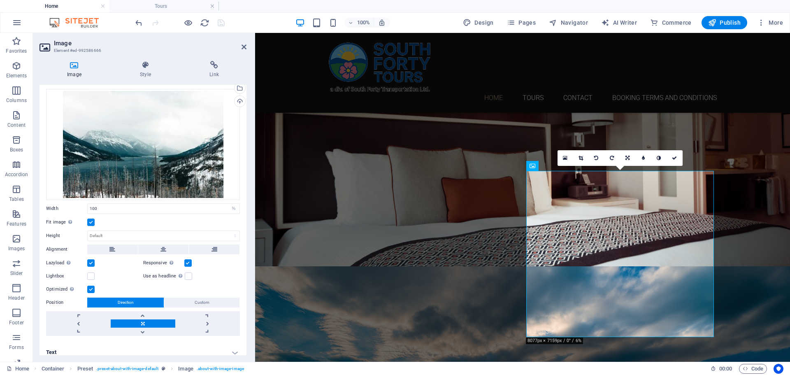
scroll to position [24, 0]
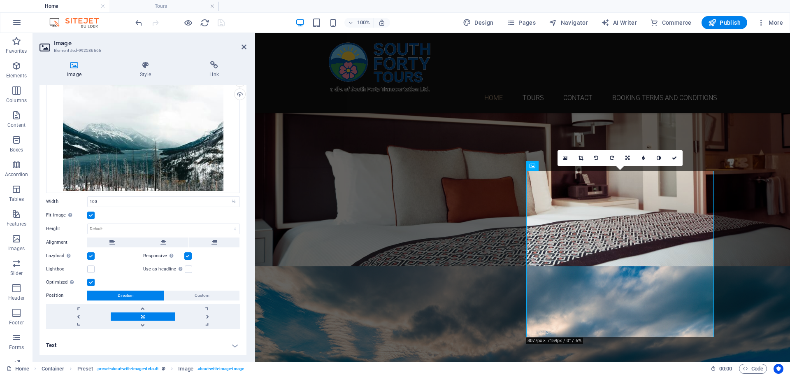
click at [171, 343] on h4 "Text" at bounding box center [143, 346] width 207 height 20
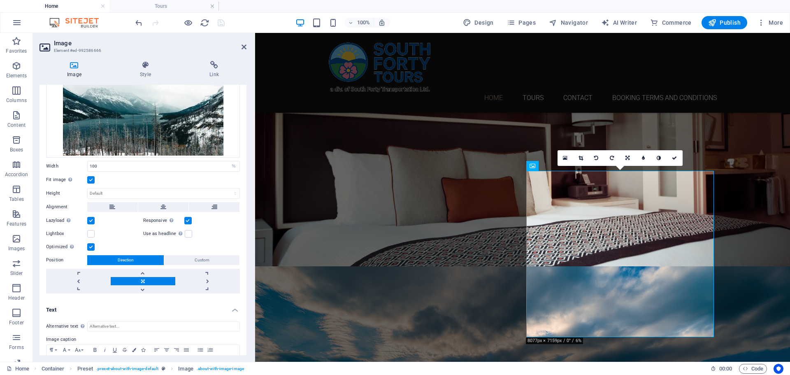
scroll to position [102, 0]
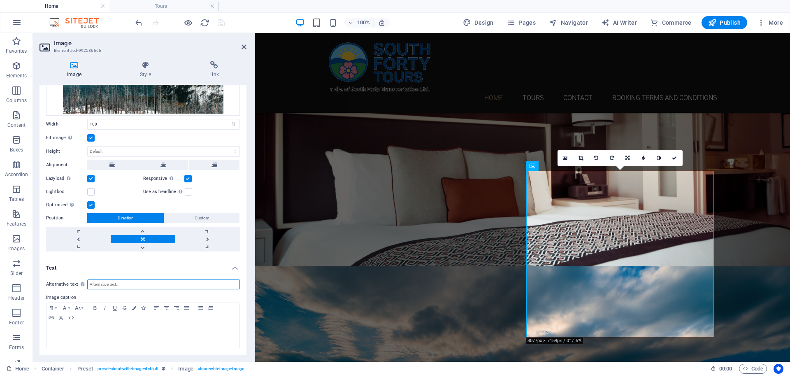
click at [126, 288] on input "Alternative text The alternative text is used by devices that cannot display im…" at bounding box center [163, 285] width 153 height 10
paste input "Snow-covered mountains surrounding Waterton Lake on a misty winter day, with ba…"
type input "Snow-covered mountains surrounding Waterton Lake on a misty winter day, with ba…"
click at [224, 20] on icon "save" at bounding box center [221, 22] width 9 height 9
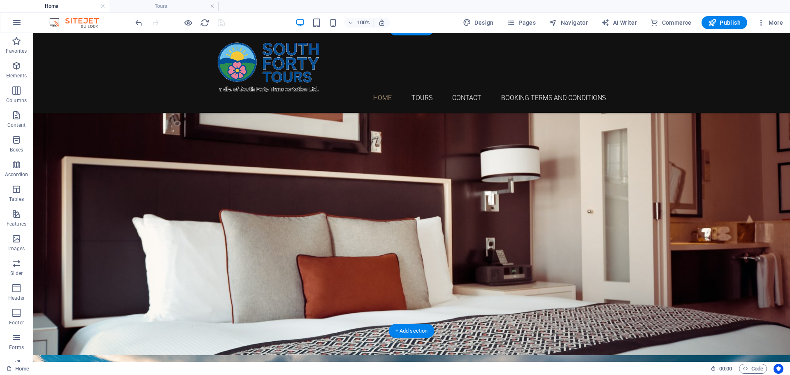
scroll to position [0, 0]
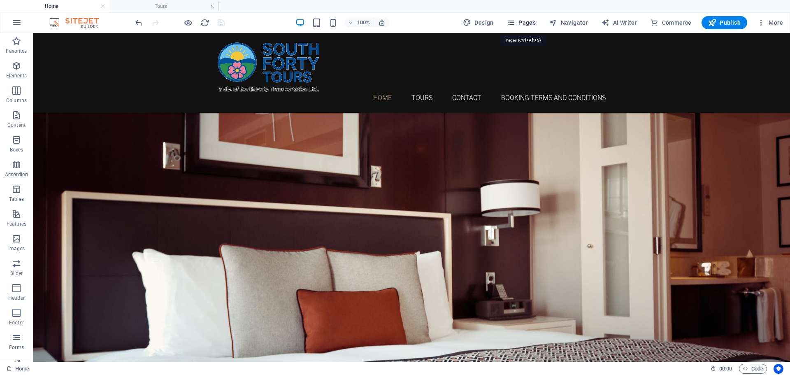
click at [531, 18] on button "Pages" at bounding box center [521, 22] width 35 height 13
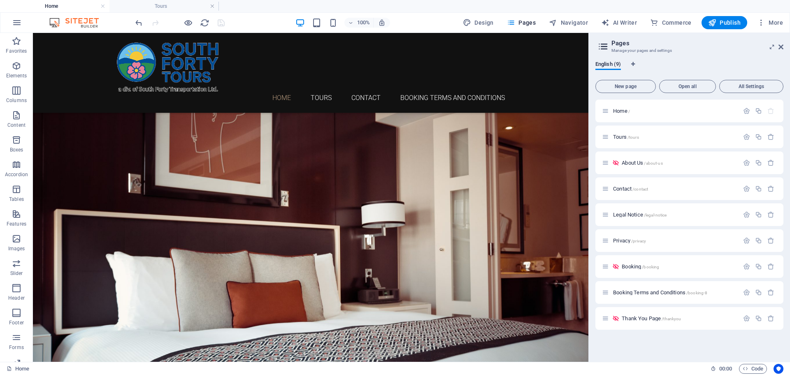
drag, startPoint x: 213, startPoint y: 7, endPoint x: 193, endPoint y: 8, distance: 20.2
click at [213, 7] on link at bounding box center [212, 6] width 5 height 8
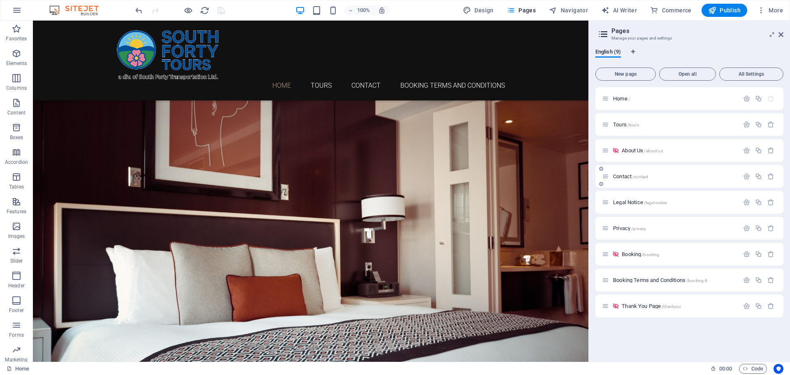
click at [608, 176] on icon at bounding box center [605, 176] width 7 height 7
click at [748, 178] on icon "button" at bounding box center [746, 176] width 7 height 7
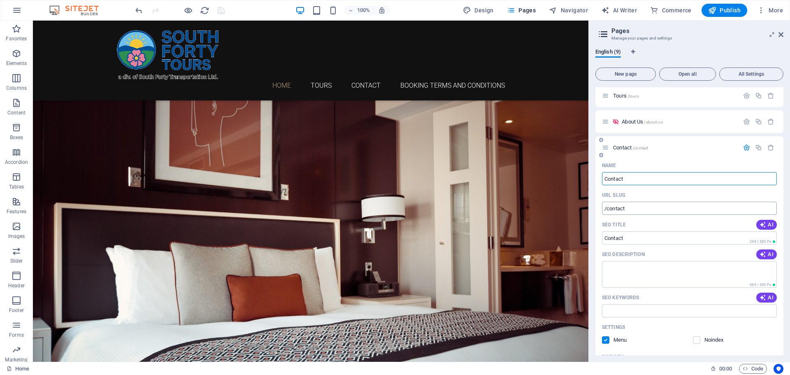
scroll to position [41, 0]
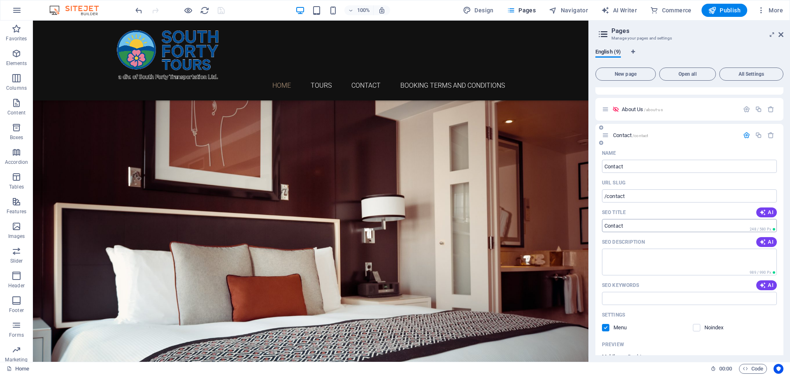
click at [628, 225] on input "Contact" at bounding box center [689, 225] width 175 height 13
paste input "Contact South Forty Tours | Book Your Alberta Adventure"
drag, startPoint x: 623, startPoint y: 225, endPoint x: 601, endPoint y: 225, distance: 22.6
click at [601, 225] on div "Name Contact ​ URL SLUG /contact ​ SEO Title AI ContactContact South Forty Tour…" at bounding box center [690, 334] width 188 height 374
click at [647, 226] on input "Contact South Forty Tours | Book Your Alberta Adventure" at bounding box center [689, 225] width 175 height 13
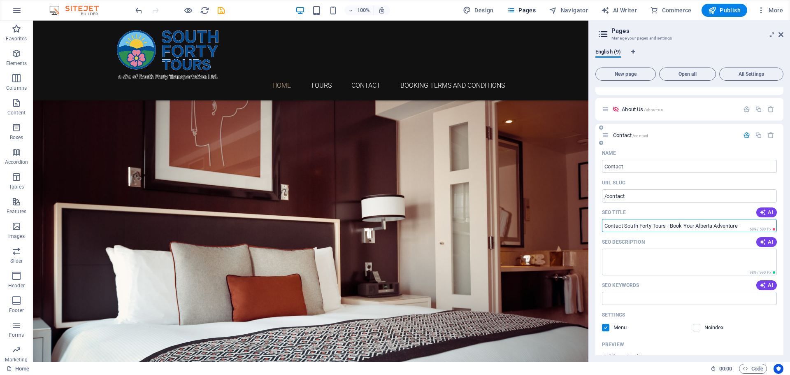
paste input "Get in touch with South Forty Tours. We're based in Foremost, Alberta, and happ…"
type input "Get in touch with South Forty Tours. We're based in Foremost, Alberta, and happ…"
click at [629, 253] on textarea "SEO Description" at bounding box center [689, 262] width 175 height 27
paste textarea "Get in touch with South Forty Tours. We're based in Foremost, Alberta, and happ…"
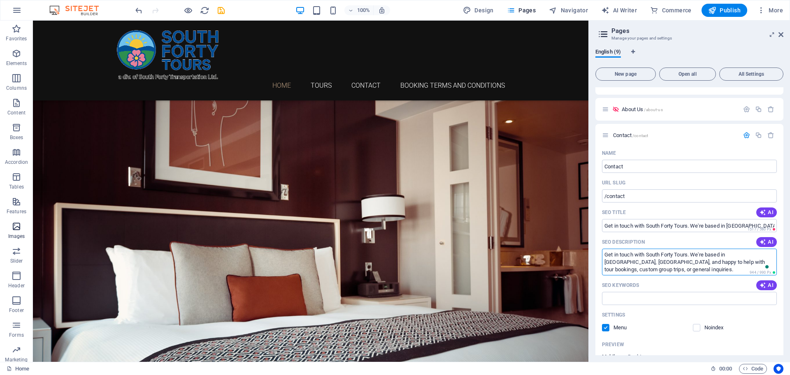
type textarea "Get in touch with South Forty Tours. We're based in Foremost, Alberta, and happ…"
click at [628, 223] on input "Get in touch with South Forty Tours. We're based in Foremost, Alberta, and happ…" at bounding box center [689, 225] width 175 height 13
paste input "Contact South Forty Tours | Book Your Alberta Adventure"
type input "Contact South Forty Tours | Book Your Alberta Adventure"
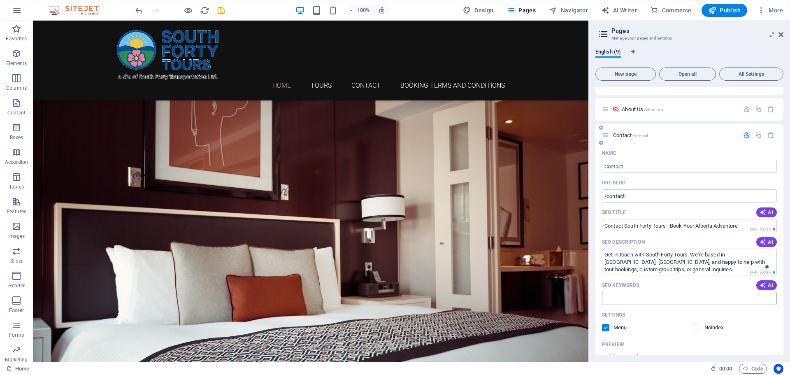
click at [668, 301] on input "SEO Keywords" at bounding box center [689, 298] width 175 height 13
paste input "South Forty Tours contact, Alberta tour bookings, small group tours Alberta, Fo…"
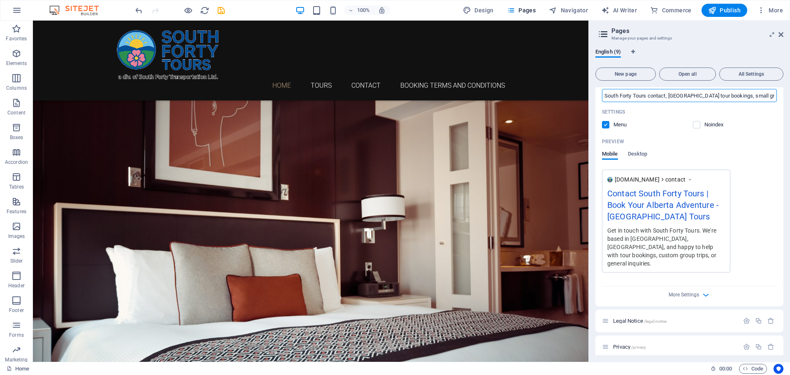
scroll to position [288, 0]
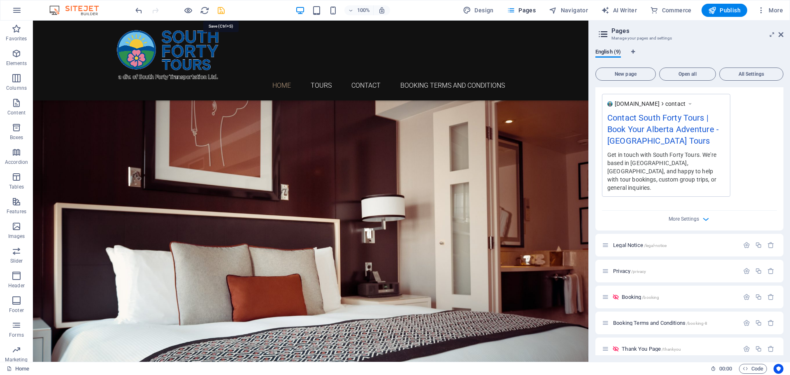
type input "South Forty Tours contact, Alberta tour bookings, small group tours Alberta, Fo…"
click at [224, 9] on icon "save" at bounding box center [221, 10] width 9 height 9
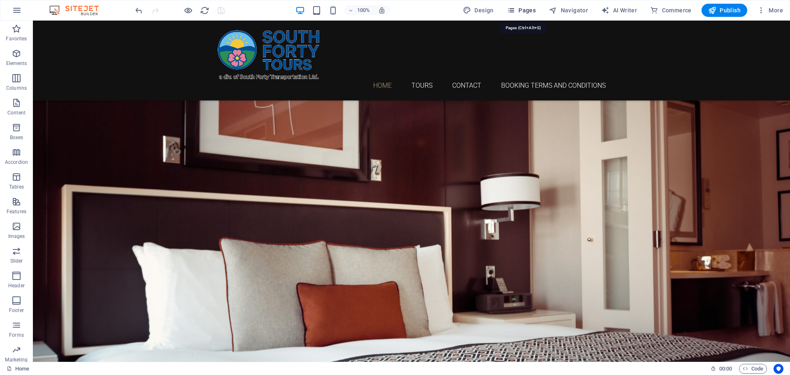
click at [531, 11] on span "Pages" at bounding box center [521, 10] width 29 height 8
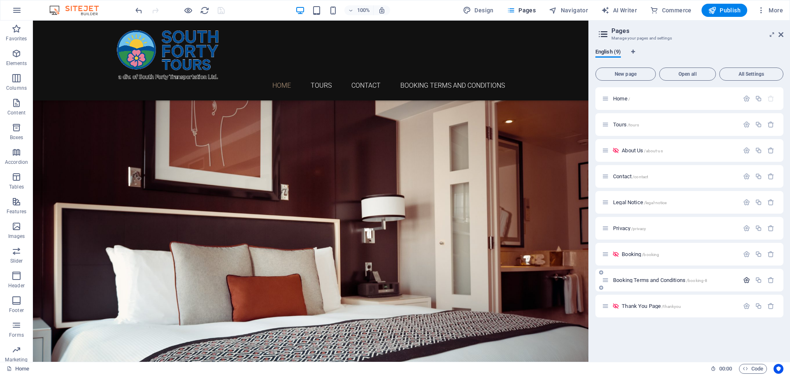
click at [741, 278] on button "button" at bounding box center [747, 280] width 12 height 7
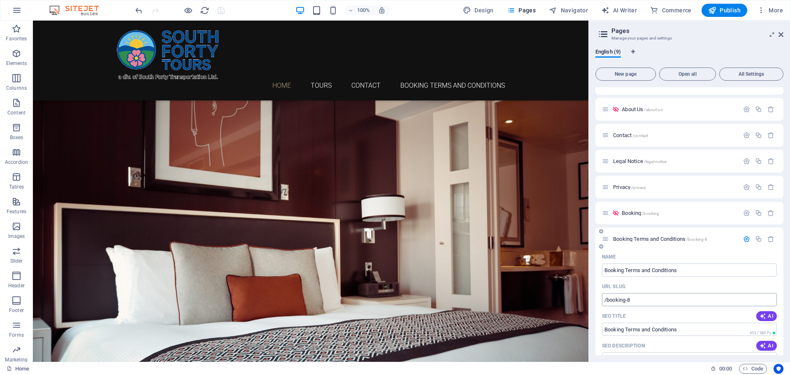
scroll to position [124, 0]
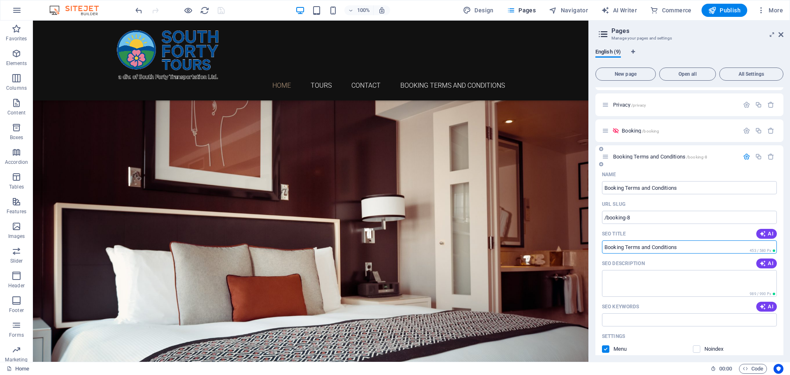
drag, startPoint x: 688, startPoint y: 245, endPoint x: 597, endPoint y: 251, distance: 91.6
click at [597, 251] on div "Name Booking Terms and Conditions ​ URL SLUG /booking-8 ​ SEO Title AI Booking …" at bounding box center [690, 343] width 188 height 351
paste input "& Conditions | South Forty Tours Alberta"
type input "Booking Terms & Conditions | [GEOGRAPHIC_DATA] Tours [GEOGRAPHIC_DATA]"
click at [653, 284] on textarea "SEO Description" at bounding box center [689, 283] width 175 height 27
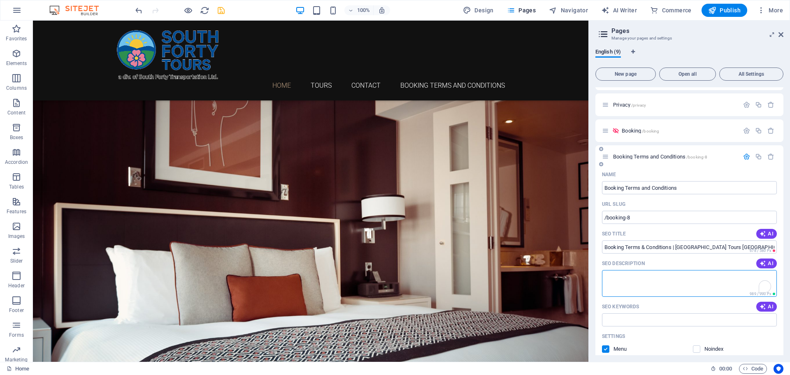
paste textarea "Review South Forty Tours’ booking terms and conditions, including cancellation …"
type textarea "Review South Forty Tours’ booking terms and conditions, including cancellation …"
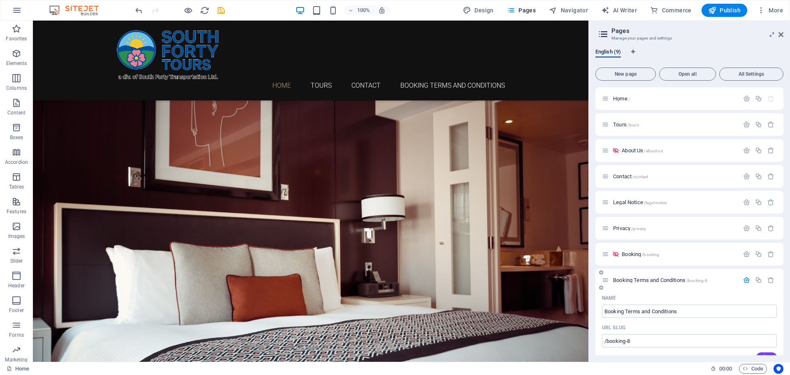
drag, startPoint x: 0, startPoint y: 0, endPoint x: 639, endPoint y: 319, distance: 714.0
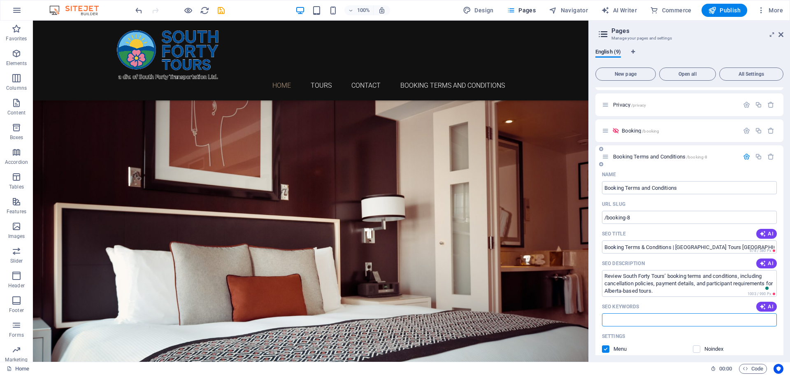
paste input "South Forty Tours terms and conditions, tour booking policy, [GEOGRAPHIC_DATA] …"
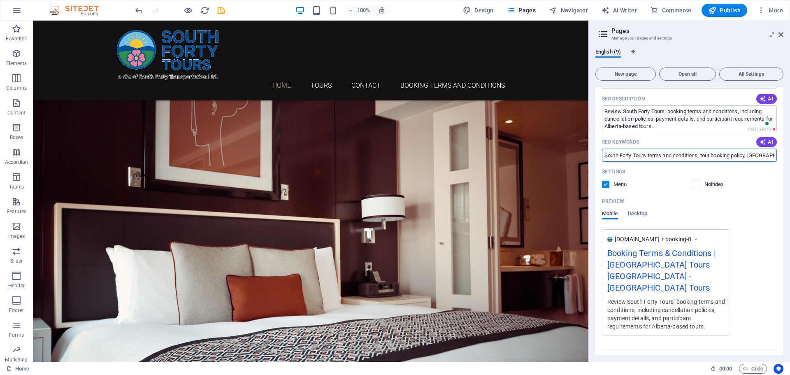
scroll to position [320, 0]
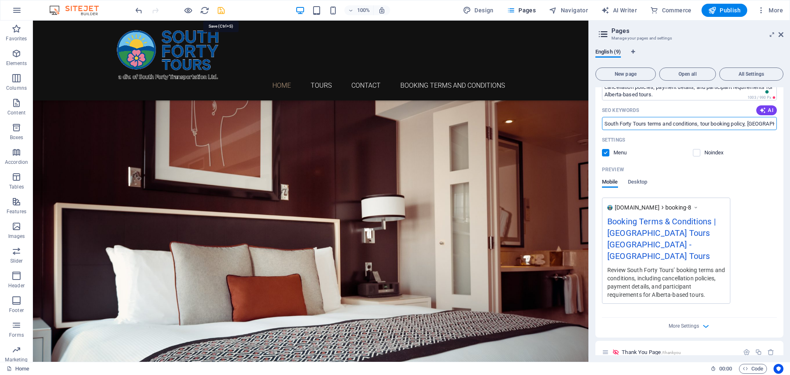
type input "South Forty Tours terms and conditions, tour booking policy, [GEOGRAPHIC_DATA] …"
click at [219, 9] on icon "save" at bounding box center [221, 10] width 9 height 9
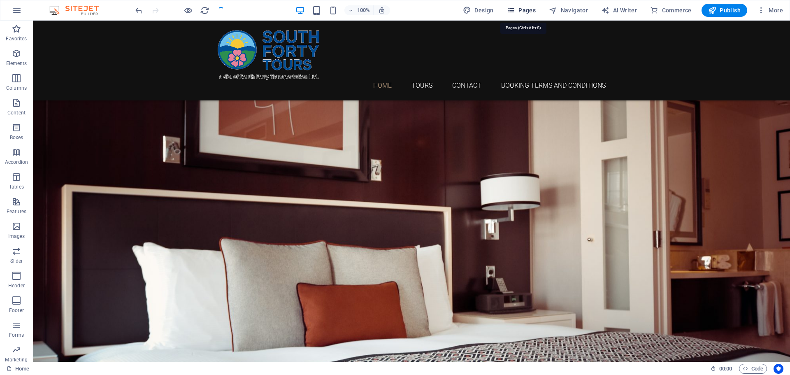
click at [536, 6] on span "Pages" at bounding box center [521, 10] width 29 height 8
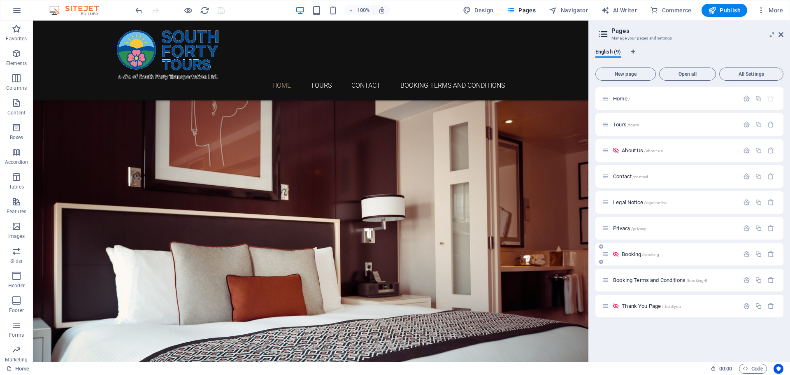
click at [741, 251] on div at bounding box center [759, 254] width 36 height 9
click at [744, 252] on icon "button" at bounding box center [746, 254] width 7 height 7
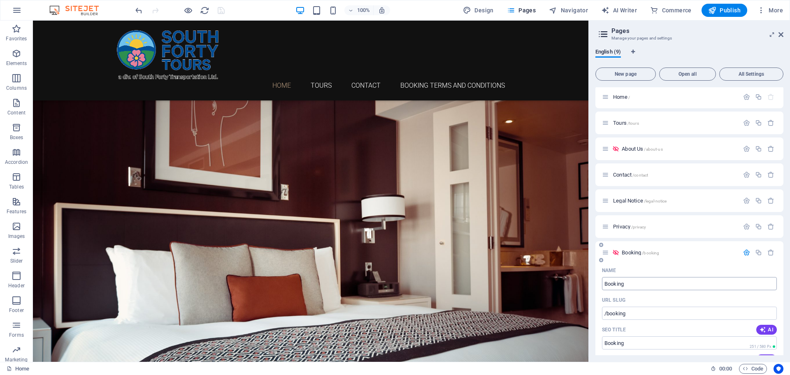
scroll to position [0, 0]
click at [662, 149] on span "/about-us" at bounding box center [653, 151] width 19 height 5
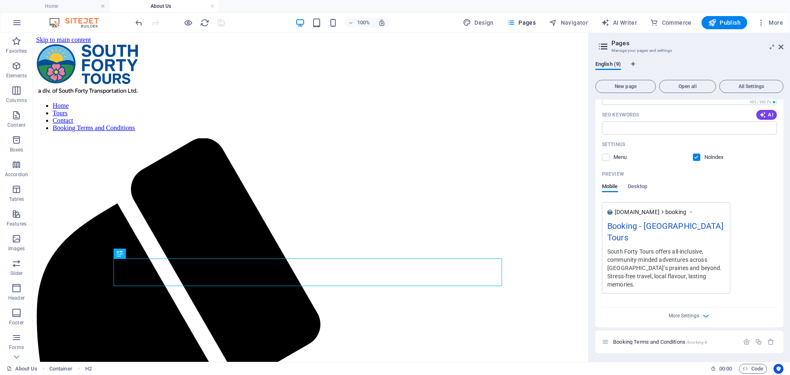
scroll to position [309, 0]
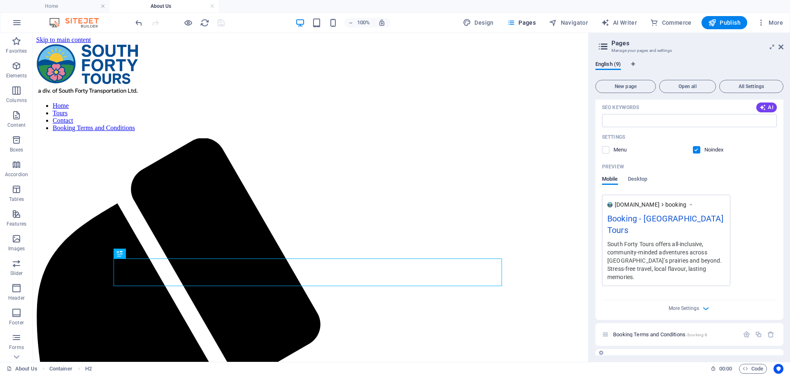
click at [652, 357] on span "Thank You Page /thankyou" at bounding box center [651, 360] width 59 height 6
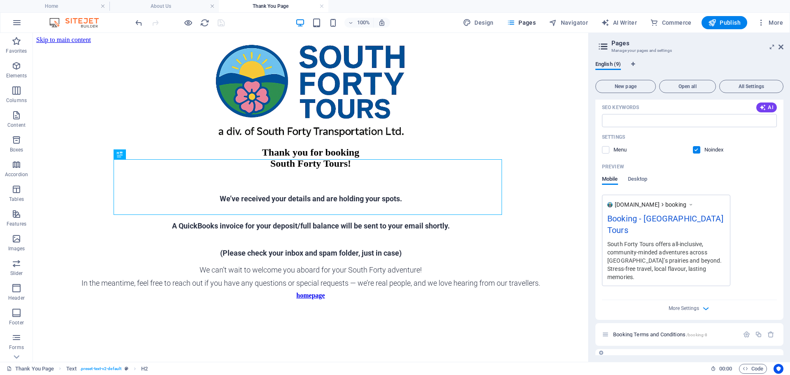
click at [745, 357] on icon "button" at bounding box center [746, 360] width 7 height 7
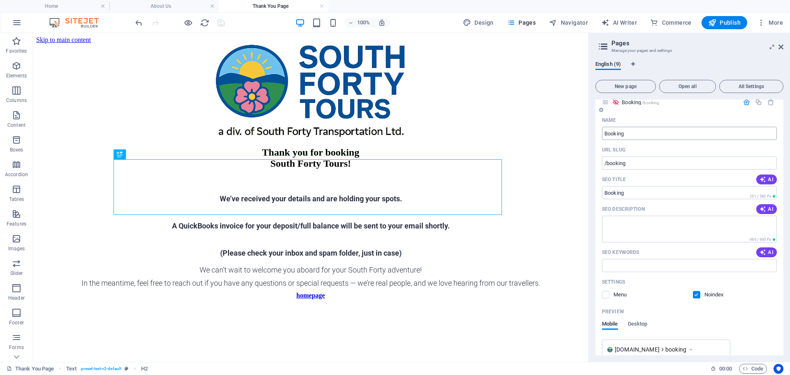
scroll to position [124, 0]
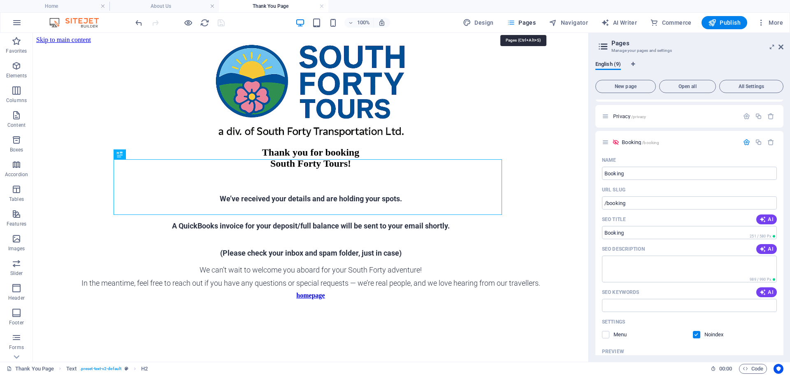
click at [528, 21] on span "Pages" at bounding box center [521, 23] width 29 height 8
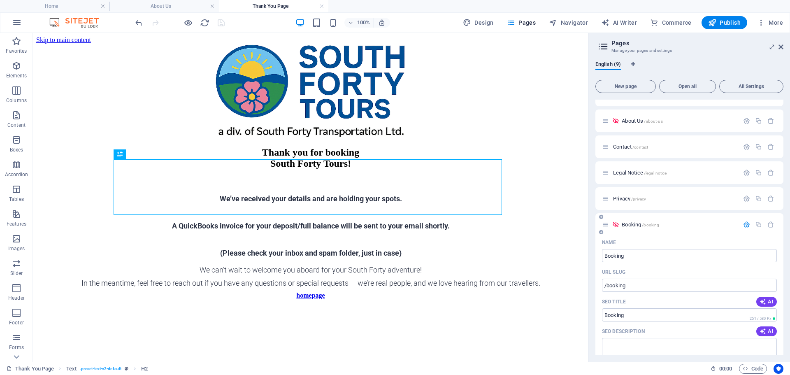
click at [748, 224] on icon "button" at bounding box center [746, 224] width 7 height 7
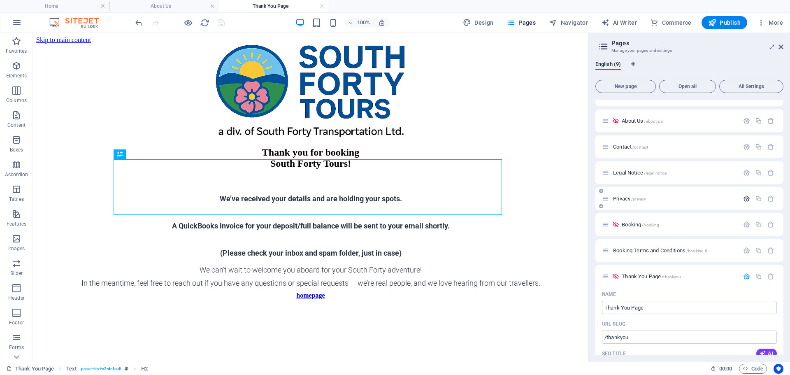
click at [746, 202] on icon "button" at bounding box center [746, 198] width 7 height 7
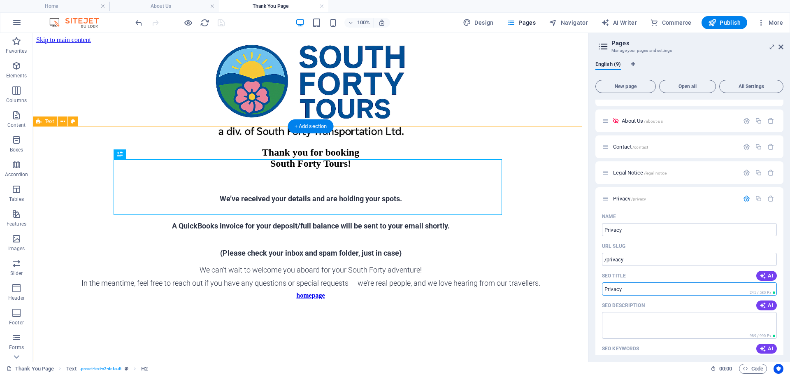
drag, startPoint x: 659, startPoint y: 319, endPoint x: 581, endPoint y: 288, distance: 84.2
paste input "Policy | [GEOGRAPHIC_DATA] Tours [GEOGRAPHIC_DATA]"
type input "Privacy Policy | [GEOGRAPHIC_DATA] Tours [GEOGRAPHIC_DATA]"
click at [641, 320] on textarea "SEO Description" at bounding box center [689, 325] width 175 height 27
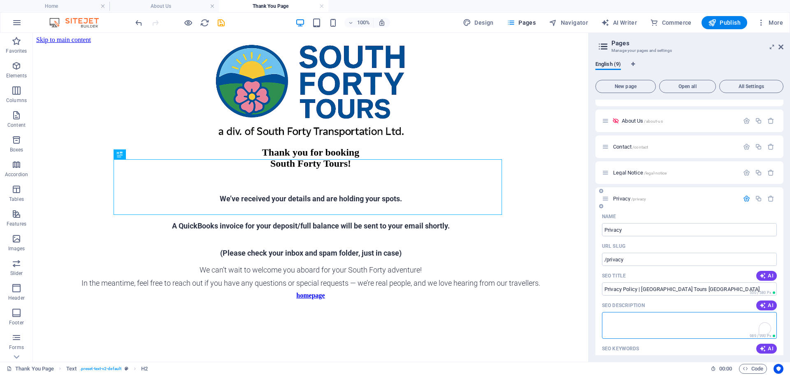
paste textarea "Read South Forty Tours’ privacy policy outlining how we collect, use, and prote…"
type textarea "Read South Forty Tours’ privacy policy outlining how we collect, use, and prote…"
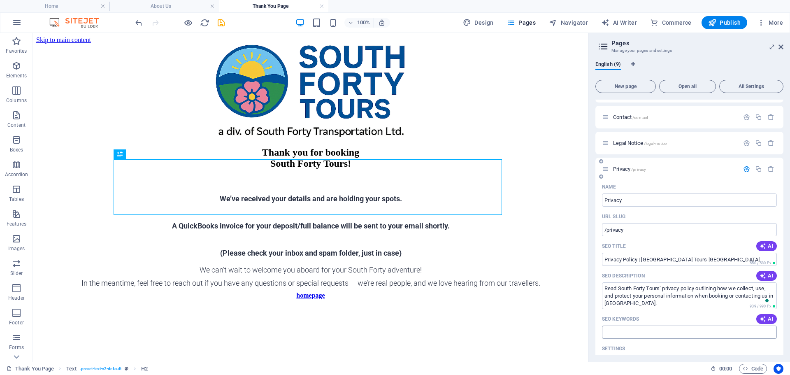
scroll to position [83, 0]
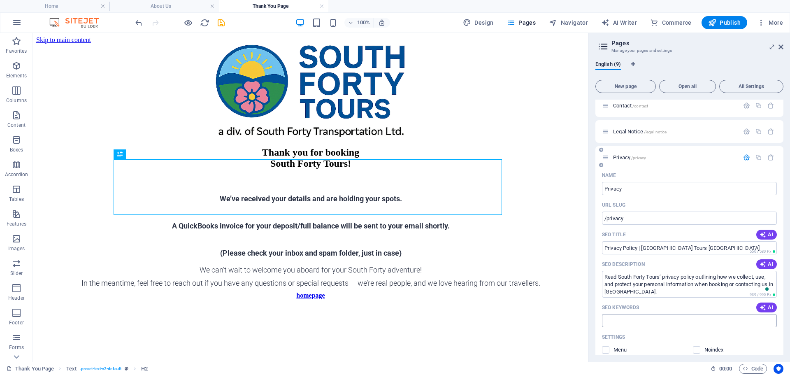
click at [645, 324] on input "SEO Keywords" at bounding box center [689, 320] width 175 height 13
paste input "South Forty Tours privacy policy, [GEOGRAPHIC_DATA] privacy policy, tour bookin…"
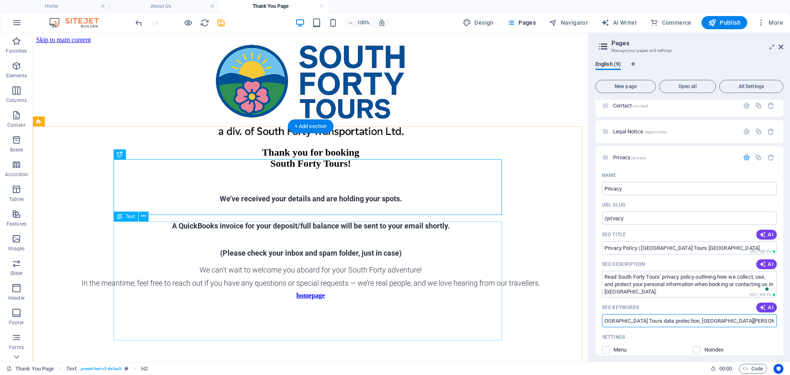
scroll to position [0, 0]
type input "South Forty Tours privacy policy, [GEOGRAPHIC_DATA] privacy policy, tour bookin…"
click at [745, 158] on icon "button" at bounding box center [746, 157] width 7 height 7
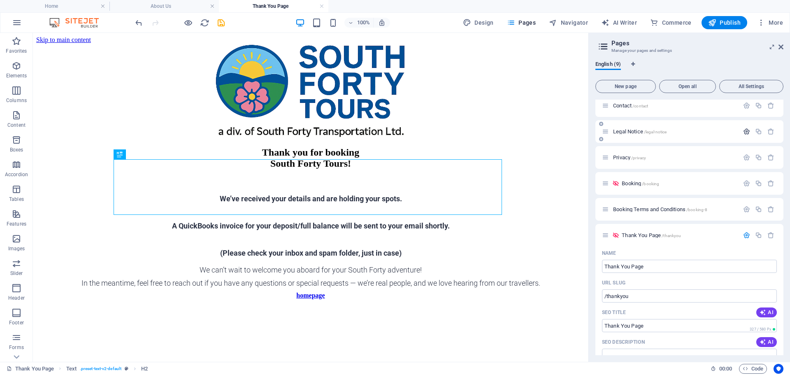
click at [747, 133] on icon "button" at bounding box center [746, 131] width 7 height 7
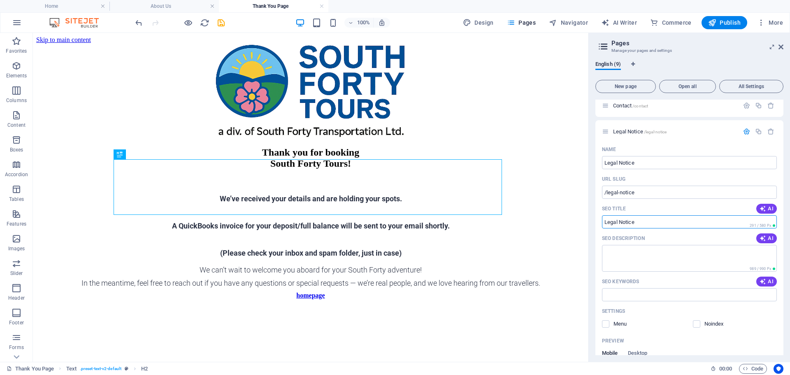
drag, startPoint x: 637, startPoint y: 223, endPoint x: 592, endPoint y: 220, distance: 45.0
click at [592, 220] on div "English (9) New page Open all All Settings Home / Tours /tours About Us /about-…" at bounding box center [689, 208] width 201 height 308
paste input "| [GEOGRAPHIC_DATA] Tours [GEOGRAPHIC_DATA]"
type input "Legal Notice | [GEOGRAPHIC_DATA] Tours [GEOGRAPHIC_DATA]"
click at [624, 254] on textarea "SEO Description" at bounding box center [689, 258] width 175 height 27
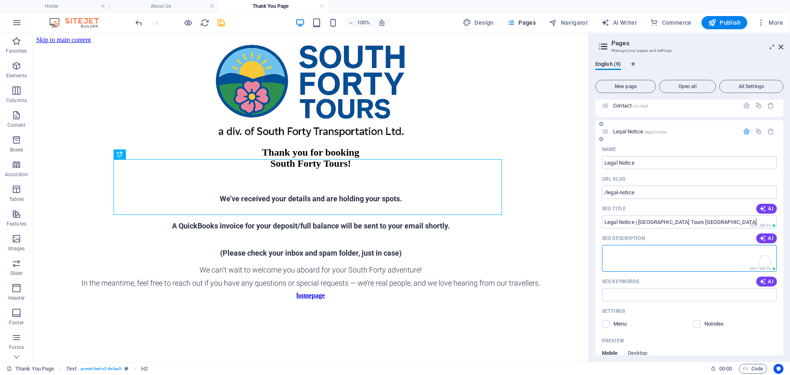
paste textarea "View South Forty Tours’ legal notice for company information, copyright, and we…"
type textarea "View South Forty Tours’ legal notice for company information, copyright, and we…"
click at [630, 296] on input "SEO Keywords" at bounding box center [689, 294] width 175 height 13
paste input "South Forty Tours legal notice, Alberta legal disclaimer, company information, …"
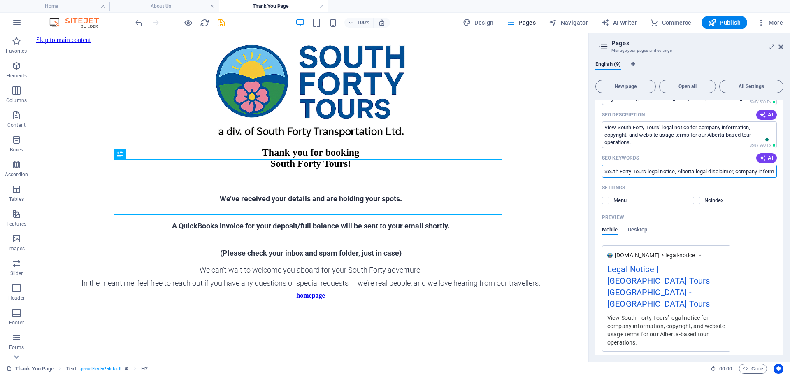
scroll to position [0, 0]
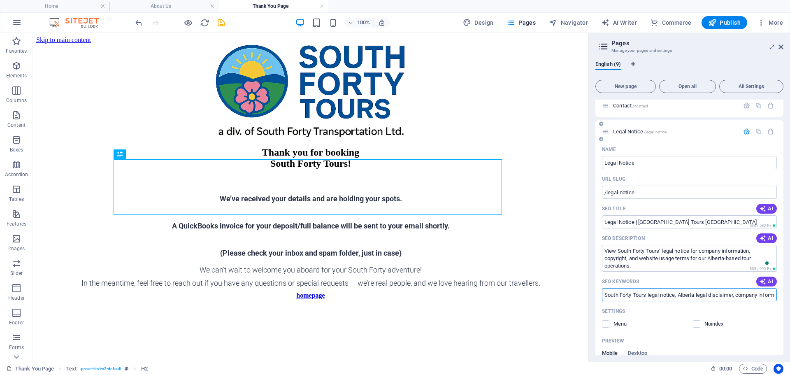
type input "South Forty Tours legal notice, Alberta legal disclaimer, company information, …"
click at [743, 133] on icon "button" at bounding box center [746, 131] width 7 height 7
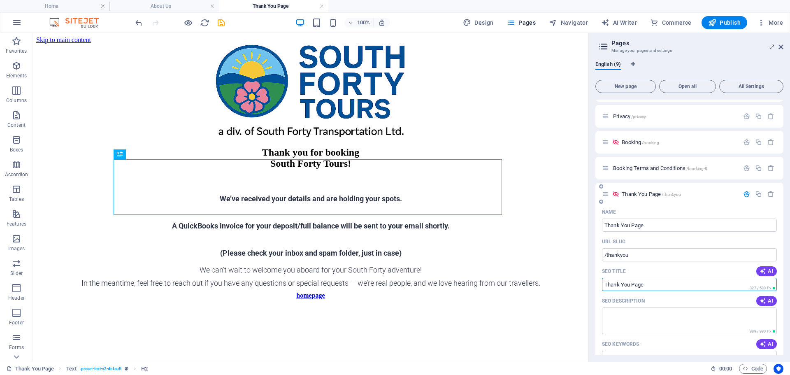
drag, startPoint x: 664, startPoint y: 282, endPoint x: 603, endPoint y: 283, distance: 61.8
click at [603, 283] on input "SEO Title" at bounding box center [689, 284] width 175 height 13
drag, startPoint x: 660, startPoint y: 284, endPoint x: 606, endPoint y: 284, distance: 53.9
click at [606, 284] on input "SEO Title" at bounding box center [689, 284] width 175 height 13
drag, startPoint x: 657, startPoint y: 284, endPoint x: 612, endPoint y: 284, distance: 44.5
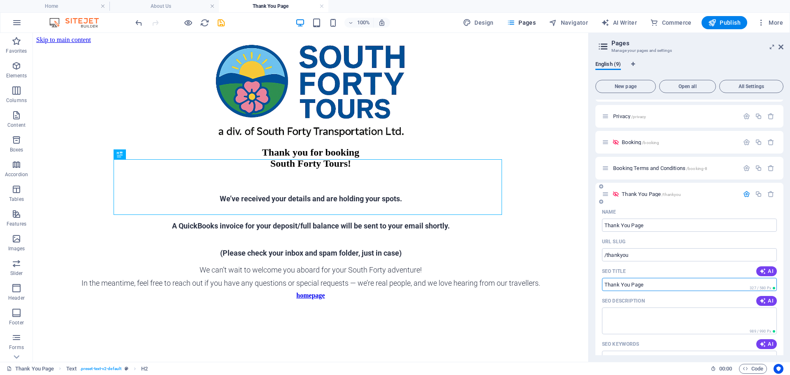
click at [612, 284] on input "SEO Title" at bounding box center [689, 284] width 175 height 13
drag, startPoint x: 605, startPoint y: 284, endPoint x: 648, endPoint y: 286, distance: 43.3
click at [648, 286] on input "SEO Title" at bounding box center [689, 284] width 175 height 13
paste input "Thank You | South Forty Tours Booking Confirmation"
type input "Thank You | South Forty Tours Booking Confirmation"
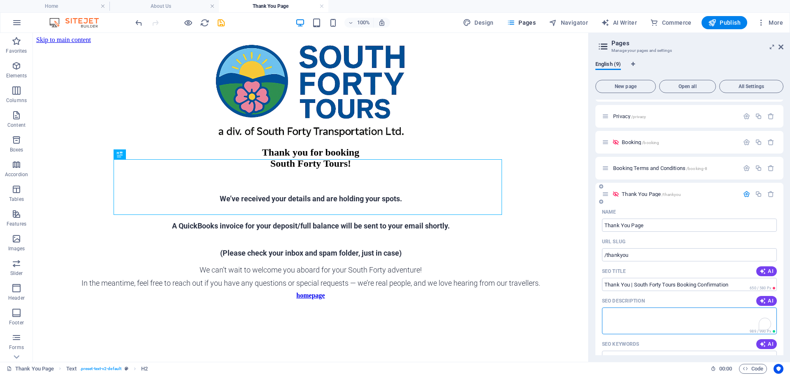
click at [605, 319] on textarea "SEO Description" at bounding box center [689, 321] width 175 height 27
paste textarea "Thank you for booking with South Forty Tours. Your submission has been received…"
type textarea "Thank you for booking with South Forty Tours. Your submission has been received…"
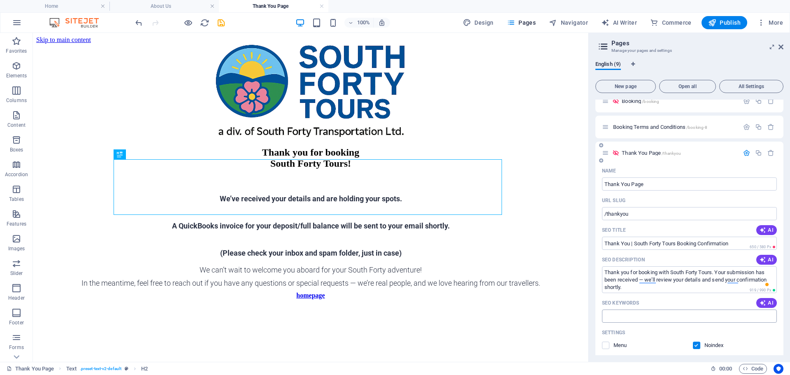
click at [625, 319] on input "SEO Keywords" at bounding box center [689, 316] width 175 height 13
paste input "South Forty Tours booking confirmation, [GEOGRAPHIC_DATA] tour booking received…"
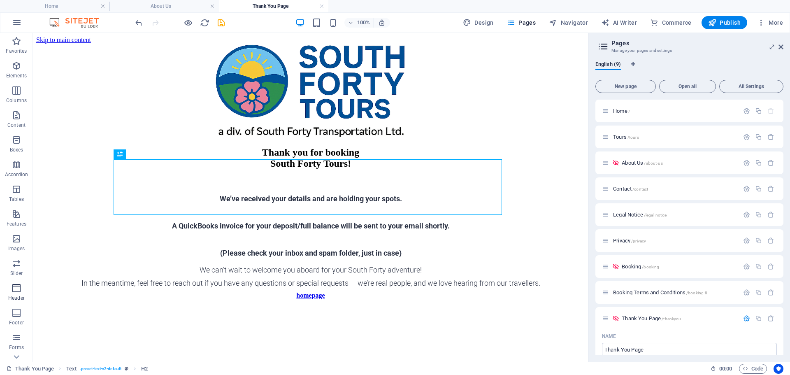
type input "South Forty Tours booking confirmation, [GEOGRAPHIC_DATA] tour booking received…"
click at [225, 23] on icon "save" at bounding box center [221, 22] width 9 height 9
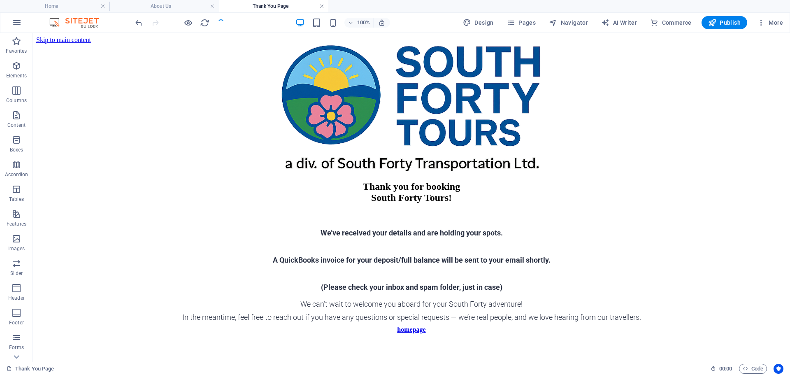
click at [322, 4] on link at bounding box center [321, 6] width 5 height 8
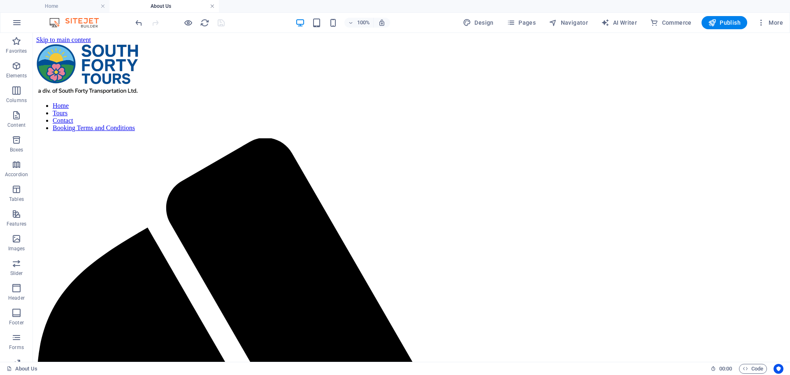
click at [212, 6] on link at bounding box center [212, 6] width 5 height 8
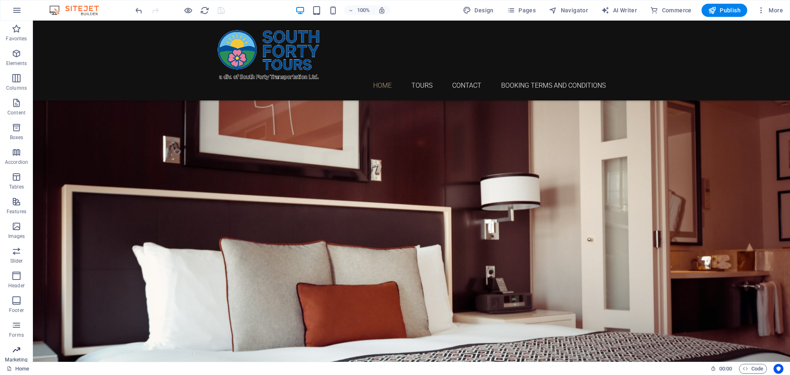
click at [18, 353] on icon "button" at bounding box center [17, 350] width 10 height 10
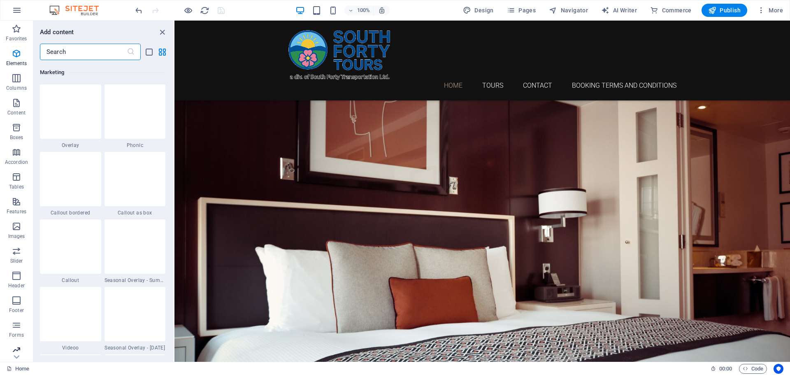
scroll to position [6706, 0]
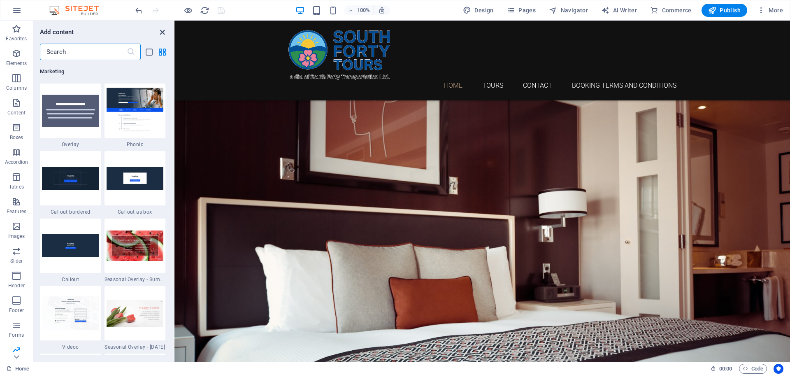
click at [165, 32] on icon "close panel" at bounding box center [162, 32] width 9 height 9
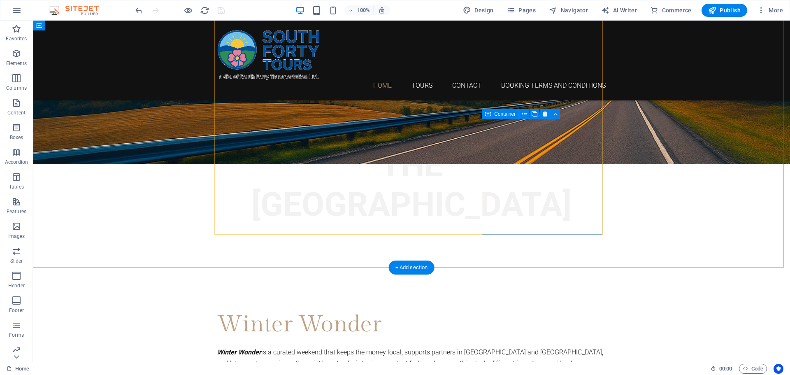
scroll to position [674, 0]
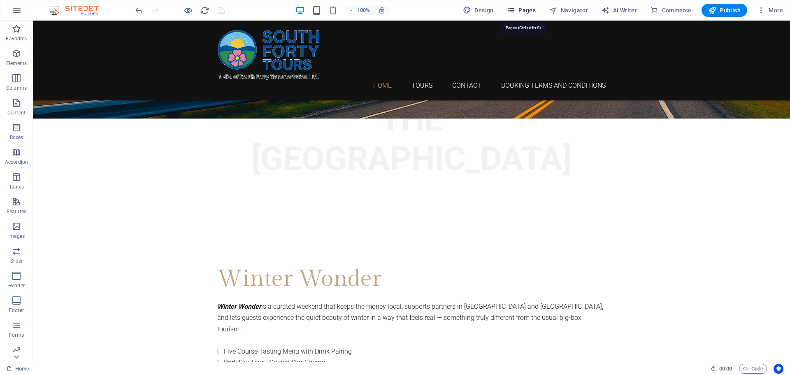
click at [519, 10] on span "Pages" at bounding box center [521, 10] width 29 height 8
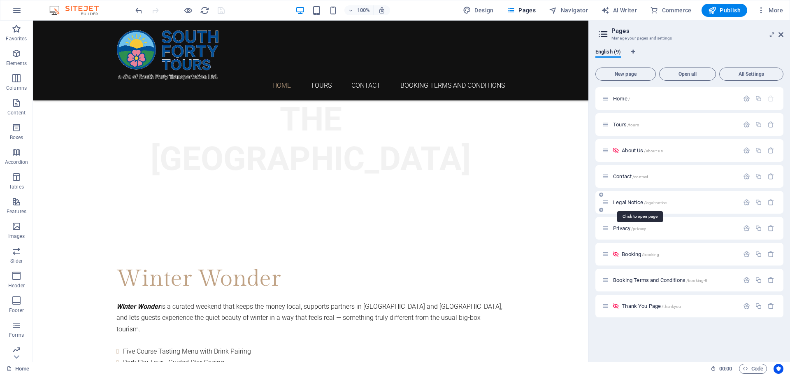
click at [634, 201] on span "Legal Notice /legal-notice" at bounding box center [640, 202] width 54 height 6
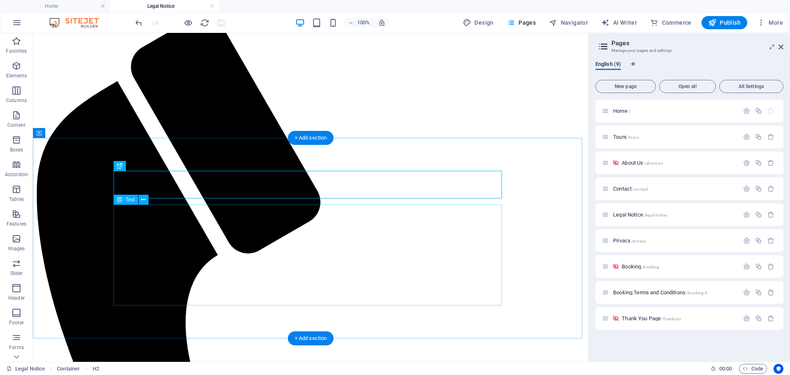
scroll to position [85, 0]
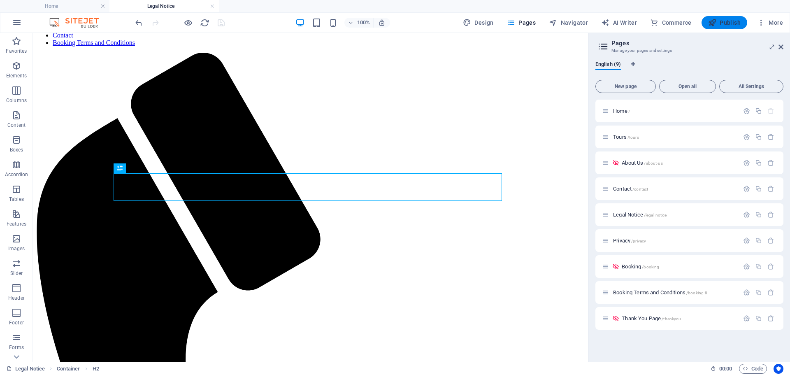
click at [734, 22] on span "Publish" at bounding box center [725, 23] width 33 height 8
